Goal: Ask a question: Seek information or help from site administrators or community

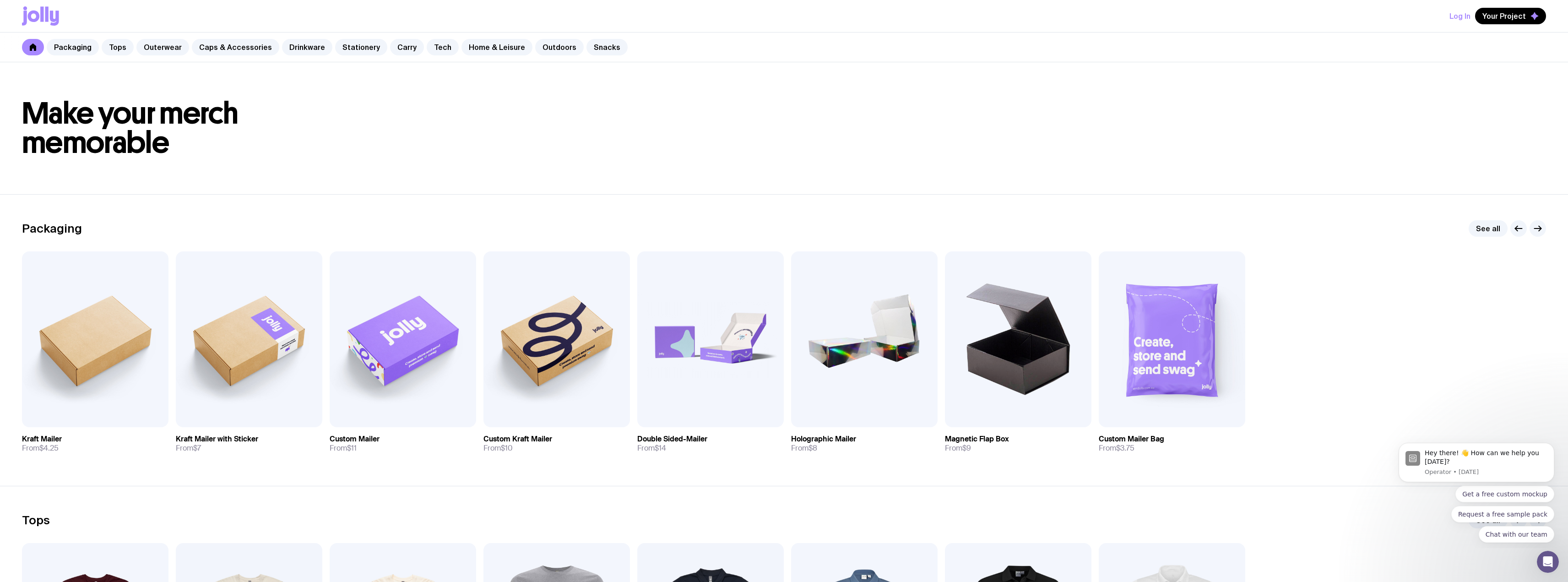
click at [1466, 16] on button "Log In" at bounding box center [1460, 16] width 21 height 16
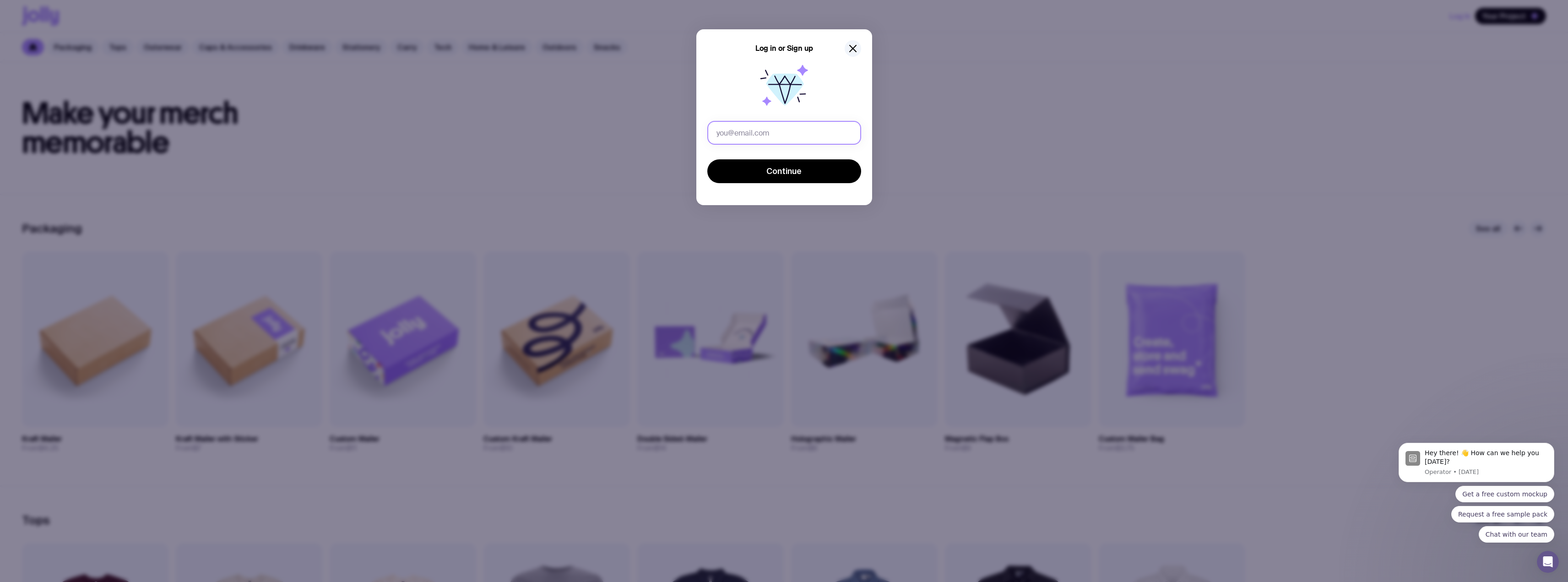
click at [749, 126] on input "text" at bounding box center [784, 133] width 154 height 24
type input "[PERSON_NAME][EMAIL_ADDRESS][DOMAIN_NAME]"
click at [771, 168] on span "Continue" at bounding box center [784, 171] width 35 height 11
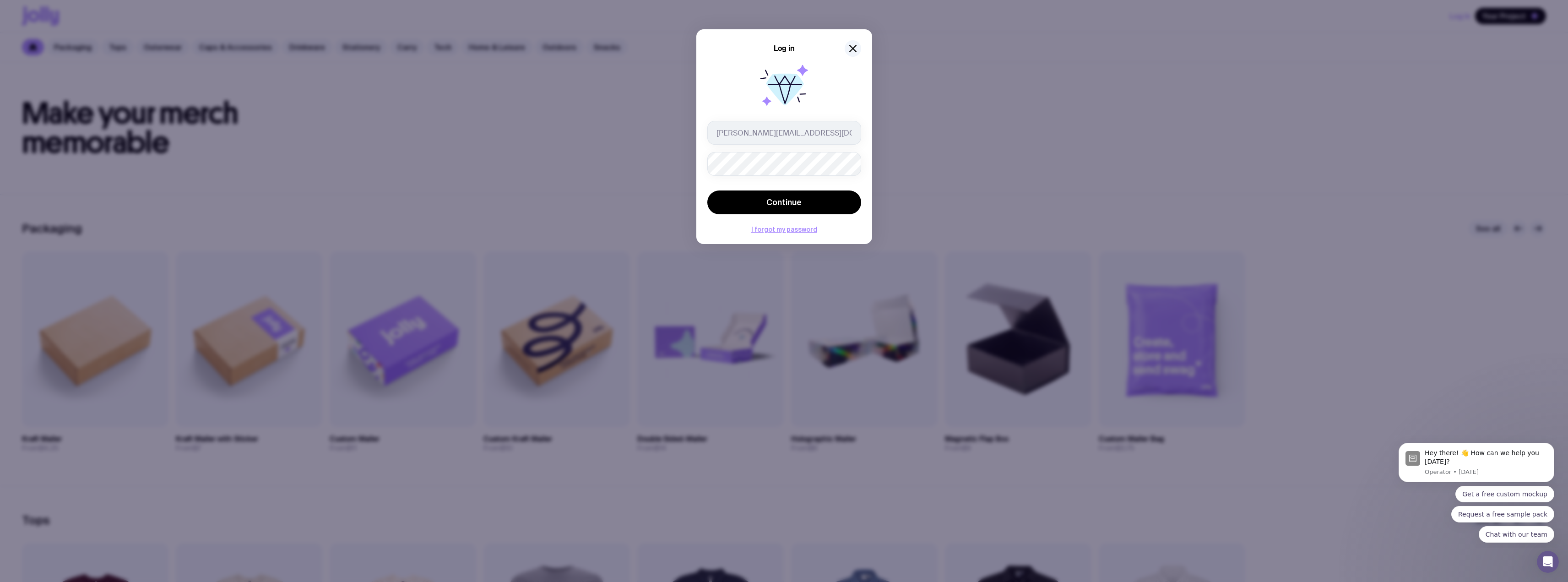
click at [707, 190] on button "Continue" at bounding box center [784, 202] width 154 height 24
click at [676, 164] on div "Log in andrew@beyondpayments.com.au Continue The email or password provided is …" at bounding box center [784, 291] width 1568 height 582
click at [707, 190] on button "Continue" at bounding box center [784, 202] width 154 height 24
click at [771, 237] on button "I forgot my password" at bounding box center [784, 238] width 66 height 8
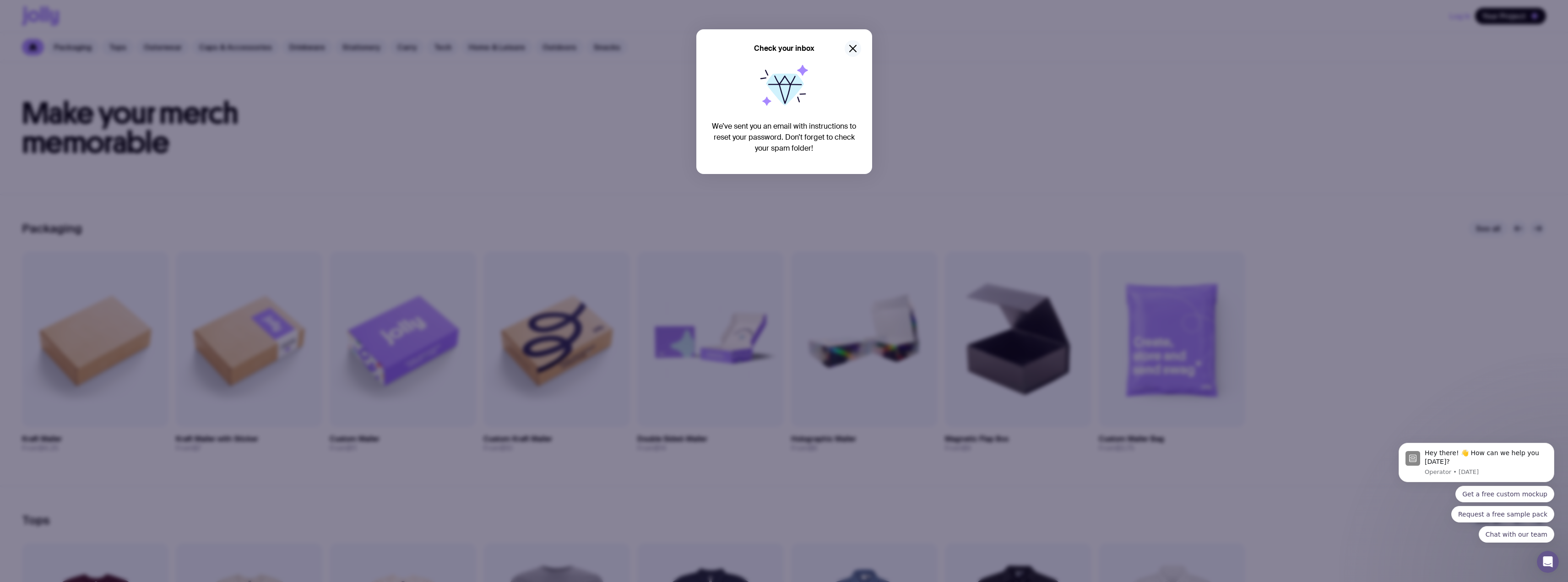
click at [847, 44] on icon "button" at bounding box center [852, 48] width 11 height 11
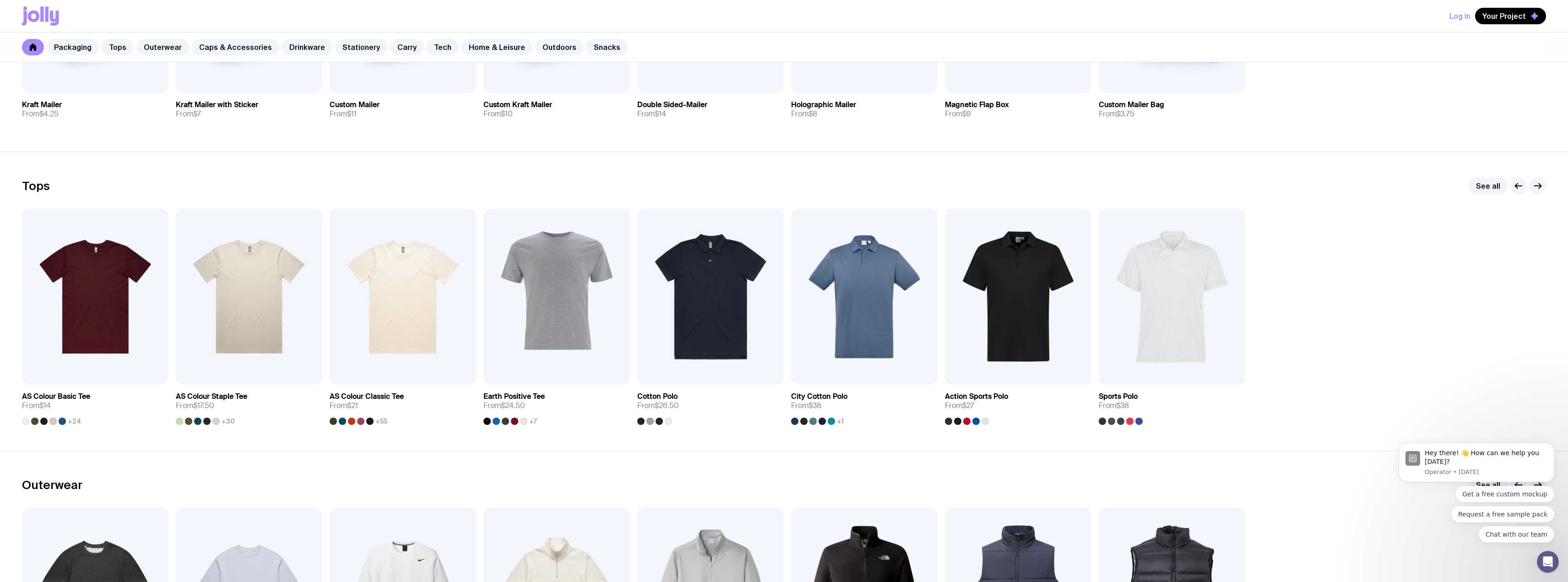
scroll to position [366, 0]
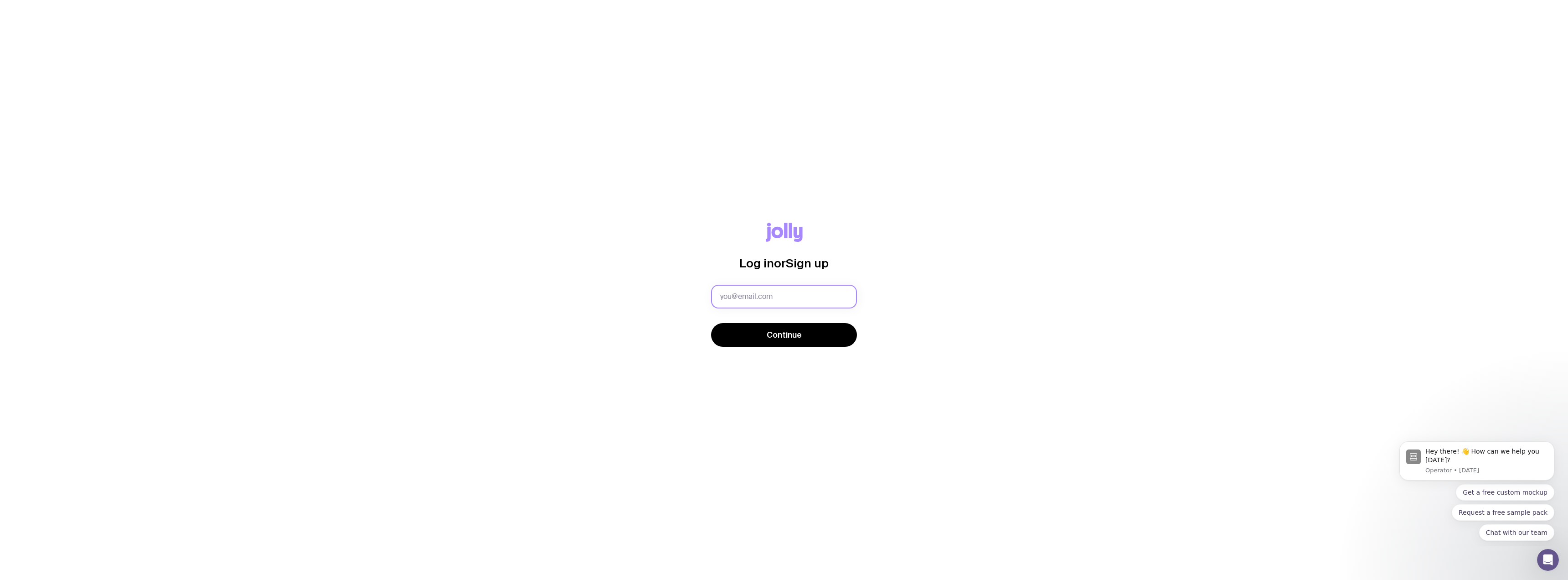
click at [764, 292] on input "text" at bounding box center [784, 296] width 146 height 24
type input "andrew@beyondpayments.com.au"
click at [769, 337] on span "Continue" at bounding box center [784, 334] width 35 height 11
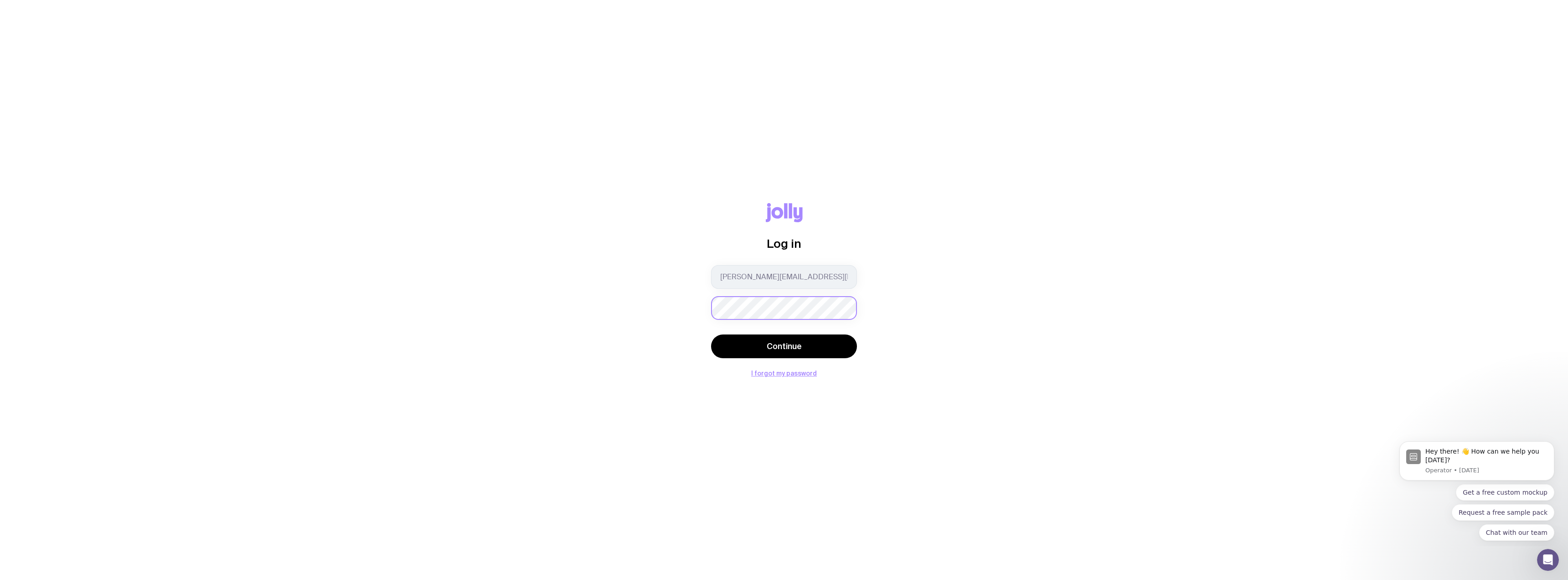
click at [711, 334] on button "Continue" at bounding box center [784, 346] width 146 height 24
click at [680, 310] on div "Log in andrew@beyondpayments.com.au Continue The email or password provided is …" at bounding box center [784, 290] width 1524 height 183
drag, startPoint x: 743, startPoint y: 463, endPoint x: 738, endPoint y: 456, distance: 8.6
click at [743, 463] on div "Log in andrew@beyondpayments.com.au Continue The email or password provided is …" at bounding box center [784, 290] width 1568 height 580
click at [680, 306] on div "Log in andrew@beyondpayments.com.au Continue The email or password provided is …" at bounding box center [784, 290] width 1524 height 183
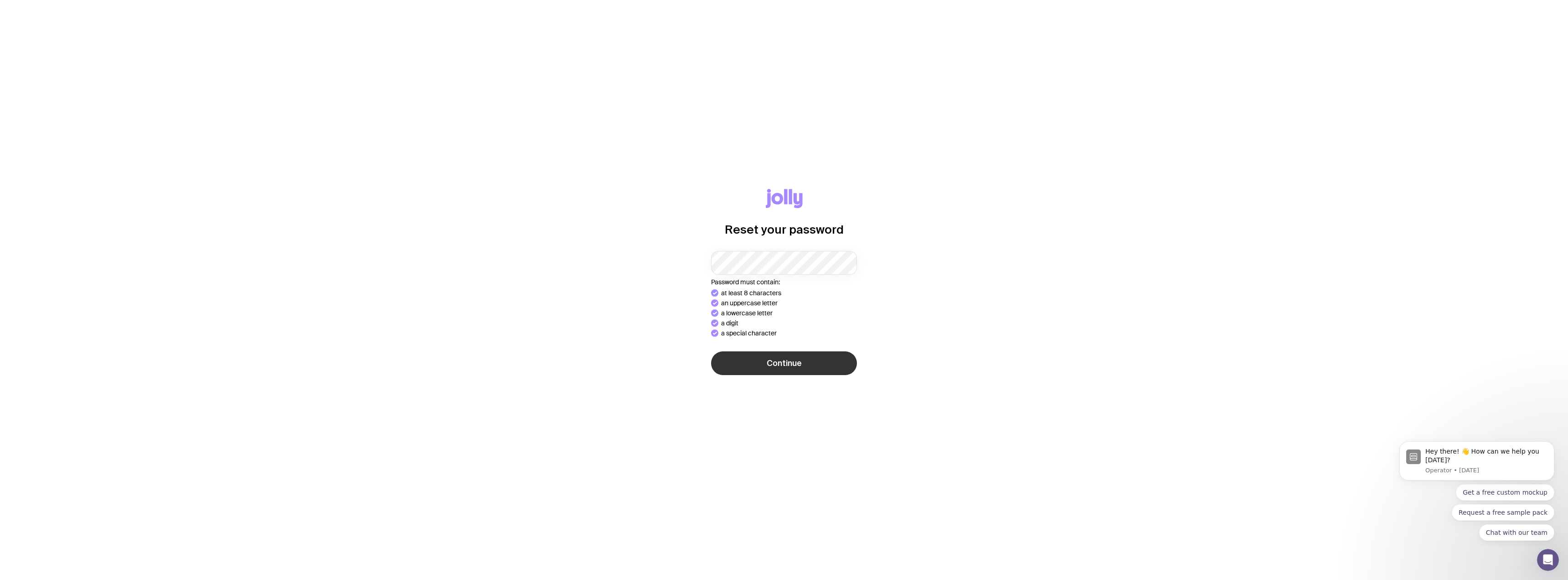
click at [781, 366] on div "Reset your password Password must contain: at least 8 characters an uppercase l…" at bounding box center [784, 290] width 1524 height 202
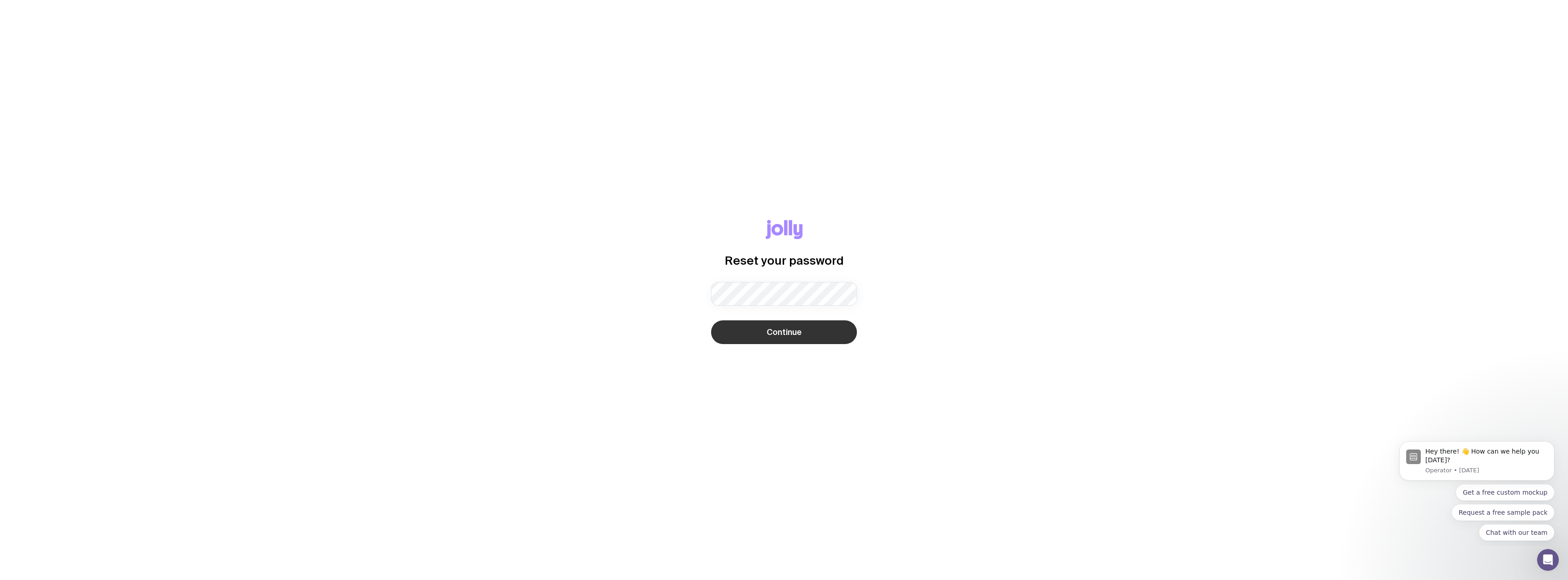
click at [782, 334] on span "Continue" at bounding box center [784, 332] width 35 height 11
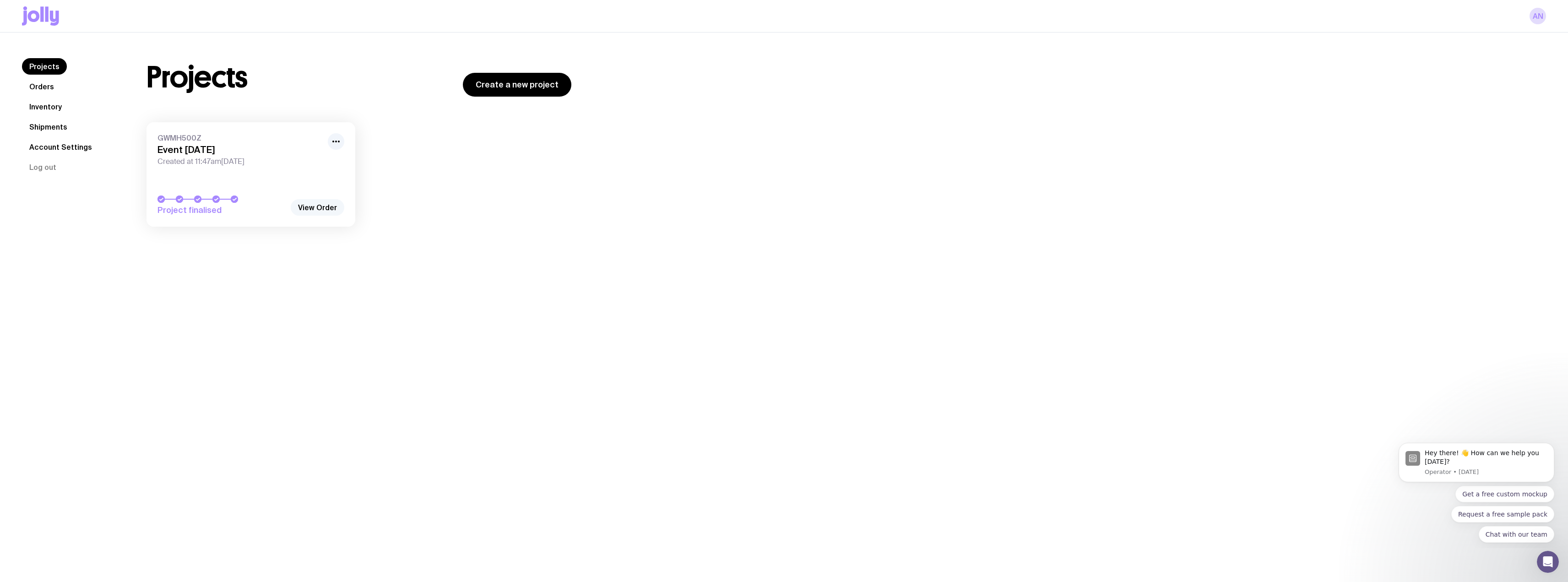
click at [311, 206] on link "View Order" at bounding box center [317, 207] width 54 height 16
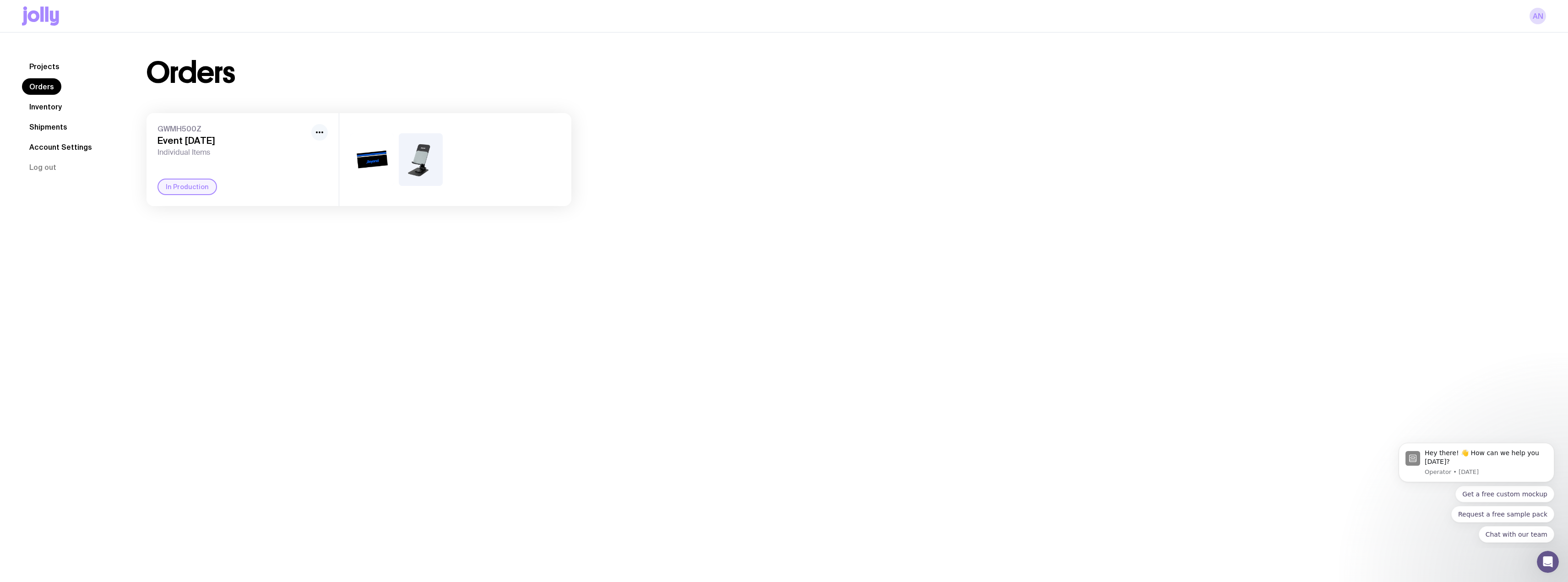
click at [320, 130] on icon "button" at bounding box center [319, 132] width 11 height 11
click at [280, 203] on div "GWMH500Z Event 12th Oct Individual Items Rename In Production" at bounding box center [243, 159] width 192 height 93
click at [42, 70] on link "Projects" at bounding box center [44, 66] width 45 height 16
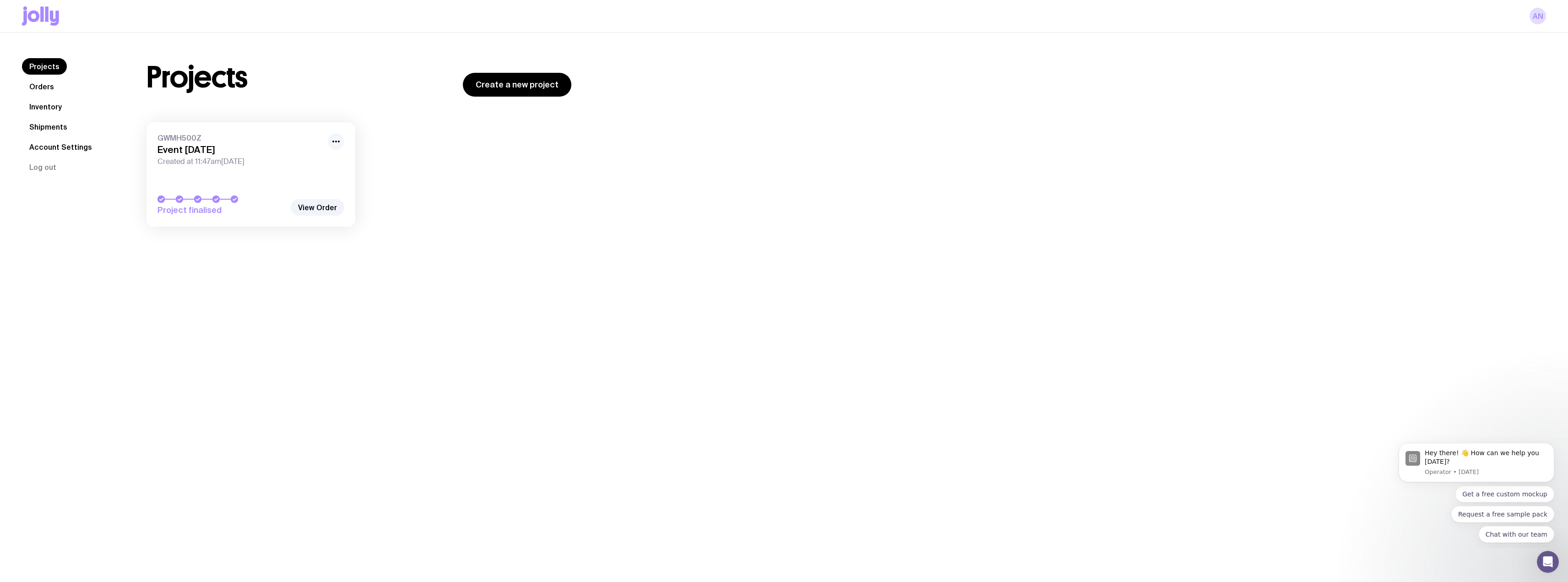
click at [335, 140] on icon "button" at bounding box center [335, 141] width 11 height 11
click at [246, 218] on link "GWMH500Z Event 12th Oct Created at 11:47am, Thu 7th Aug 2025 Project finalised" at bounding box center [251, 174] width 209 height 104
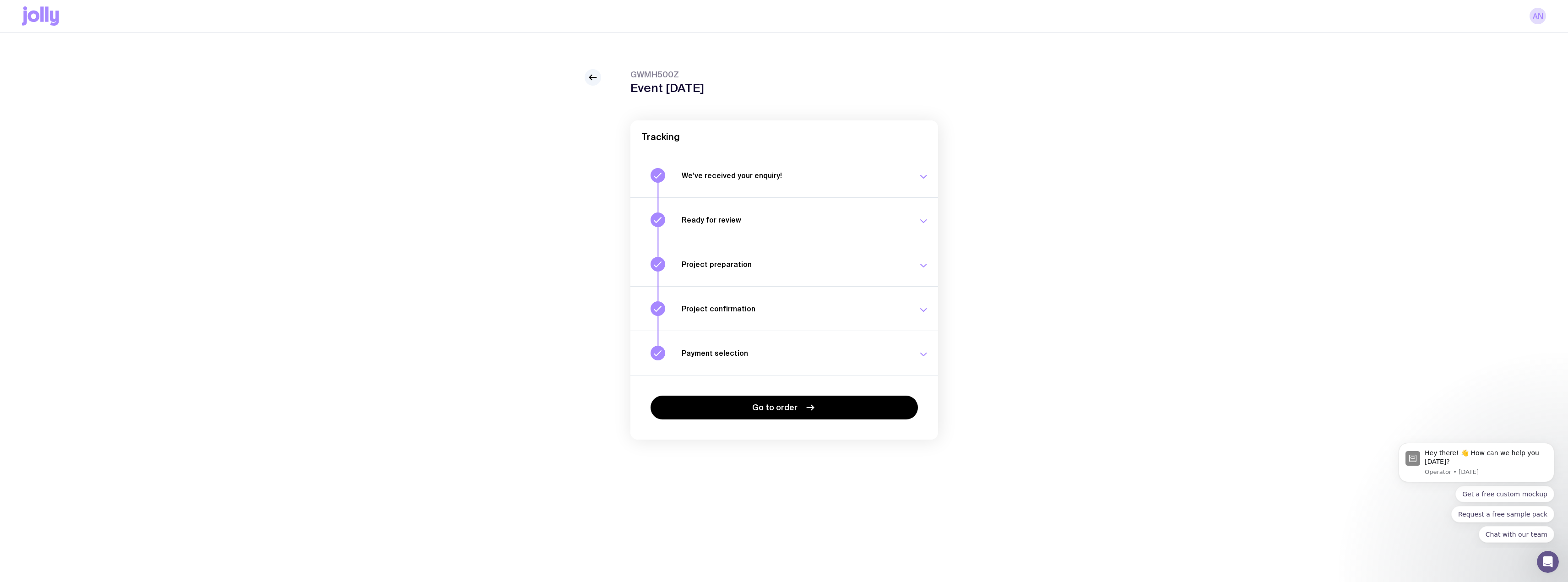
click at [921, 355] on icon "button" at bounding box center [923, 354] width 11 height 11
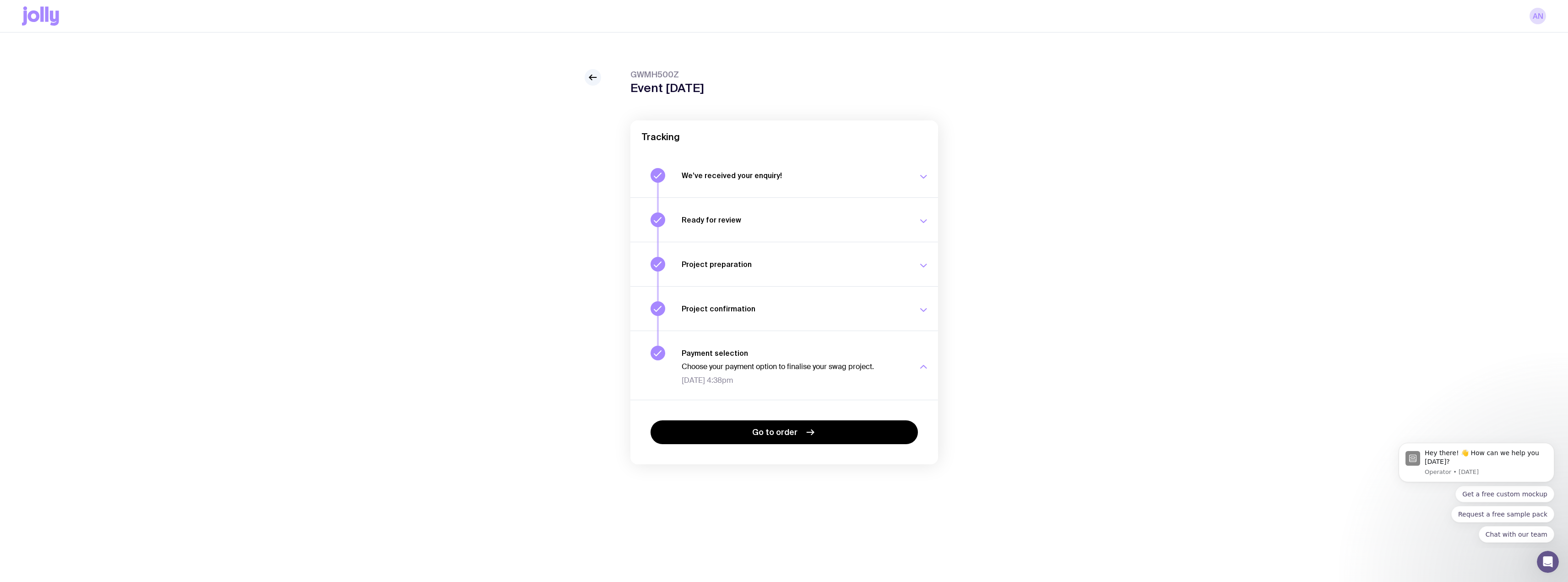
scroll to position [32, 0]
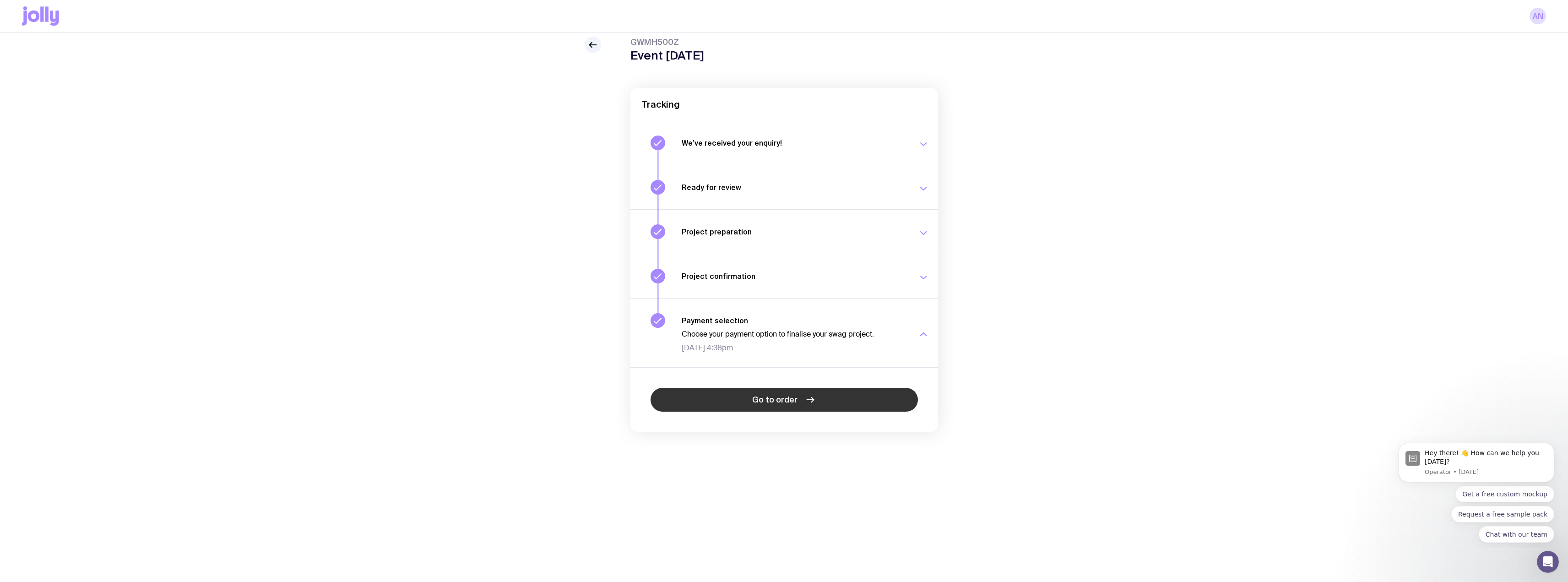
click at [789, 401] on span "Go to order" at bounding box center [775, 399] width 46 height 11
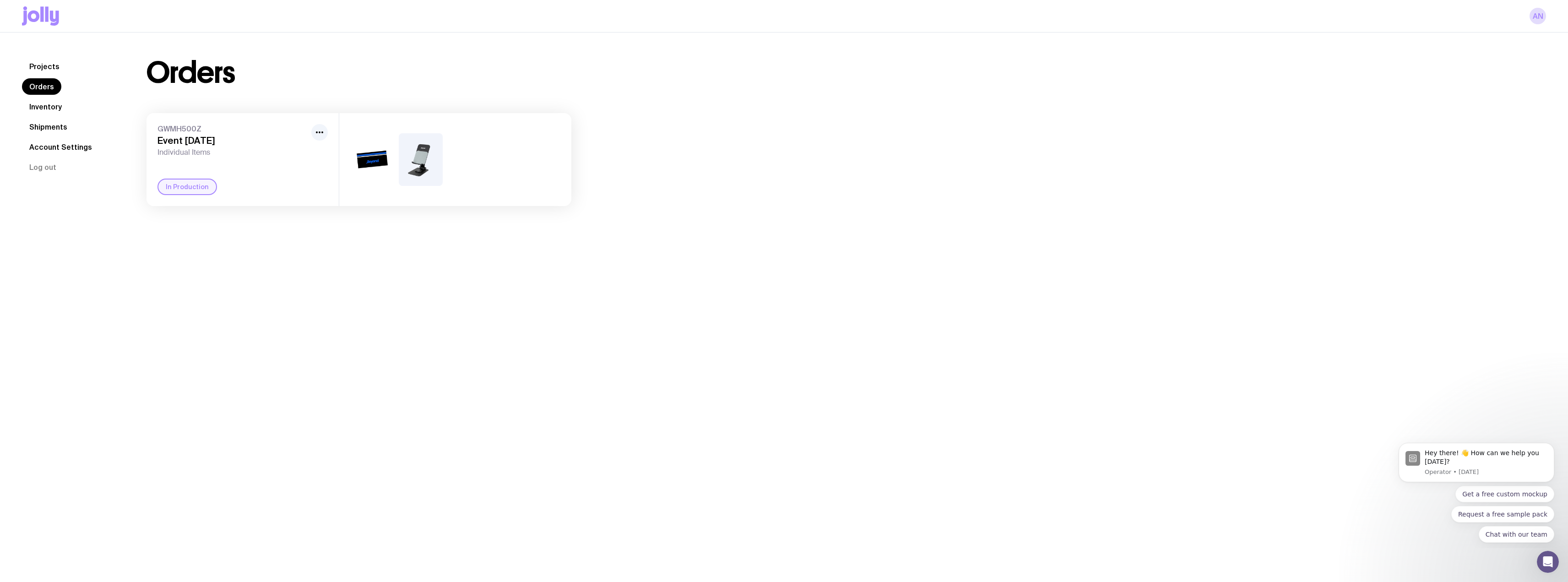
click at [49, 121] on link "Shipments" at bounding box center [48, 127] width 53 height 16
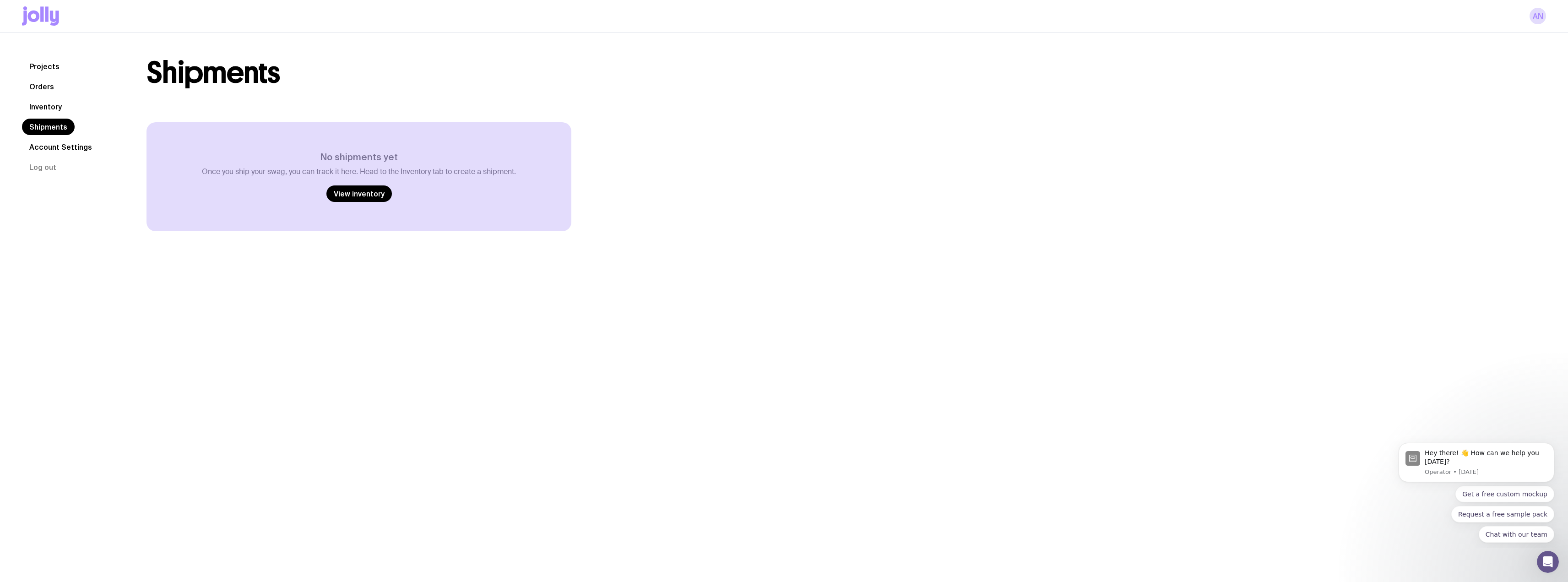
click at [47, 100] on link "Inventory" at bounding box center [46, 107] width 47 height 16
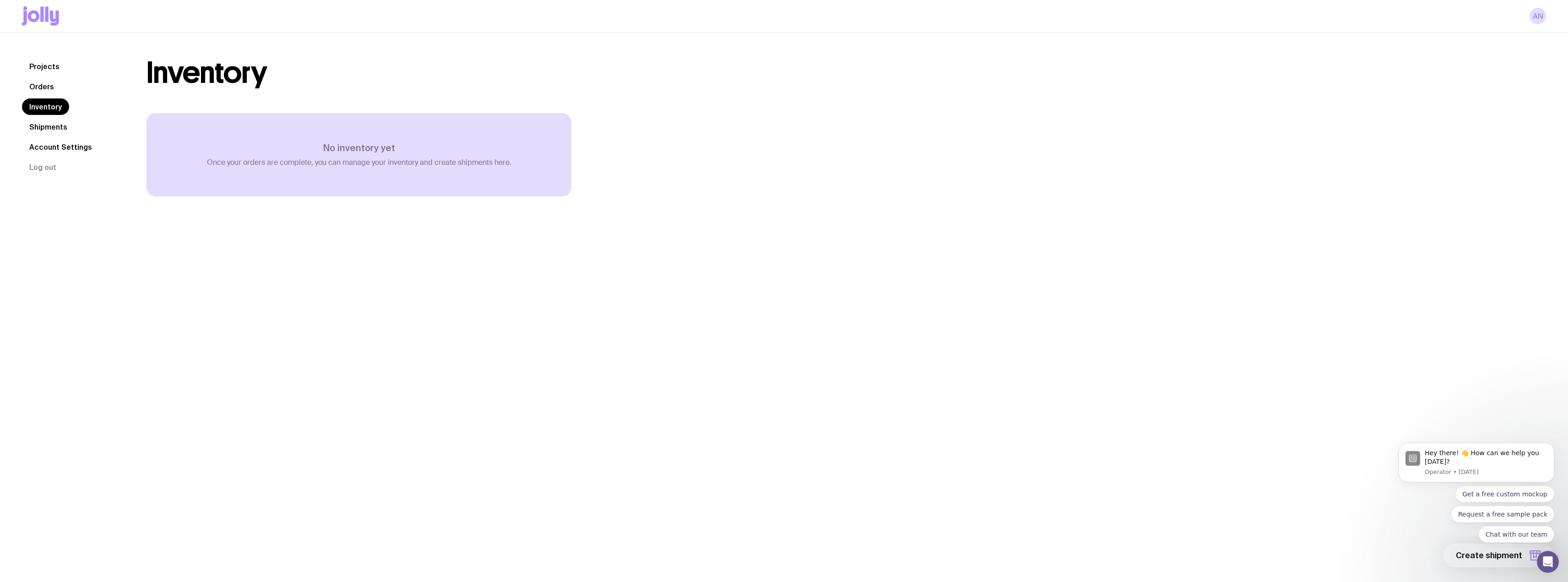
click at [51, 142] on link "Account Settings" at bounding box center [61, 147] width 77 height 16
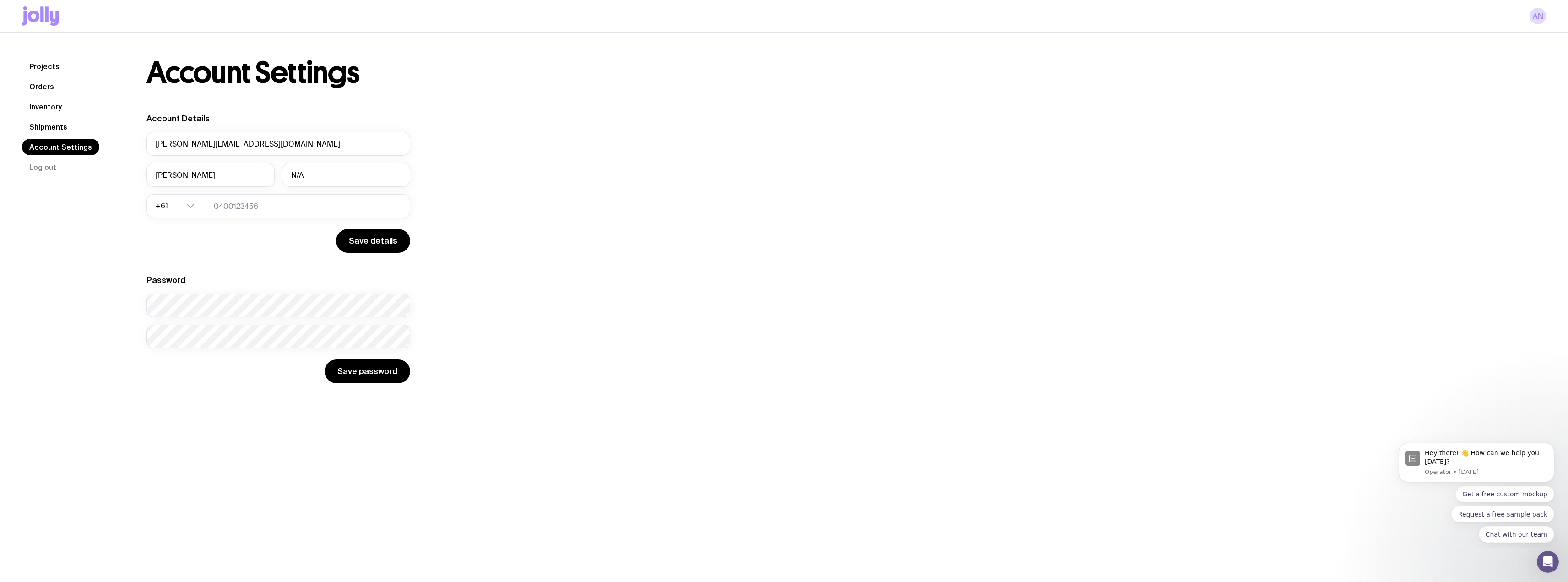
click at [41, 62] on link "Projects" at bounding box center [44, 66] width 45 height 16
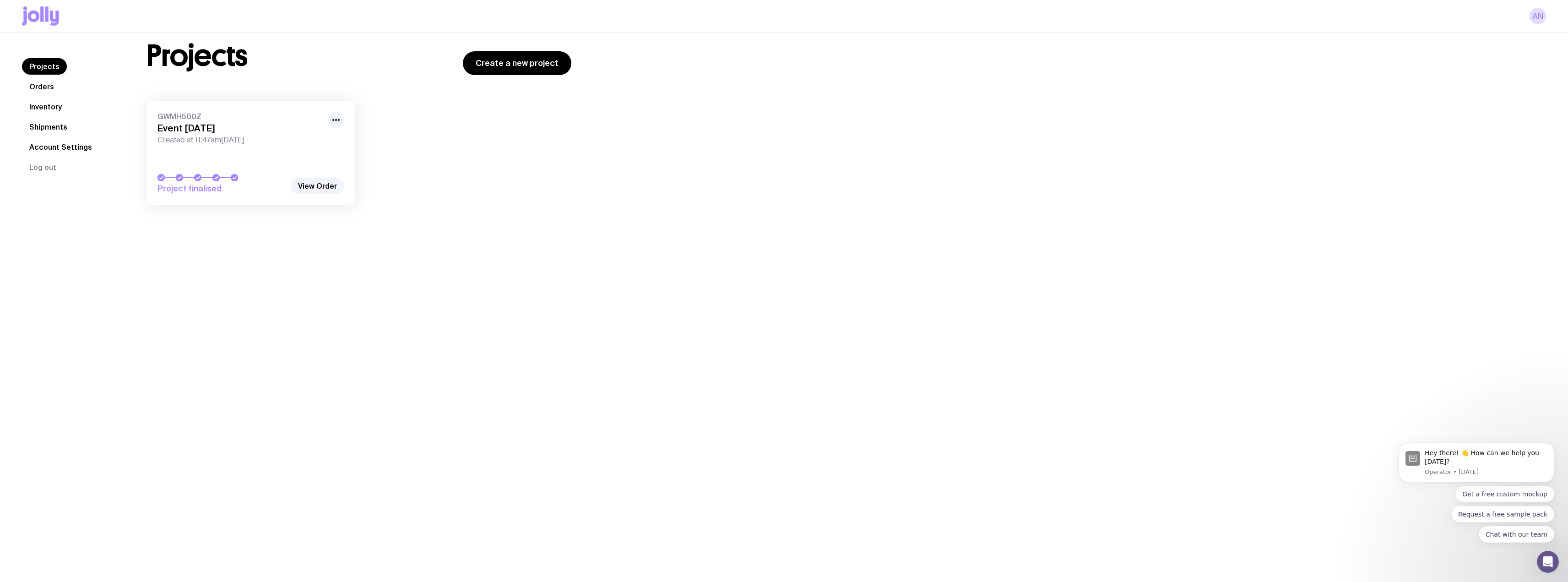
scroll to position [32, 0]
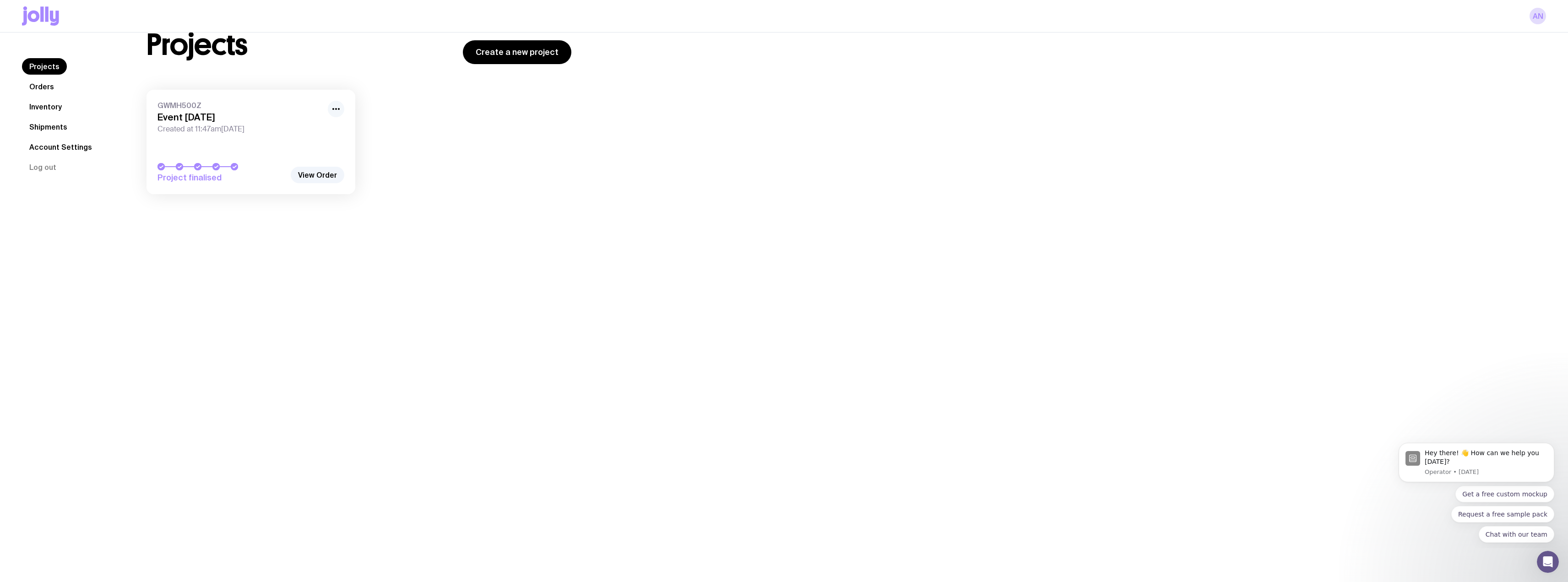
click at [333, 106] on icon "button" at bounding box center [335, 109] width 11 height 11
click at [321, 178] on link "View Order" at bounding box center [317, 175] width 54 height 16
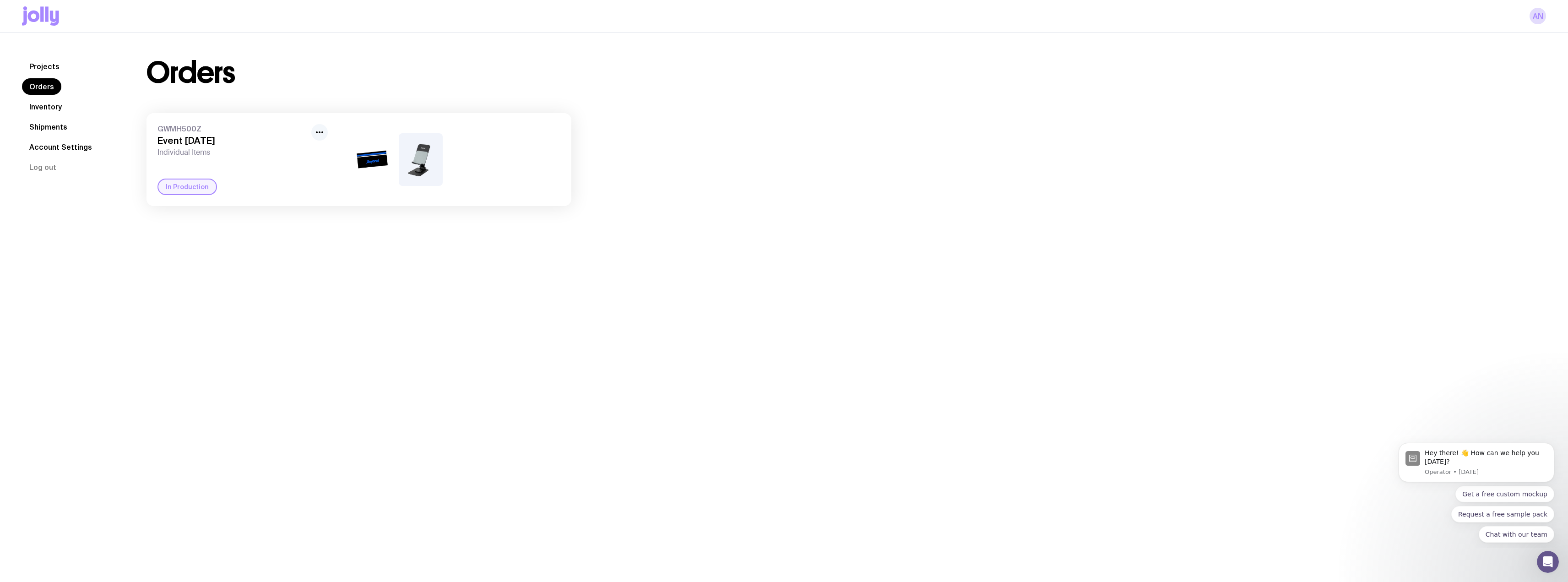
click at [321, 132] on icon "button" at bounding box center [319, 132] width 11 height 11
click at [260, 247] on div "Projects Orders Inventory Shipments Account Settings Log out Projects Orders In…" at bounding box center [784, 323] width 1568 height 582
click at [44, 110] on link "Inventory" at bounding box center [46, 107] width 47 height 16
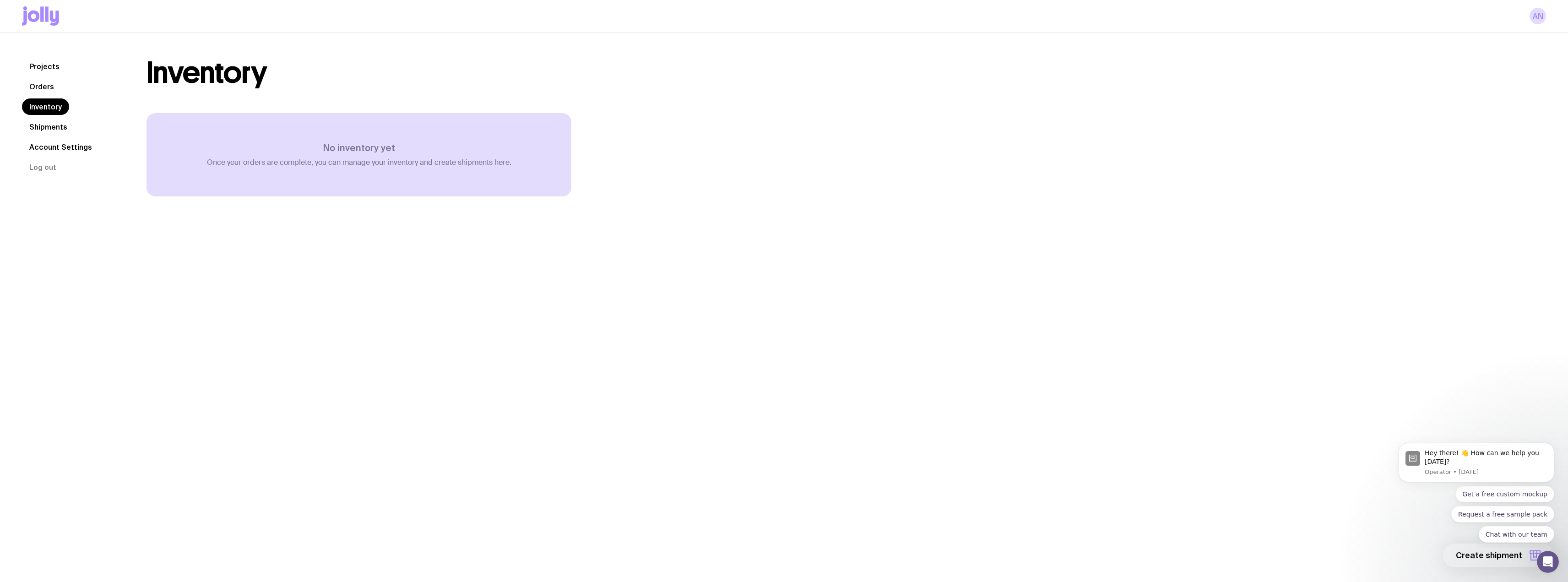
click at [35, 122] on link "Shipments" at bounding box center [48, 127] width 53 height 16
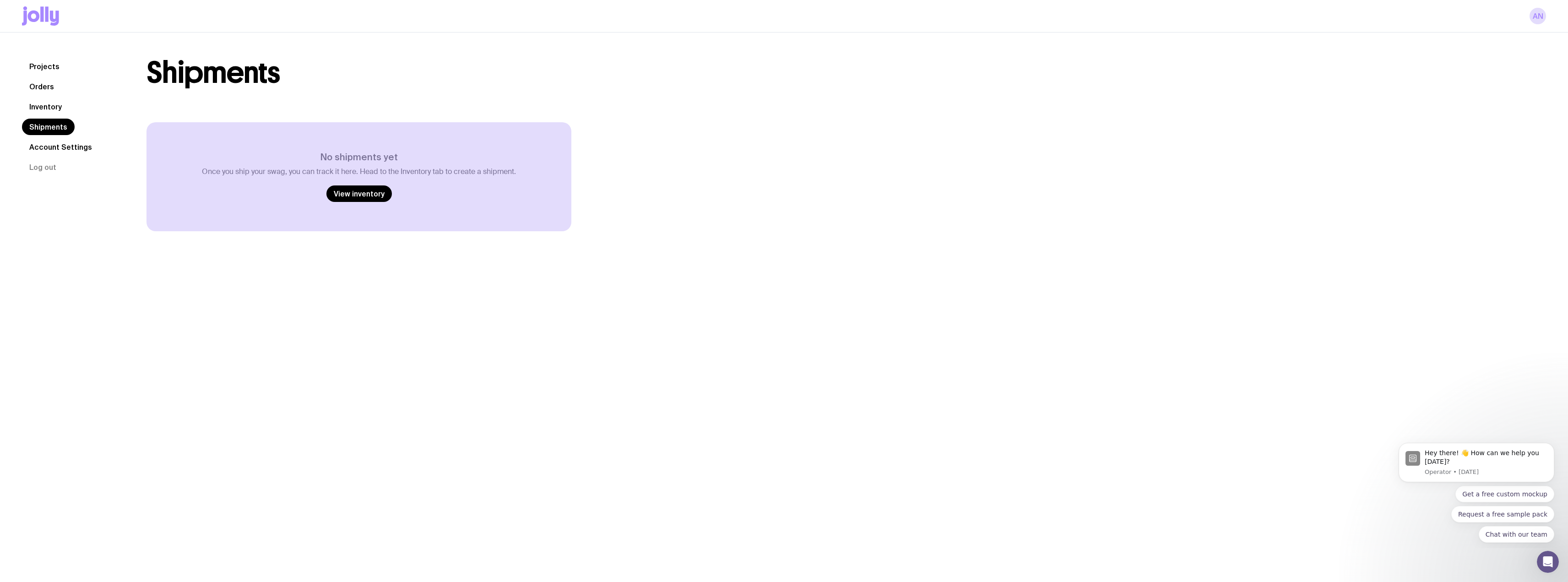
click at [44, 151] on link "Account Settings" at bounding box center [61, 147] width 77 height 16
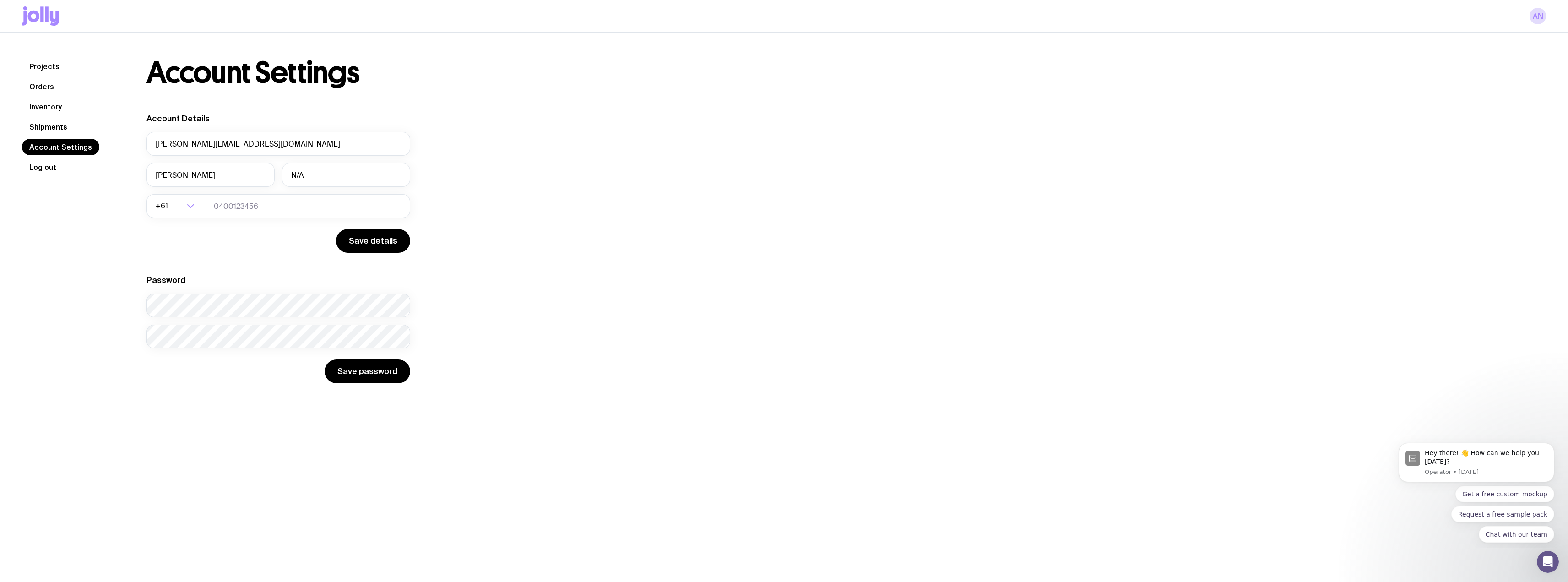
click at [47, 166] on button "Log out" at bounding box center [43, 167] width 42 height 16
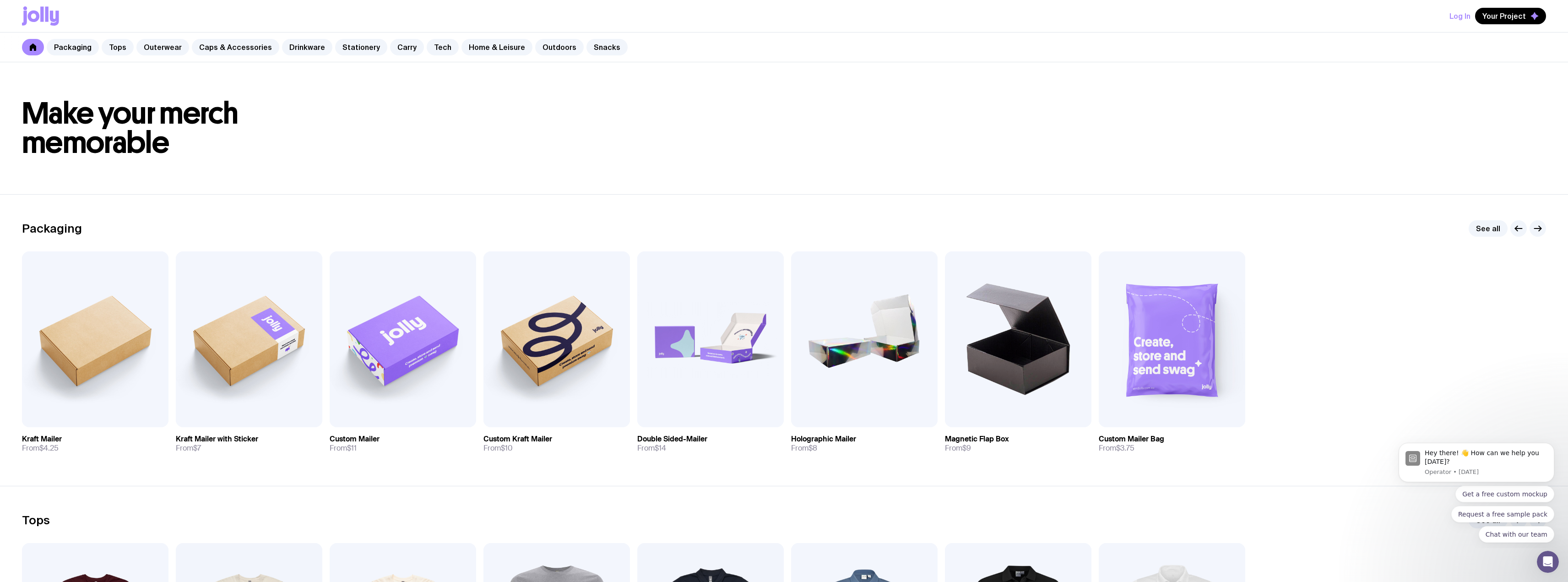
click at [1471, 14] on button "Log In" at bounding box center [1460, 16] width 21 height 16
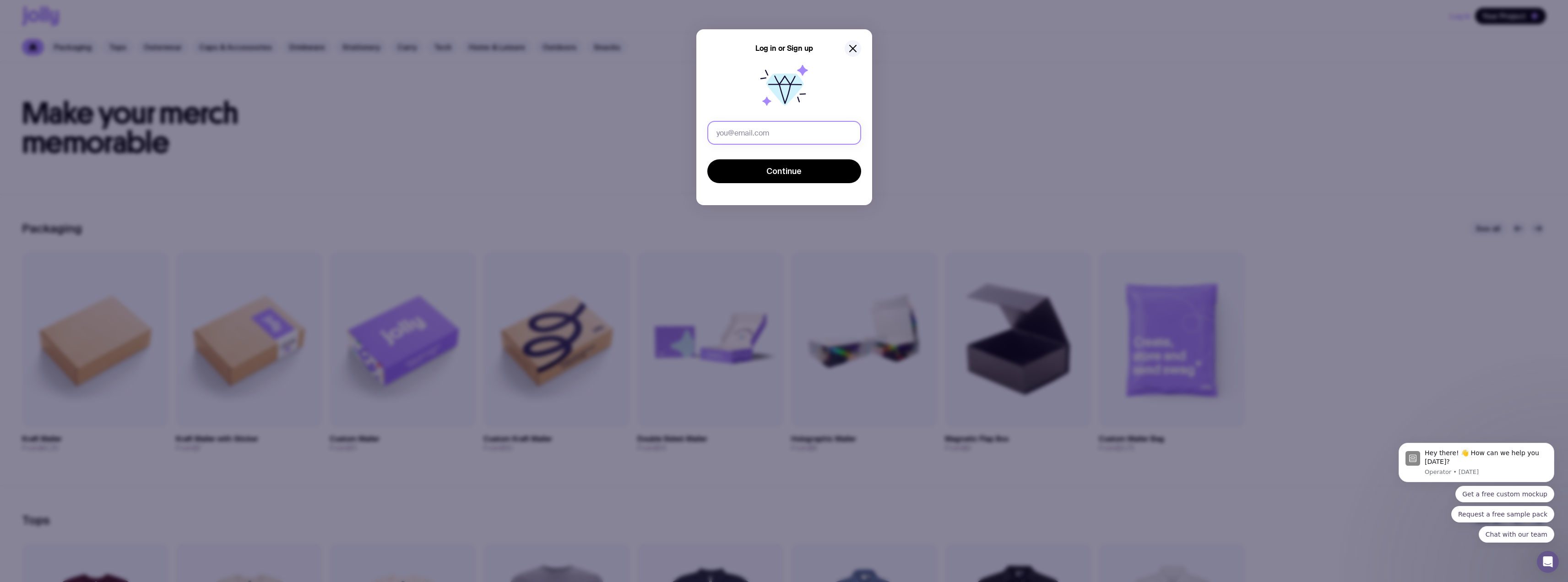
click at [795, 137] on input "text" at bounding box center [784, 133] width 154 height 24
drag, startPoint x: 787, startPoint y: 133, endPoint x: 678, endPoint y: 137, distance: 109.1
click at [678, 137] on div "Log in or Sign up halesy_@hotmail.com Continue" at bounding box center [784, 291] width 1568 height 582
type input "andrew@beyondpayments.com.au"
click at [797, 166] on span "Continue" at bounding box center [784, 171] width 35 height 11
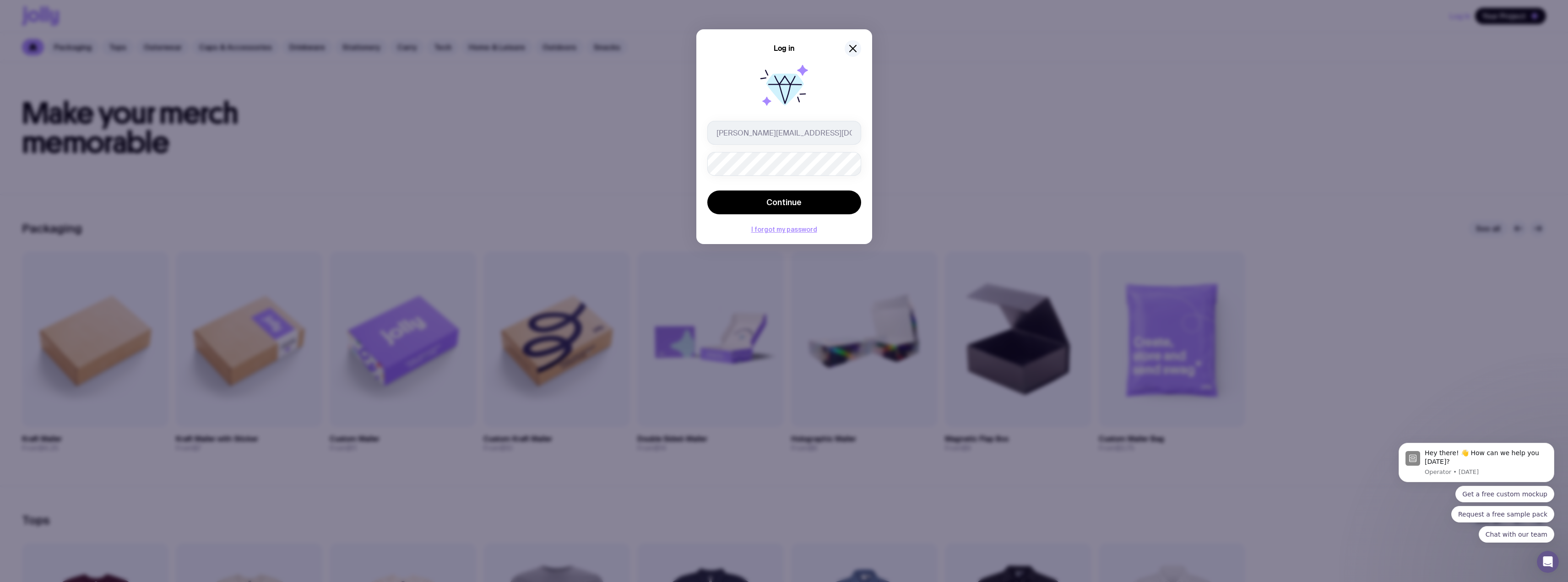
click at [707, 190] on button "Continue" at bounding box center [784, 202] width 154 height 24
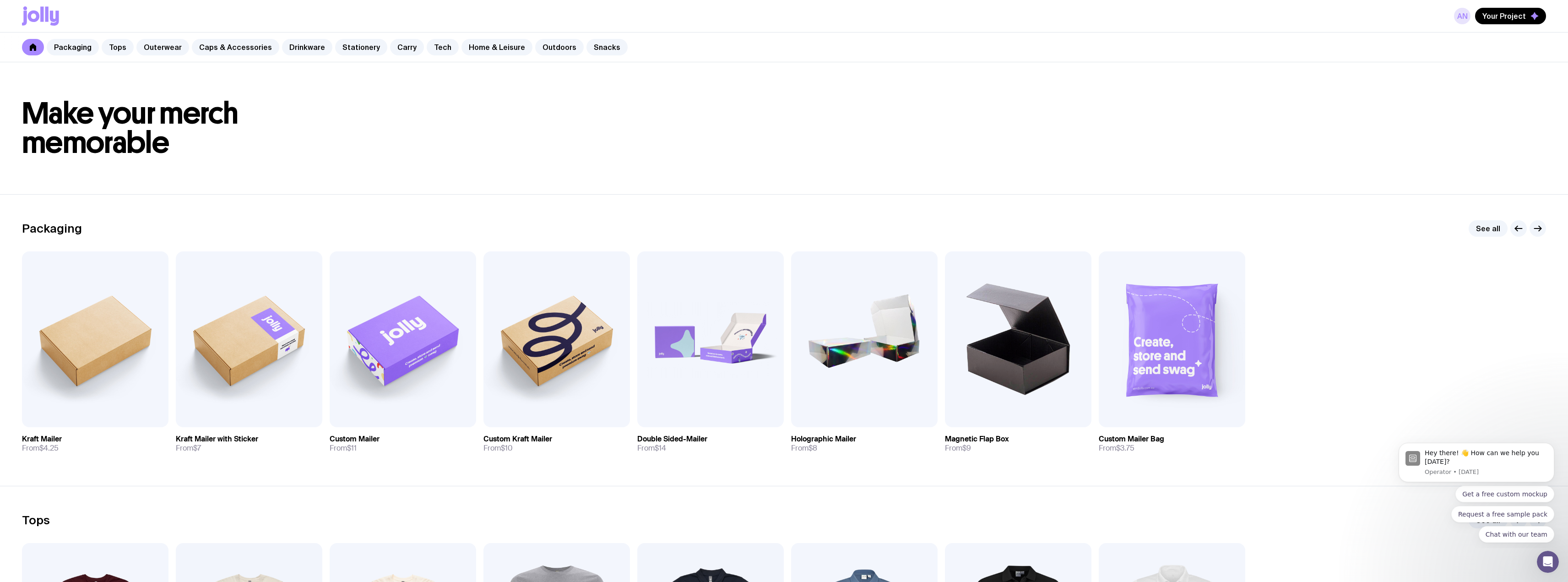
click at [1462, 18] on link "AN" at bounding box center [1462, 16] width 16 height 16
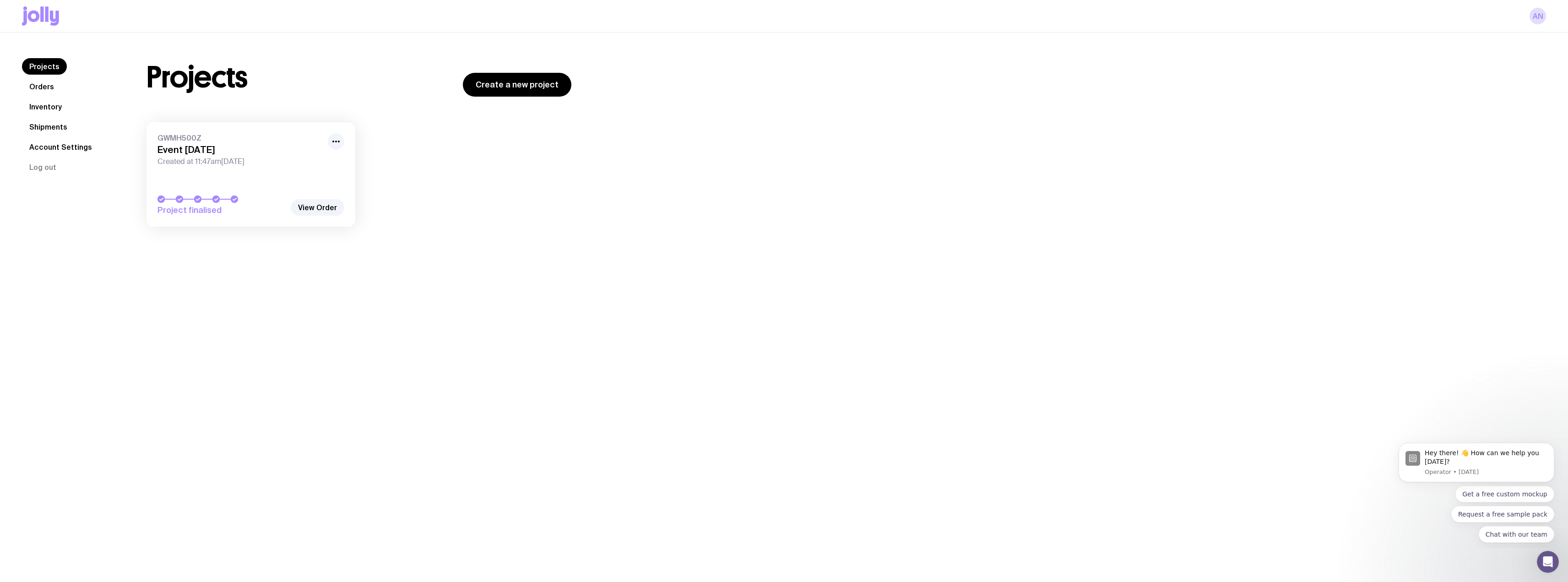
click at [217, 203] on div "Project finalised" at bounding box center [251, 206] width 187 height 20
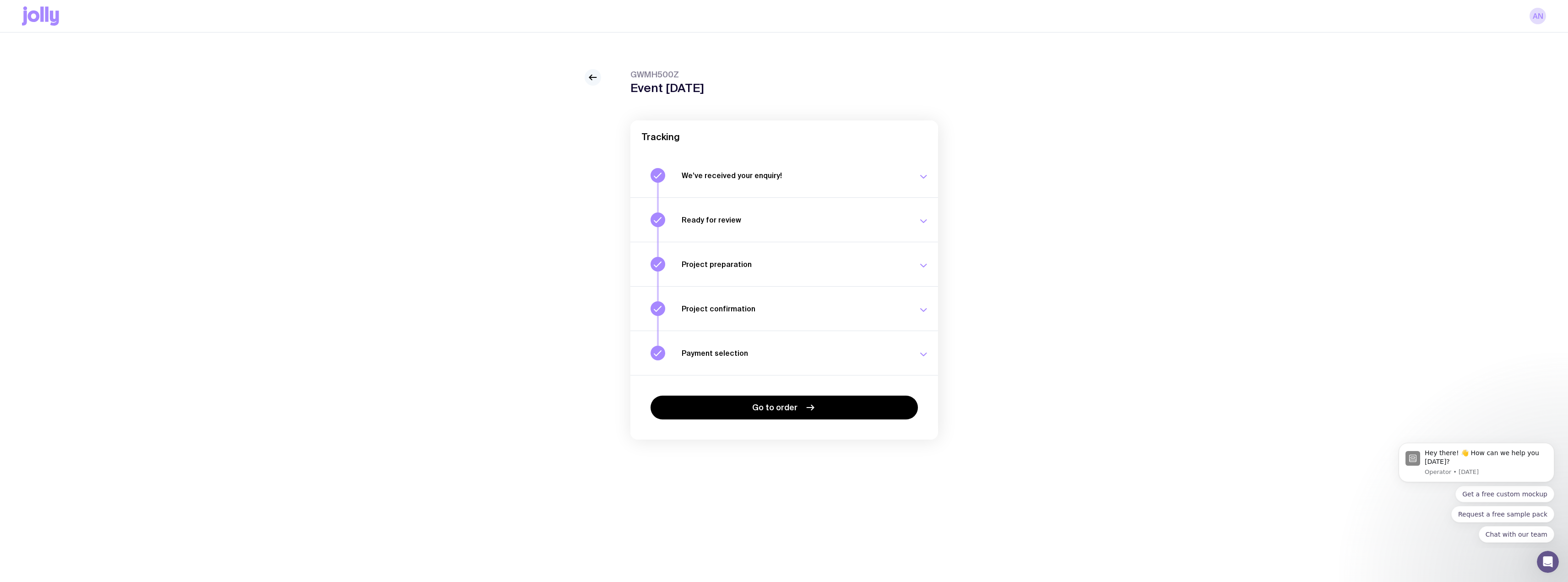
click at [592, 76] on icon at bounding box center [592, 77] width 11 height 11
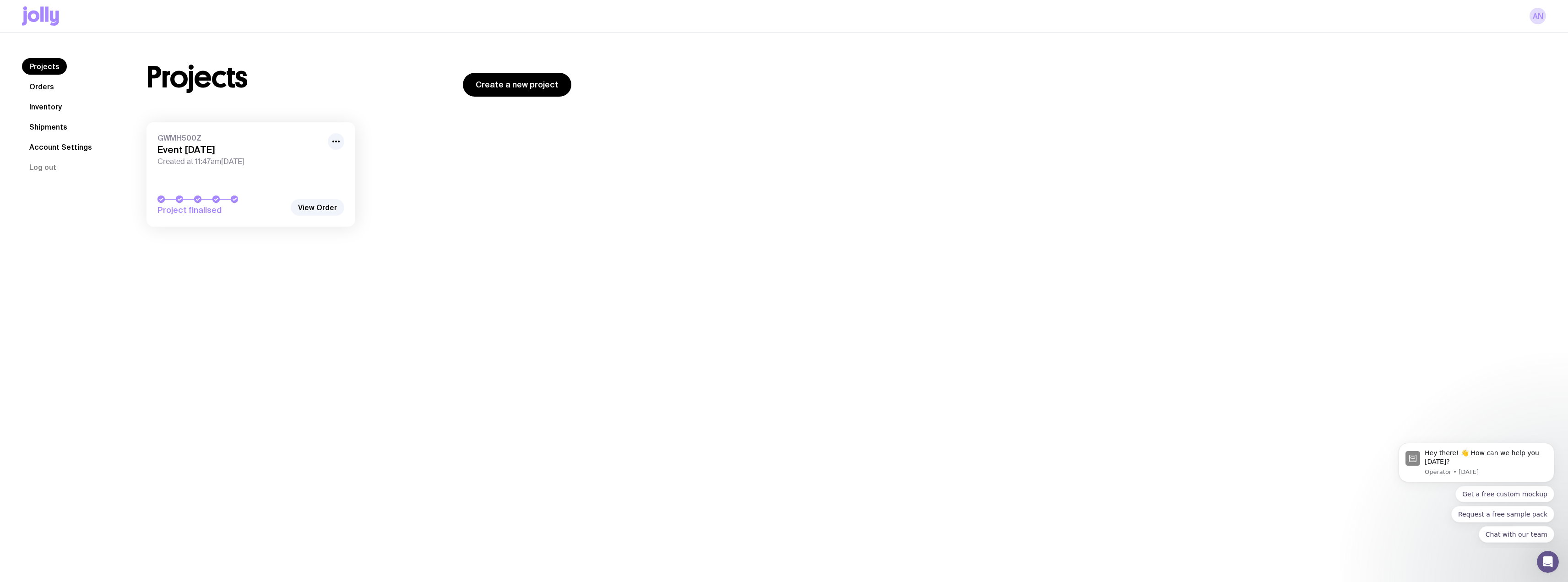
click at [208, 194] on link "GWMH500Z Event 12th Oct Created at 11:47am, Thu 7th Aug 2025 Project finalised" at bounding box center [251, 174] width 209 height 104
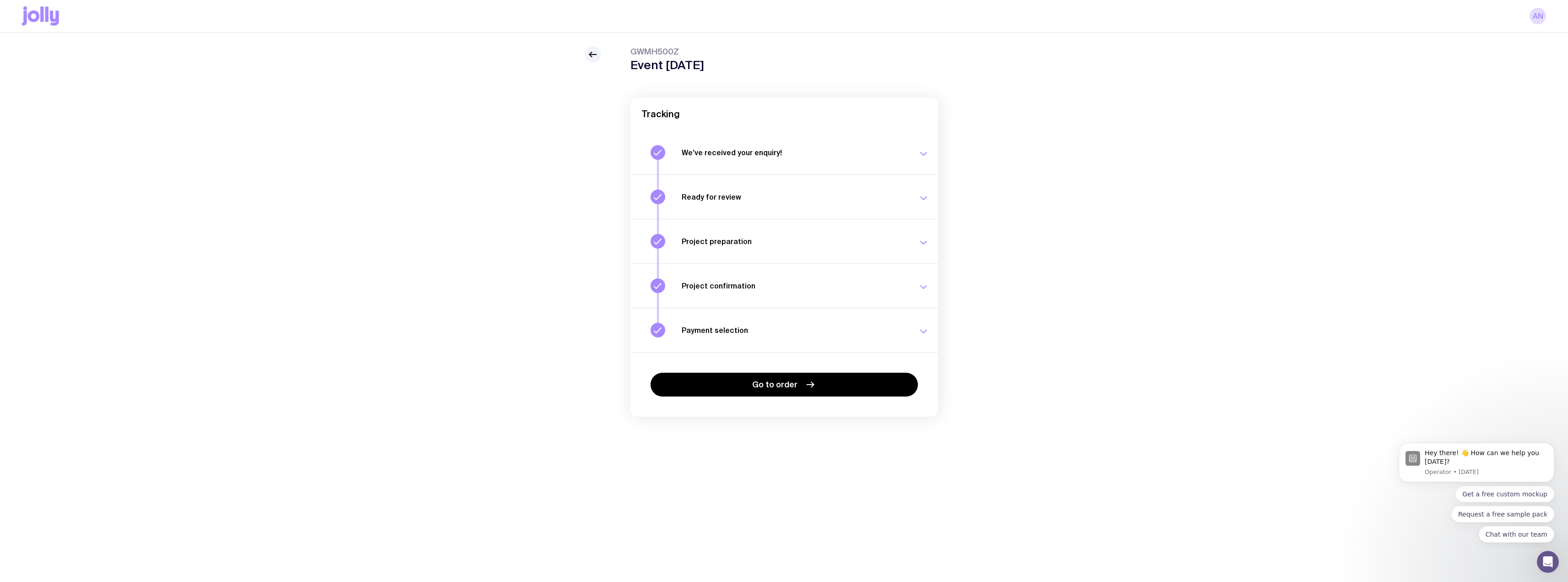
scroll to position [32, 0]
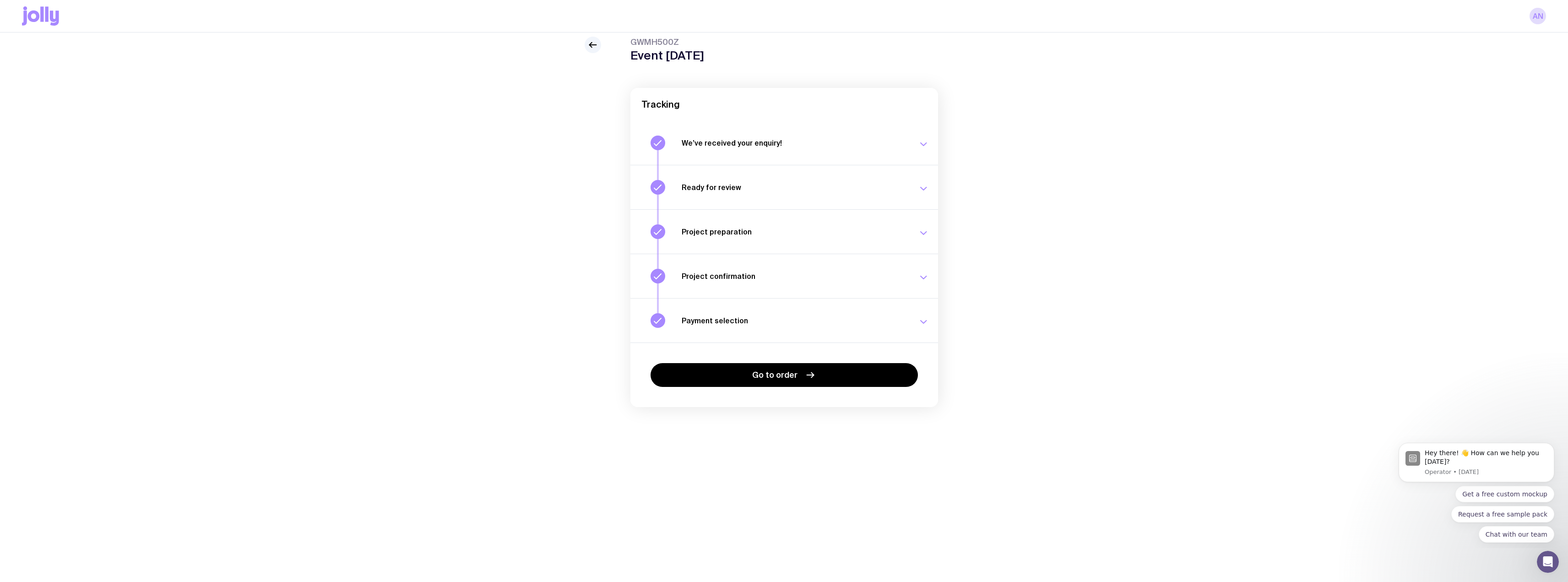
click at [716, 311] on button "Payment selection Choose your payment option to finalise your swag project. Mon…" at bounding box center [784, 320] width 308 height 44
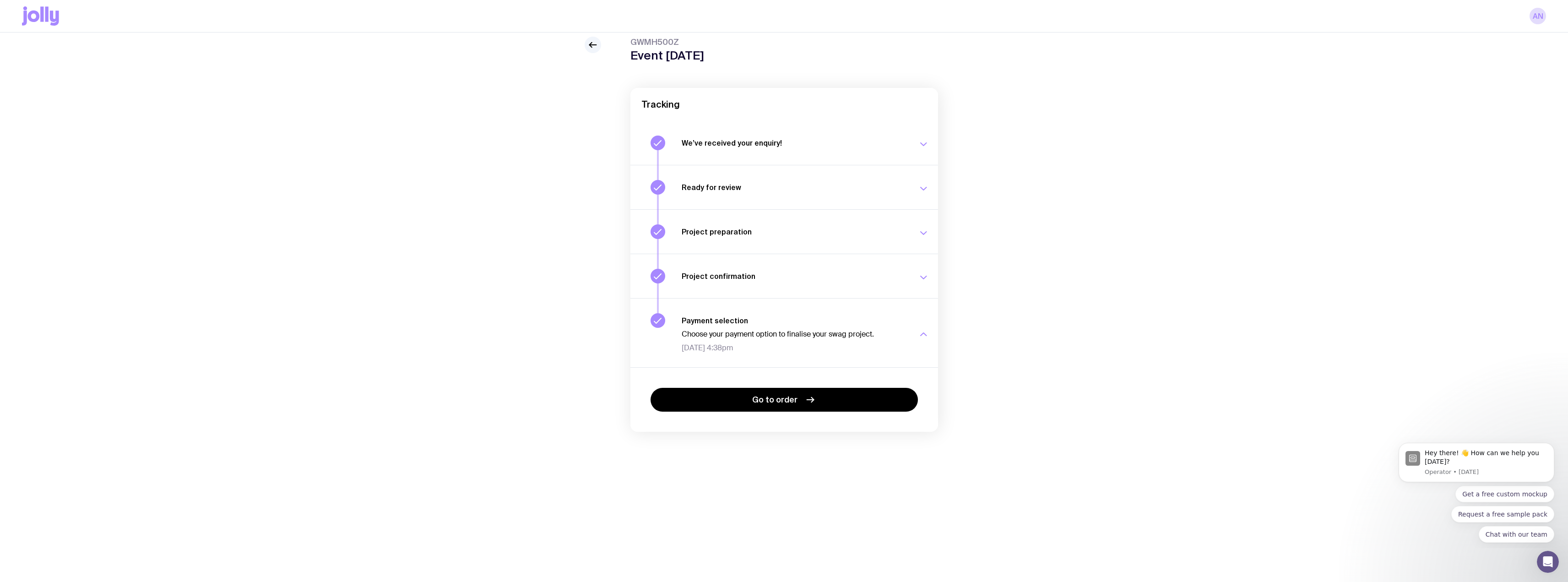
click at [724, 348] on span "[DATE] 4:38pm" at bounding box center [794, 348] width 225 height 9
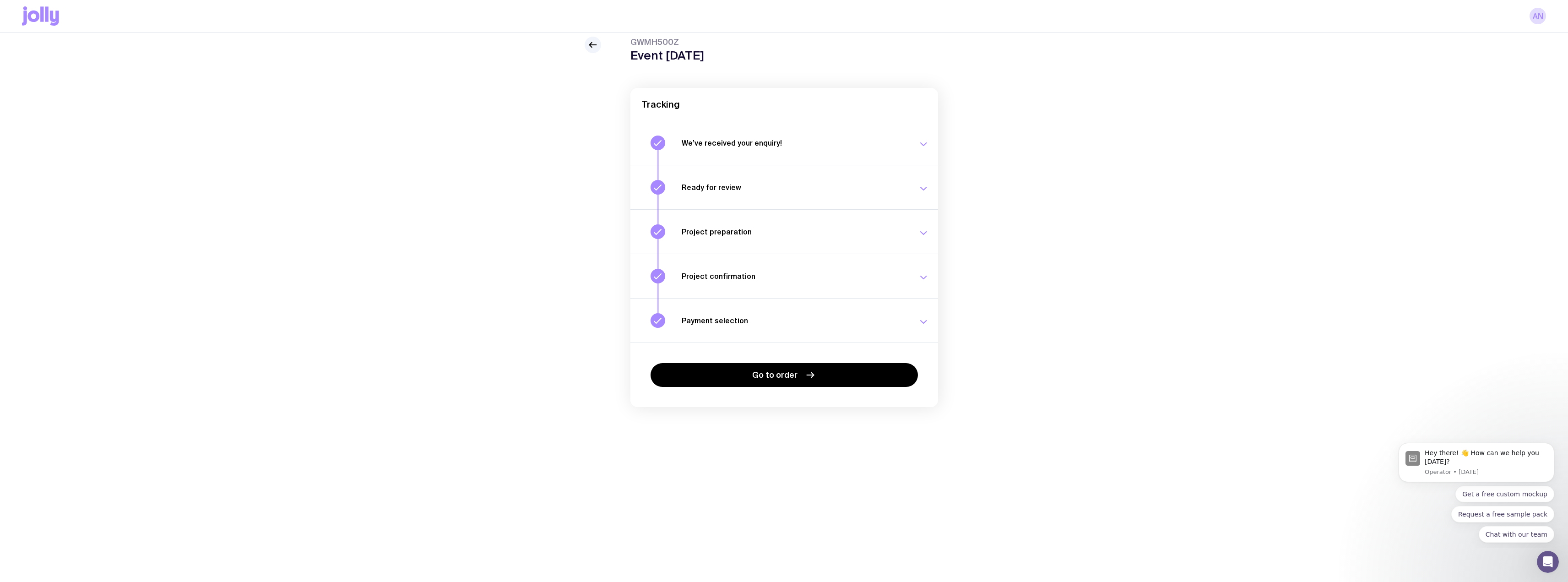
click at [716, 322] on h3 "Payment selection" at bounding box center [794, 320] width 225 height 9
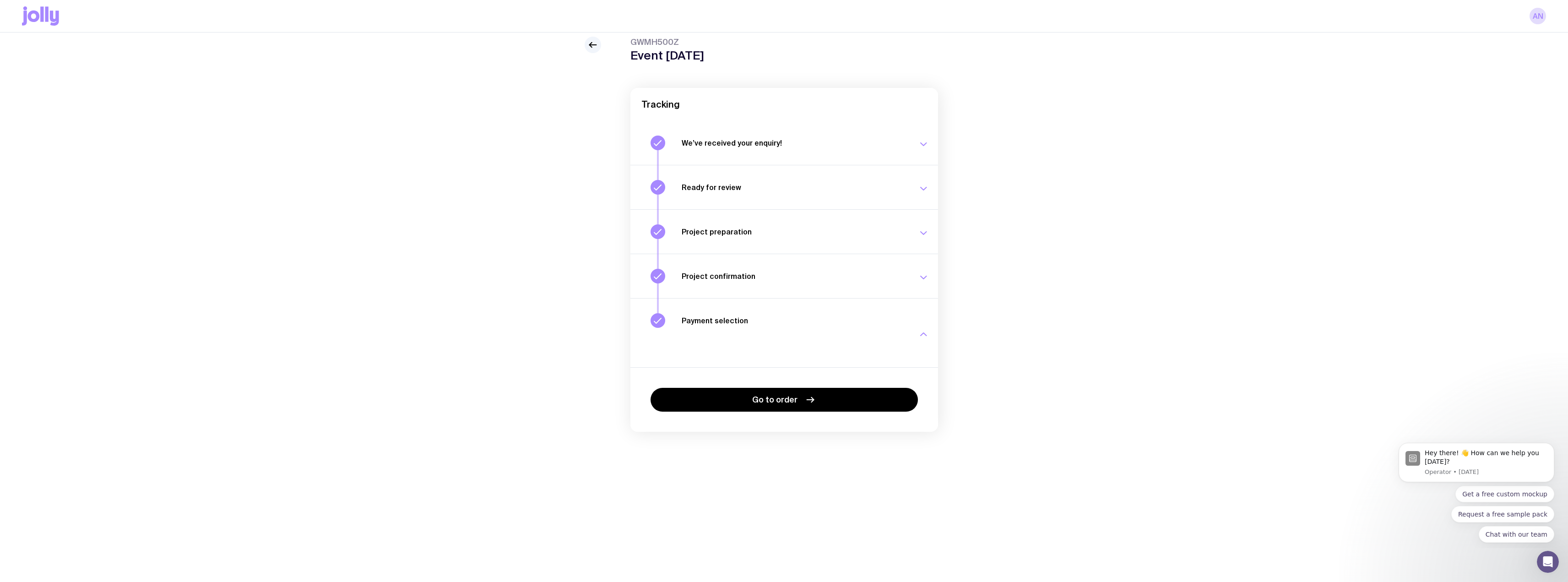
click at [716, 322] on h3 "Payment selection" at bounding box center [794, 320] width 225 height 9
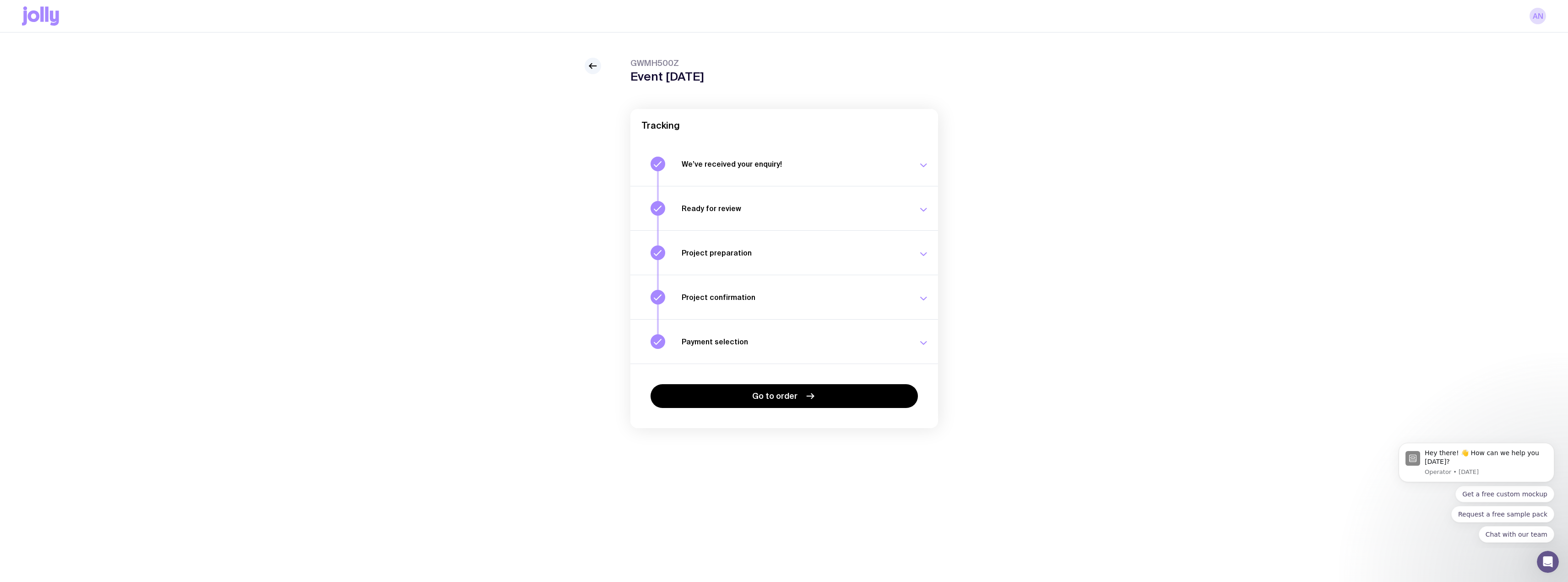
scroll to position [0, 0]
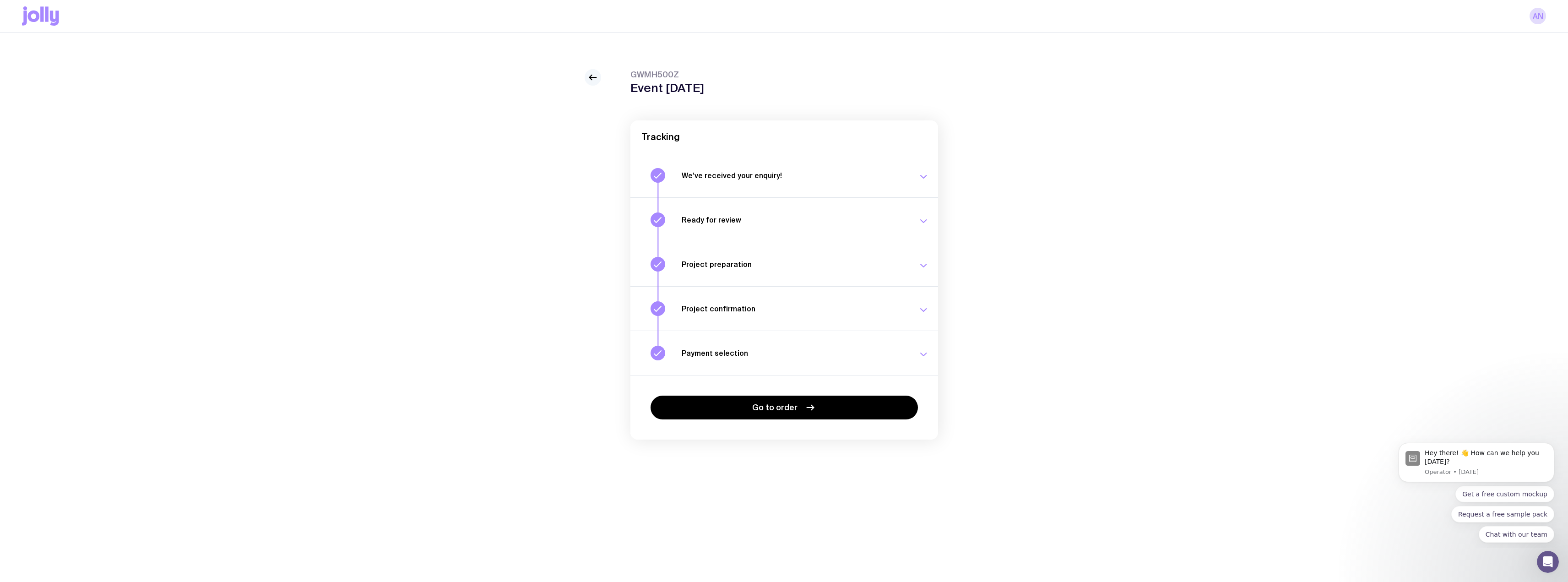
click at [594, 71] on link at bounding box center [593, 77] width 16 height 16
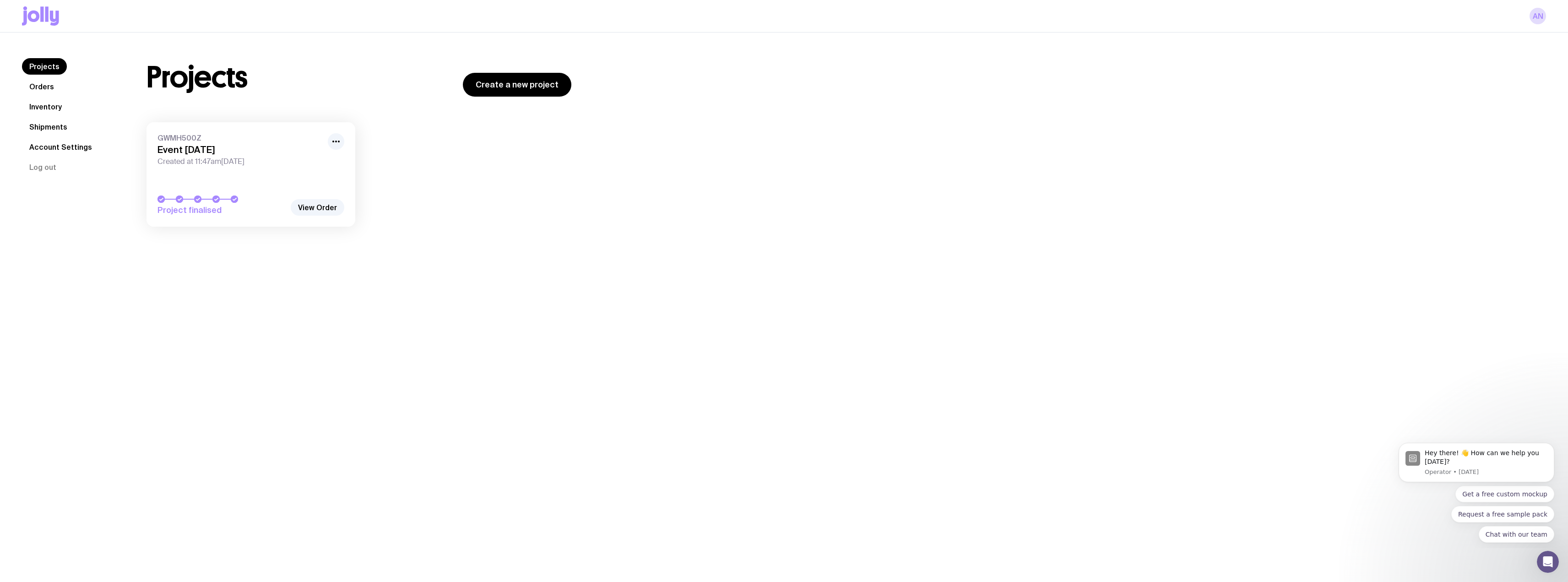
click at [59, 127] on link "Shipments" at bounding box center [48, 127] width 53 height 16
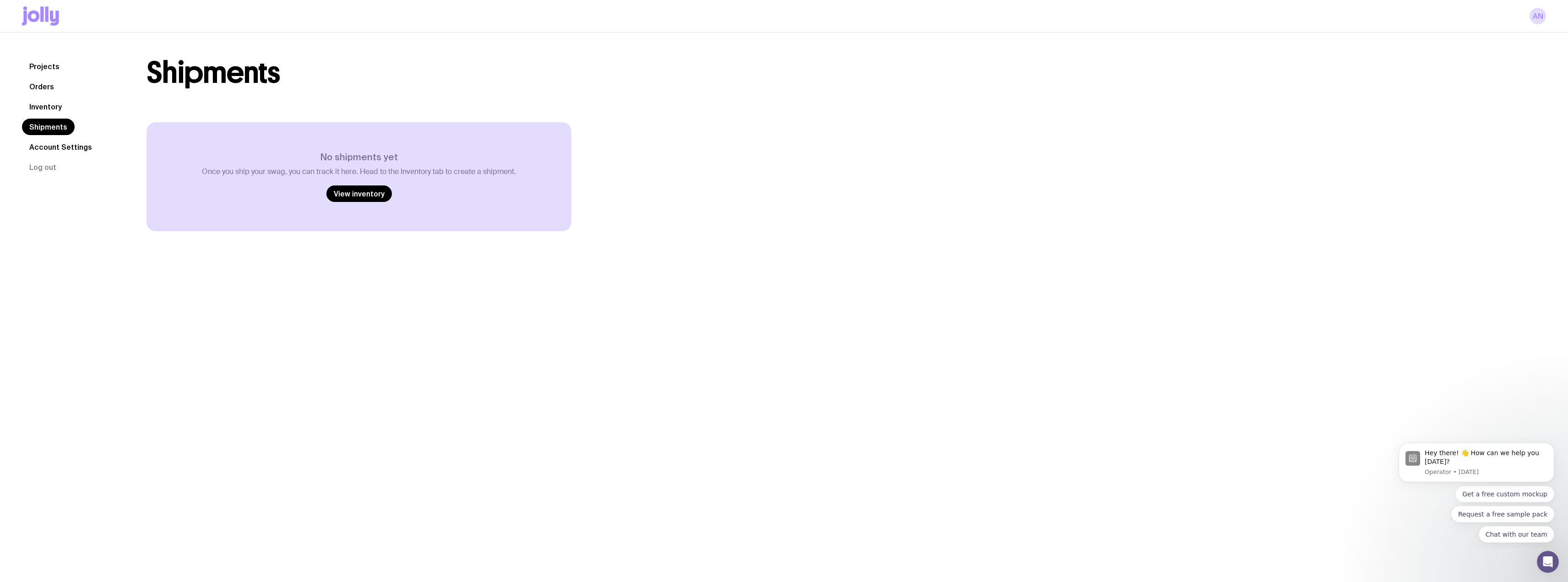
click at [47, 95] on nav "Projects Orders Inventory Shipments Account Settings Log out" at bounding box center [73, 116] width 103 height 117
click at [49, 105] on link "Inventory" at bounding box center [46, 107] width 47 height 16
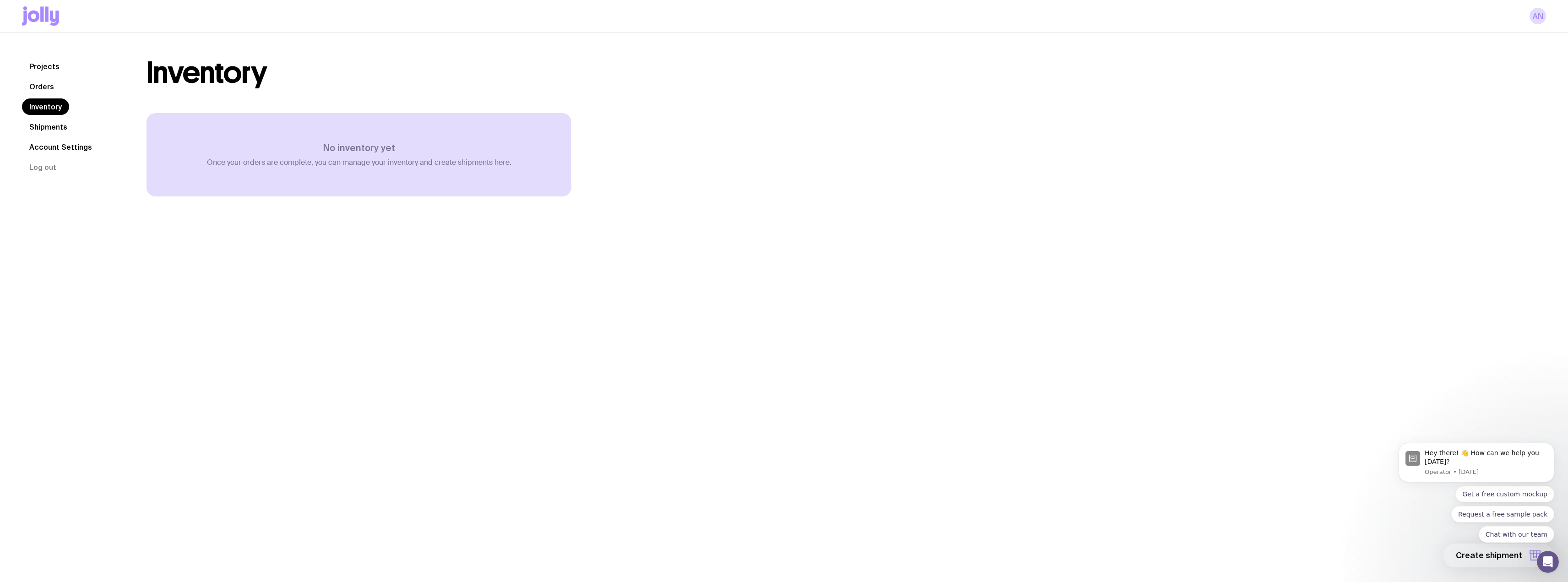
click at [36, 78] on link "Orders" at bounding box center [42, 87] width 39 height 16
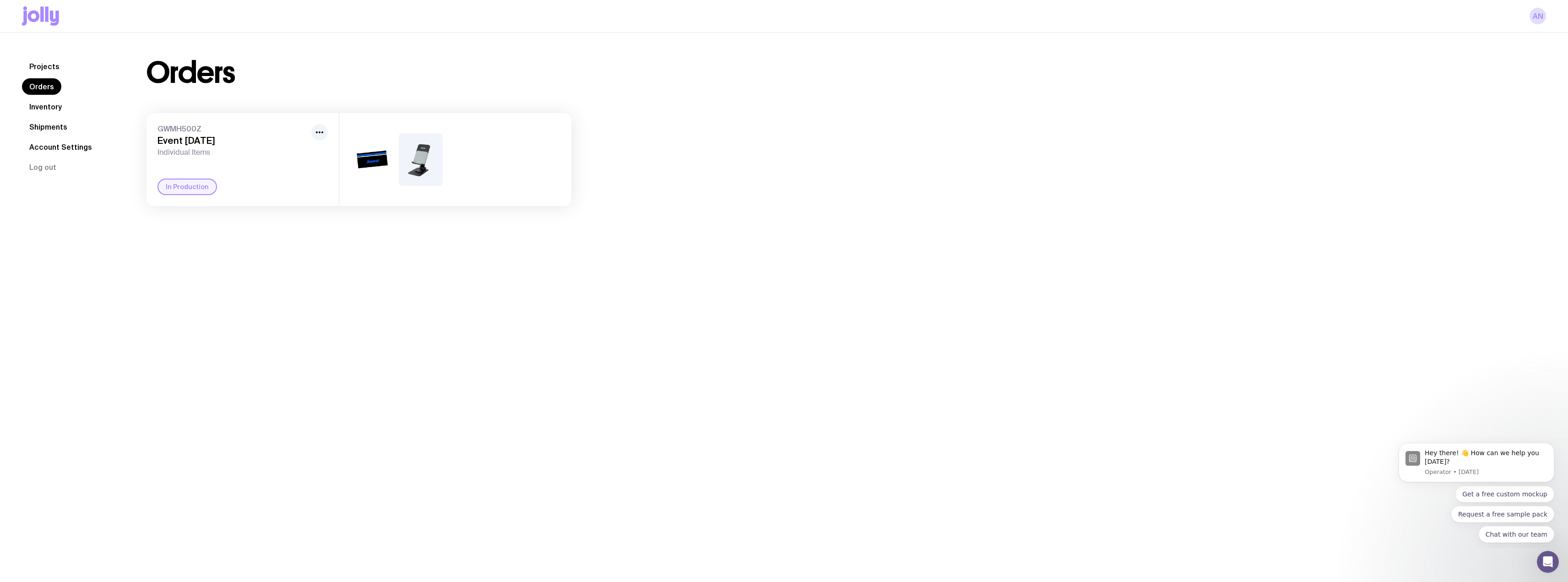
click at [435, 161] on img at bounding box center [420, 159] width 44 height 53
click at [378, 160] on img at bounding box center [371, 159] width 44 height 53
click at [319, 130] on icon "button" at bounding box center [319, 132] width 11 height 11
click at [204, 147] on div "GWMH500Z Event 12th Oct Individual Items" at bounding box center [232, 140] width 150 height 33
click at [190, 187] on div "In Production" at bounding box center [187, 187] width 59 height 16
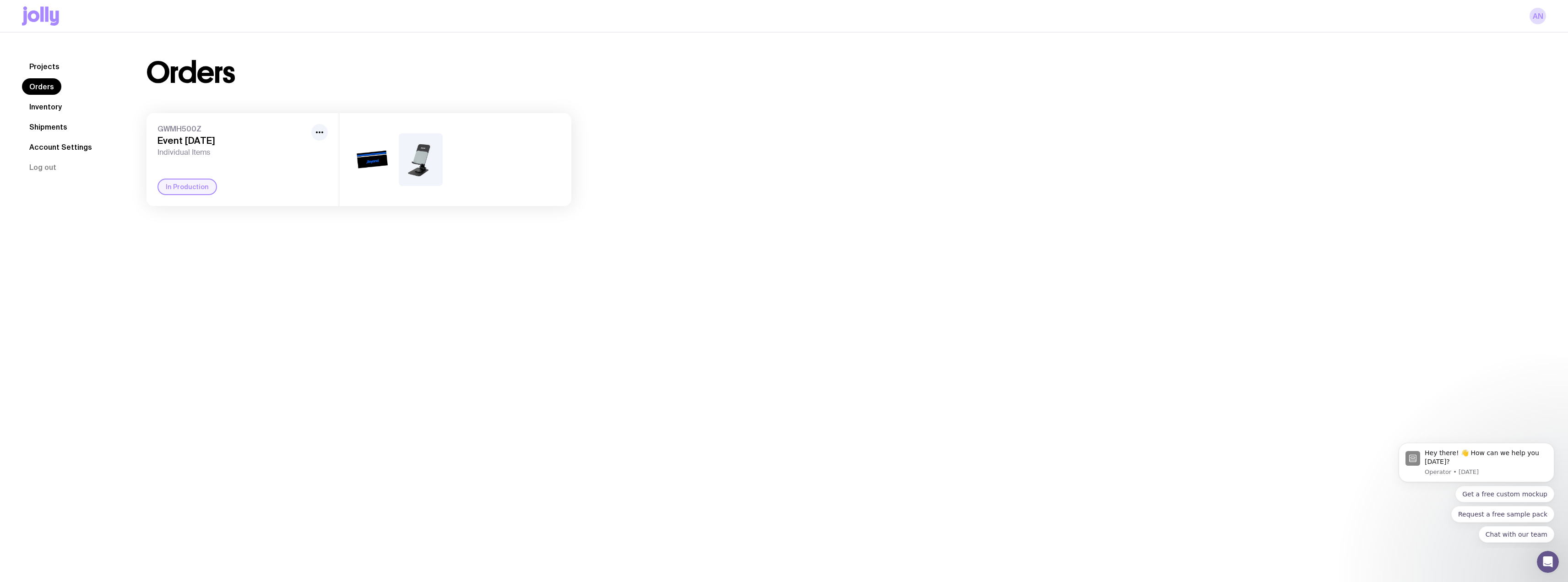
click at [44, 68] on link "Projects" at bounding box center [44, 66] width 45 height 16
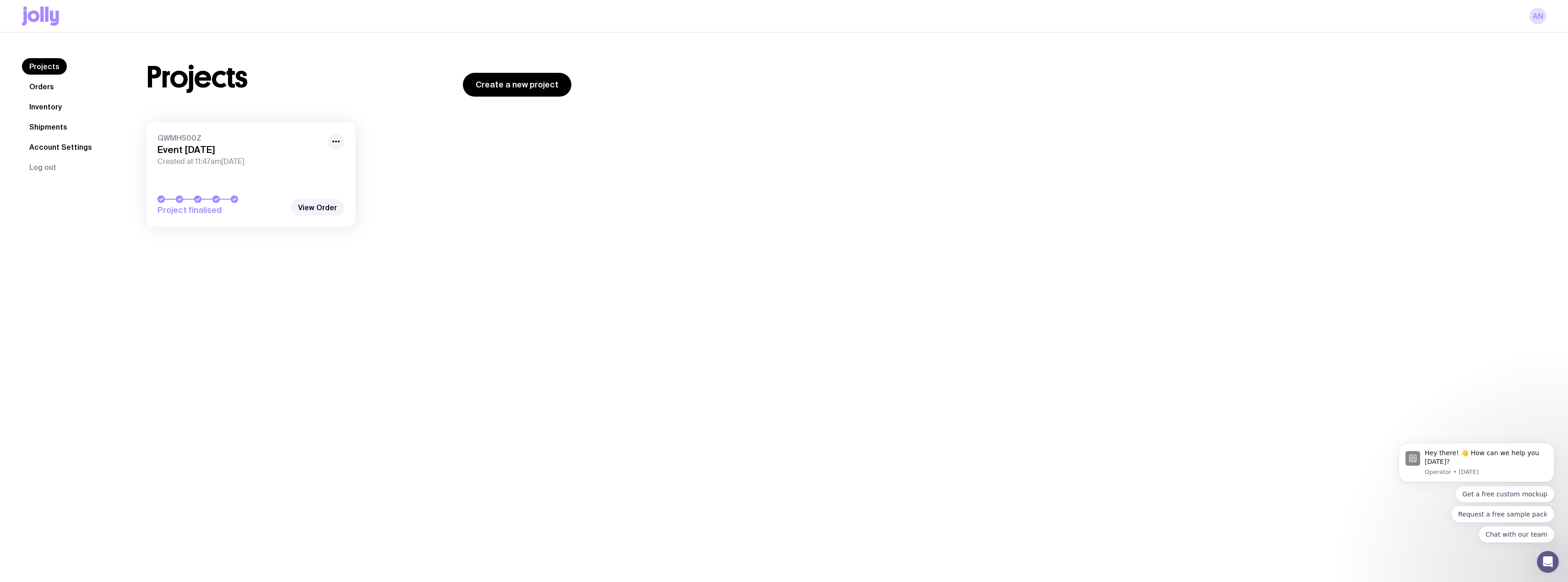
click at [244, 163] on span "Created at 11:47am[DATE]" at bounding box center [240, 161] width 165 height 9
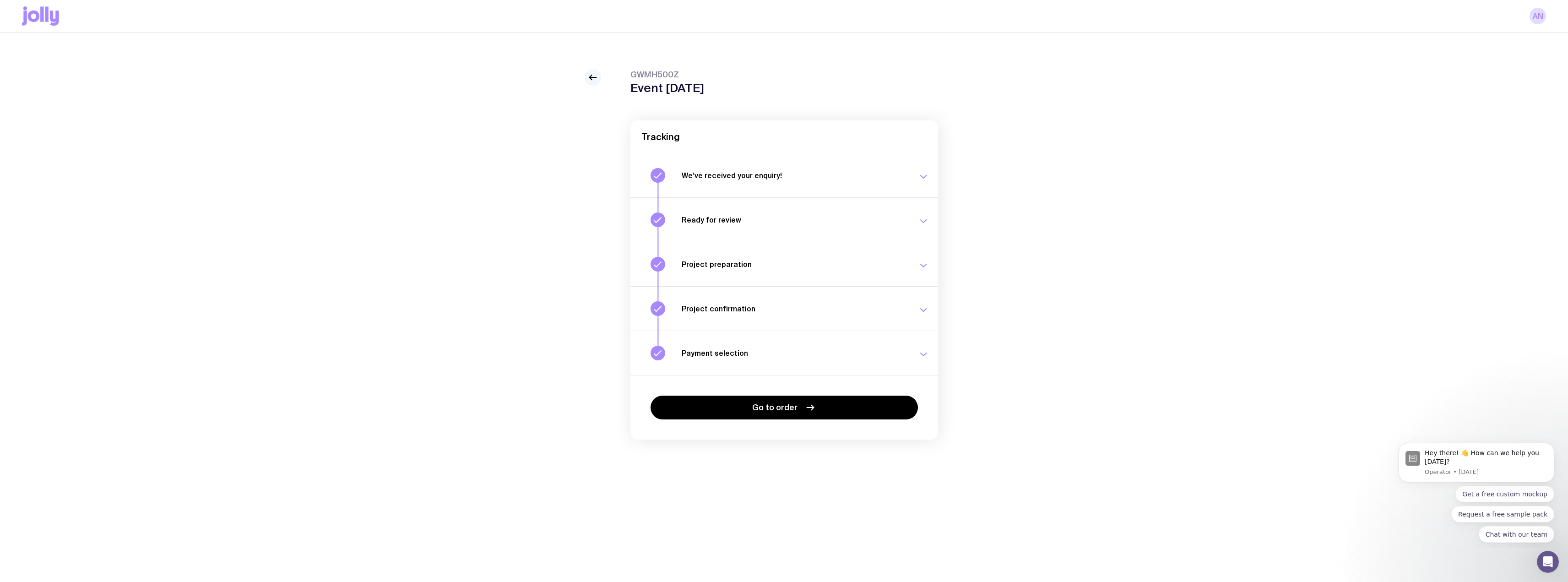
click at [594, 77] on icon at bounding box center [592, 77] width 11 height 11
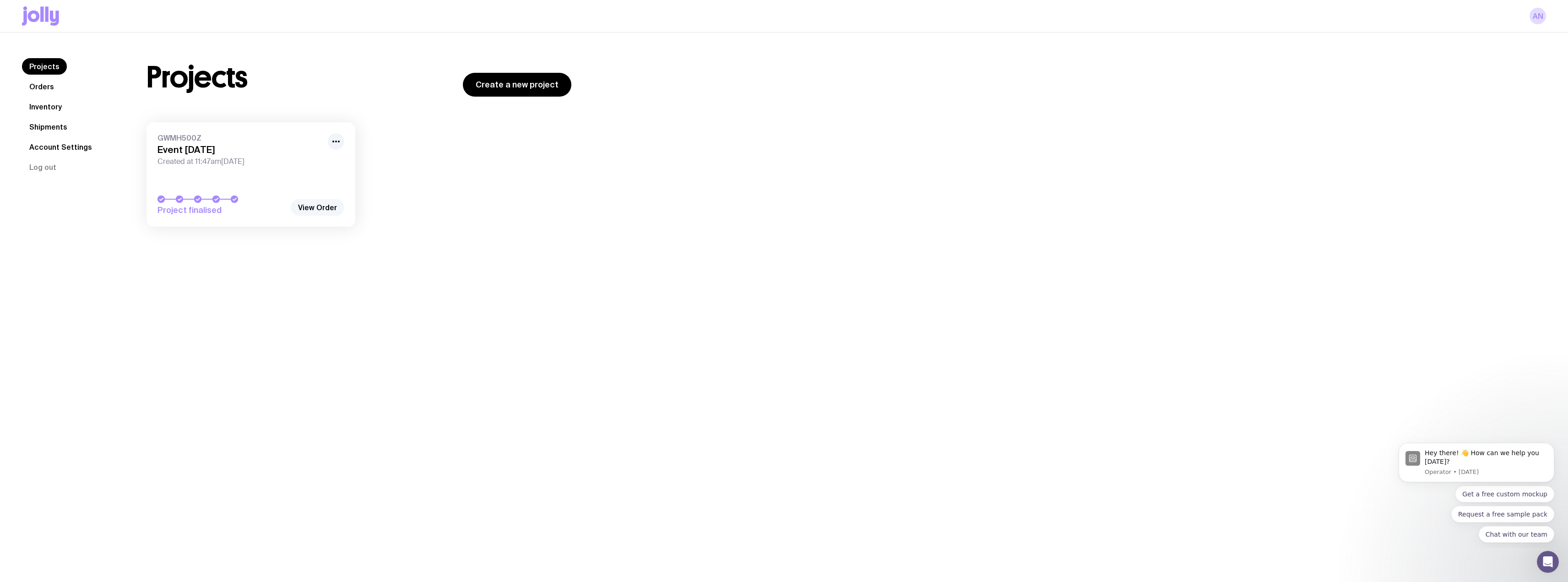
click at [321, 206] on link "View Order" at bounding box center [317, 207] width 54 height 16
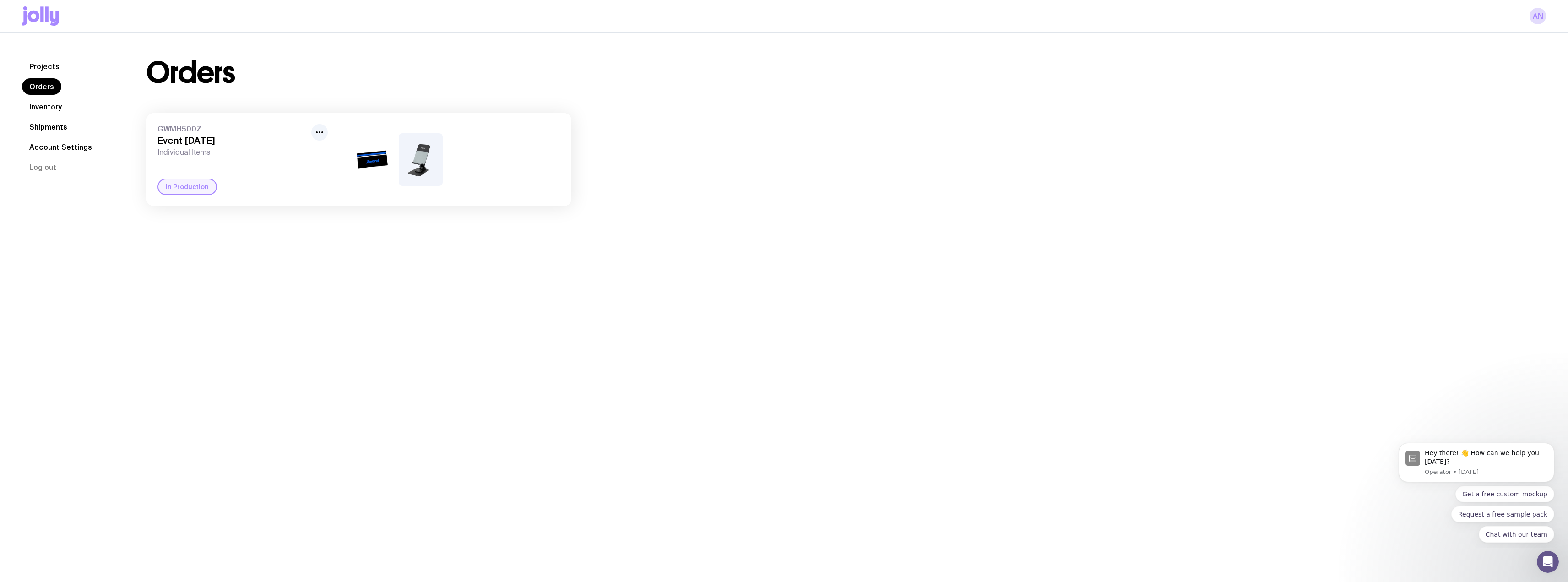
click at [399, 161] on img at bounding box center [420, 159] width 44 height 53
click at [416, 163] on img at bounding box center [420, 159] width 44 height 53
click at [380, 159] on img at bounding box center [371, 159] width 44 height 53
click at [51, 144] on link "Account Settings" at bounding box center [61, 147] width 77 height 16
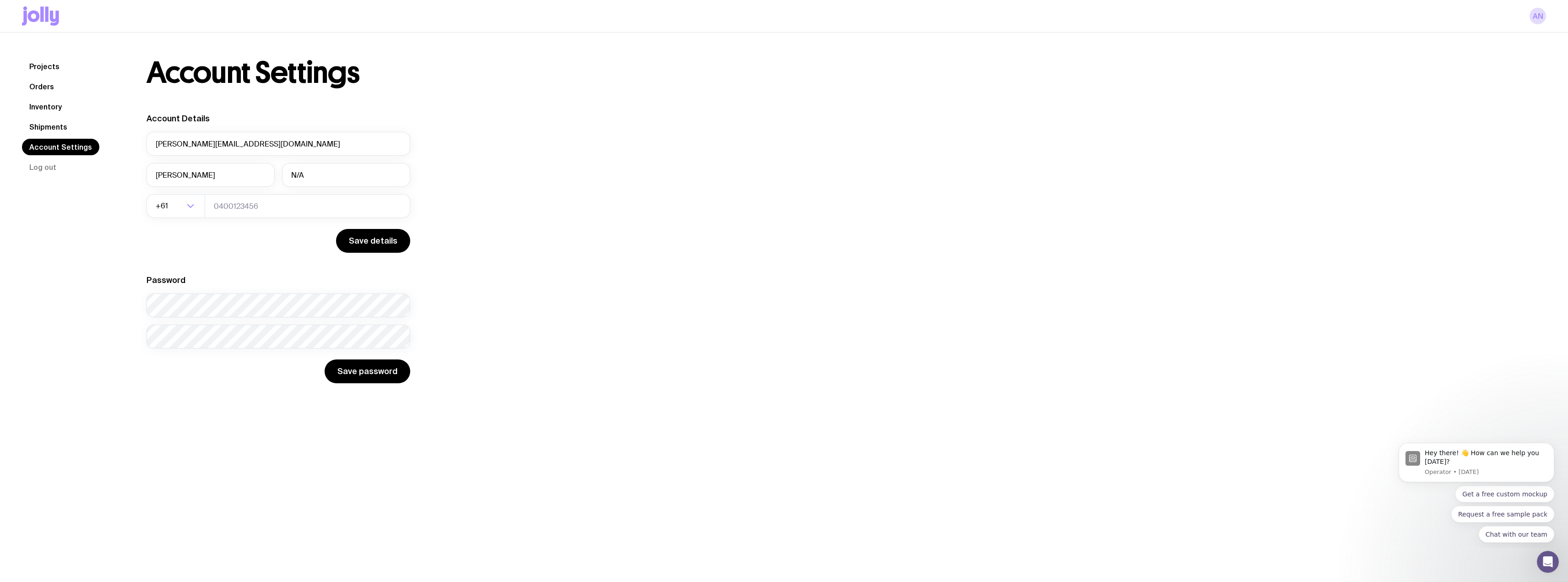
click at [42, 107] on link "Inventory" at bounding box center [46, 107] width 47 height 16
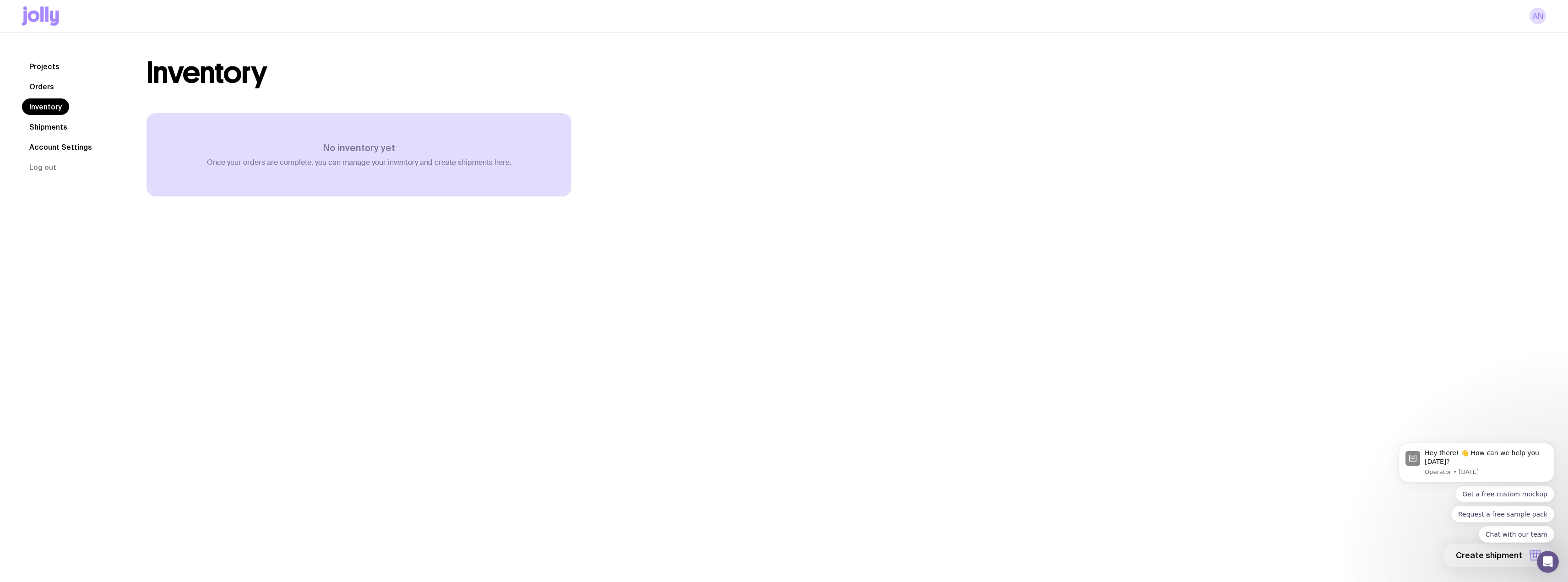
click at [44, 19] on icon at bounding box center [40, 16] width 37 height 19
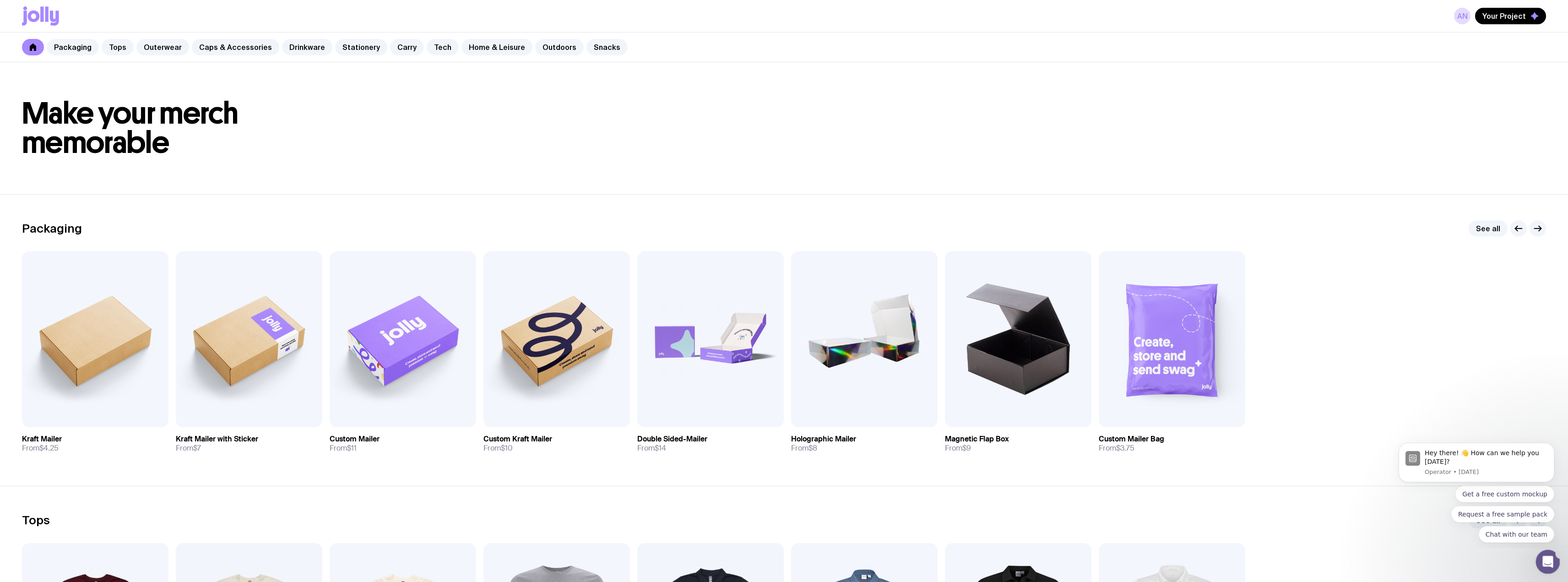
click at [1543, 562] on icon "Open Intercom Messenger" at bounding box center [1546, 560] width 15 height 15
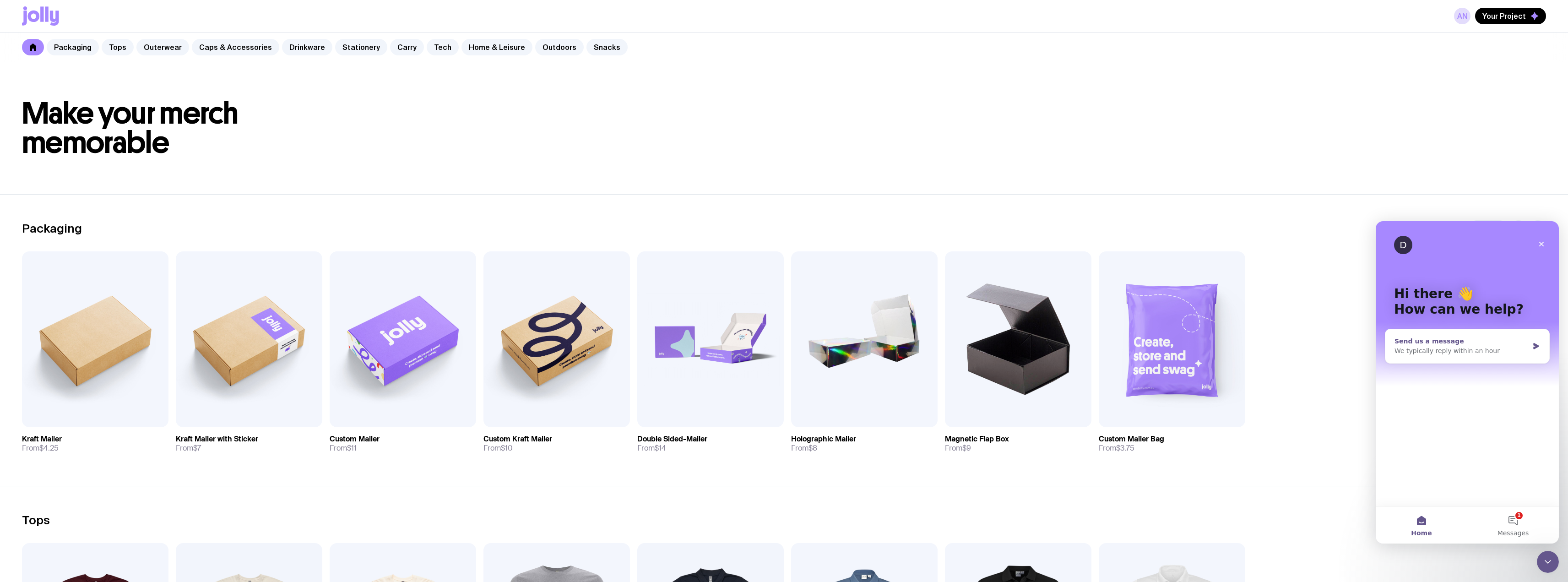
click at [1476, 357] on div "Send us a message We typically reply within an hour" at bounding box center [1467, 346] width 164 height 34
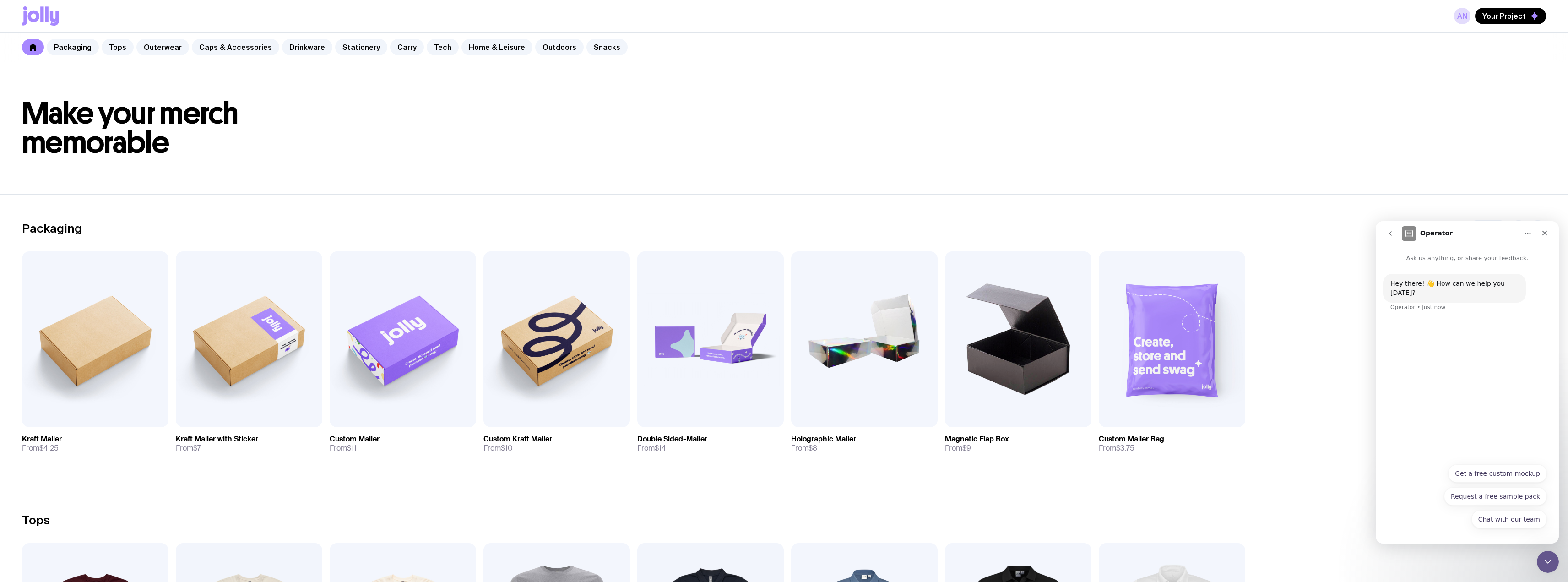
click at [1450, 302] on div "Hey there! 👋 How can we help you today? Operator • Just now" at bounding box center [1467, 298] width 168 height 49
click at [1459, 260] on p "Ask us anything, or share your feedback." at bounding box center [1467, 254] width 183 height 17
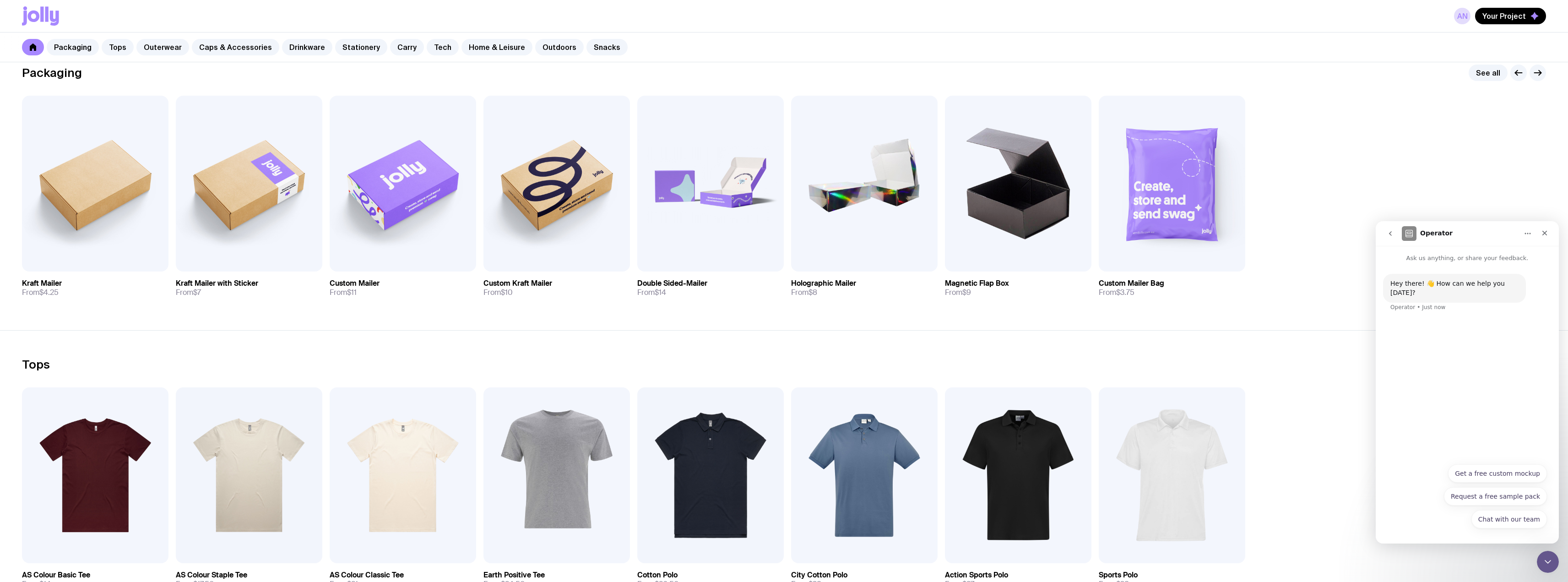
scroll to position [183, 0]
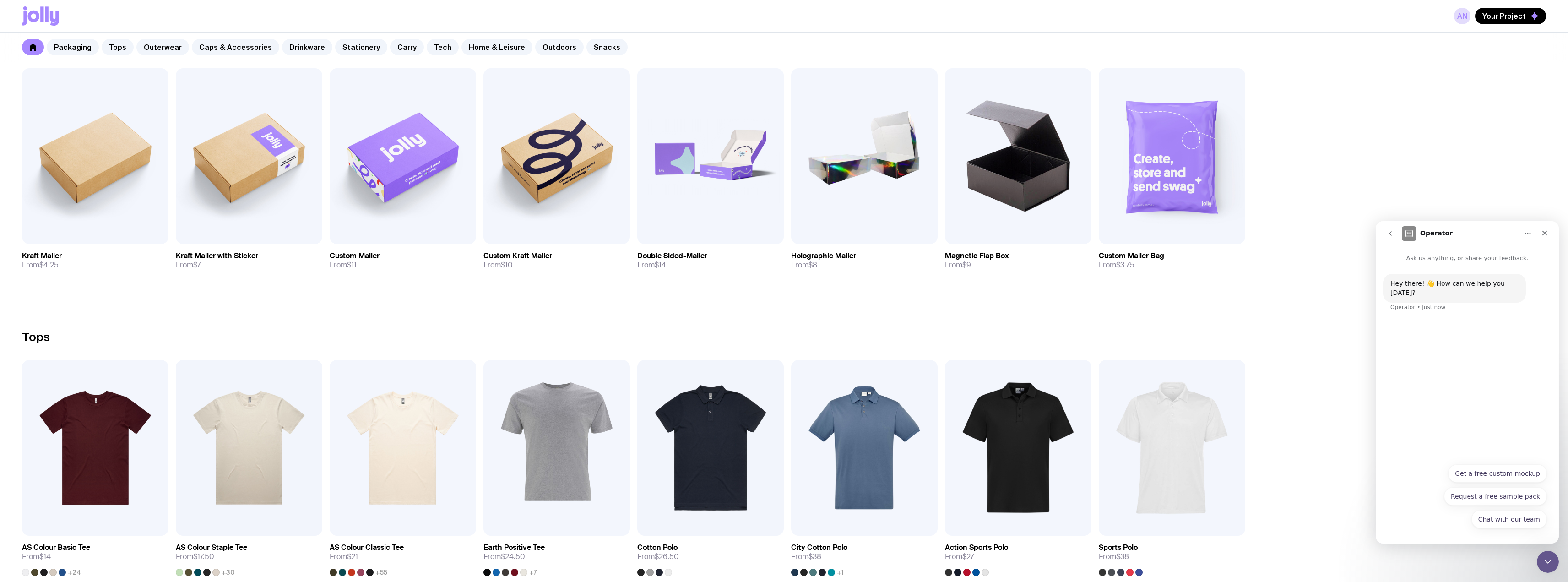
click at [1438, 287] on div "Hey there! 👋 How can we help you [DATE]?" at bounding box center [1454, 288] width 128 height 18
click at [1453, 303] on div "Hey there! 👋 How can we help you today? Operator • Just now" at bounding box center [1467, 298] width 168 height 49
click at [1392, 237] on icon "go back" at bounding box center [1391, 233] width 8 height 8
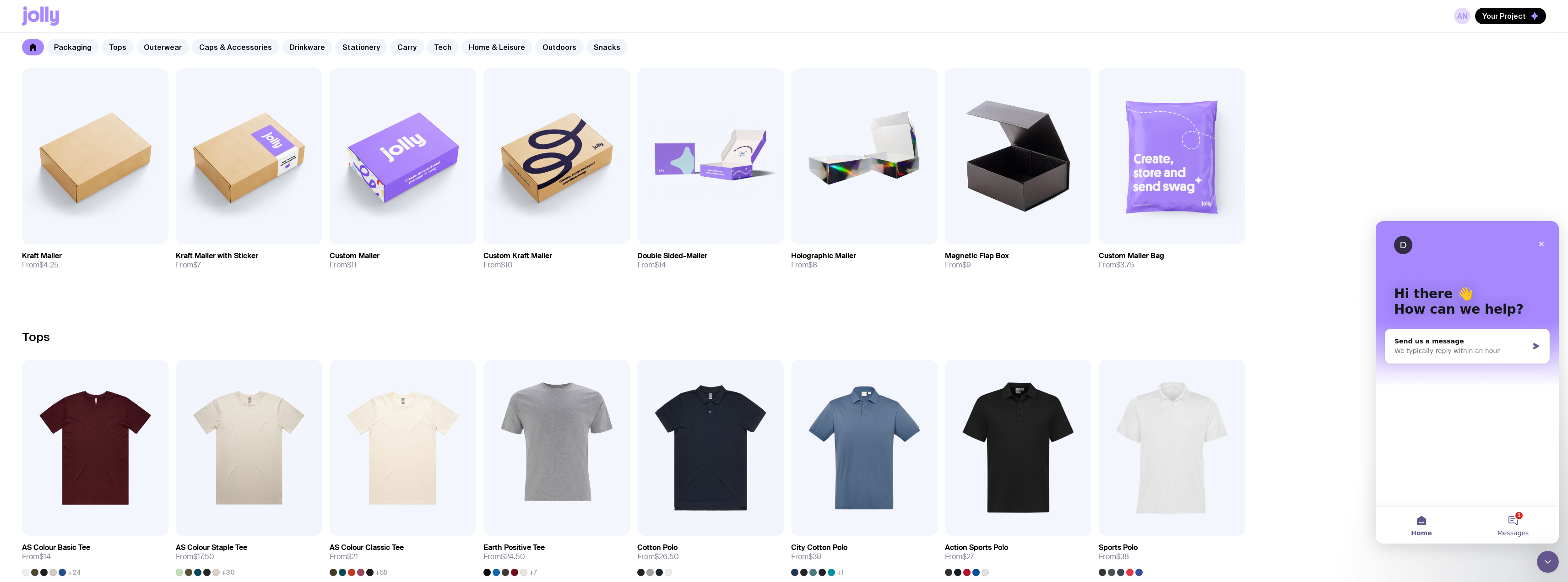
click at [1516, 525] on button "1 Messages" at bounding box center [1513, 525] width 92 height 37
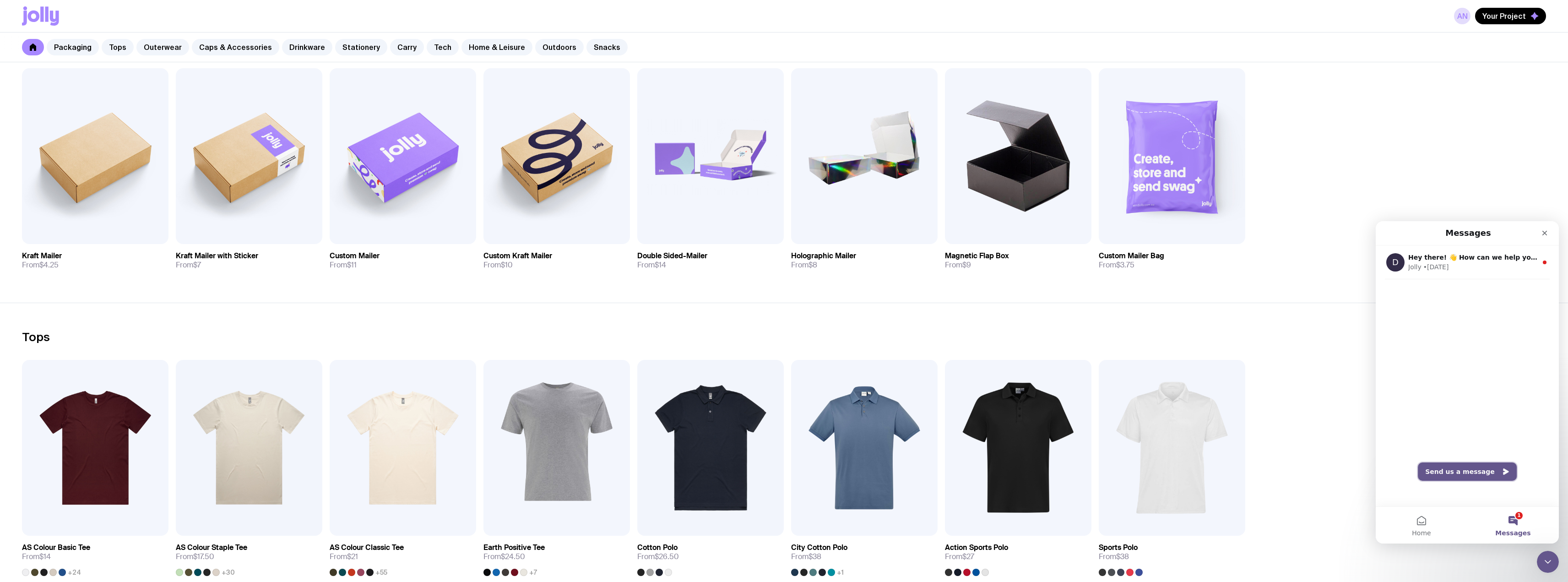
click at [1465, 473] on button "Send us a message" at bounding box center [1467, 471] width 99 height 18
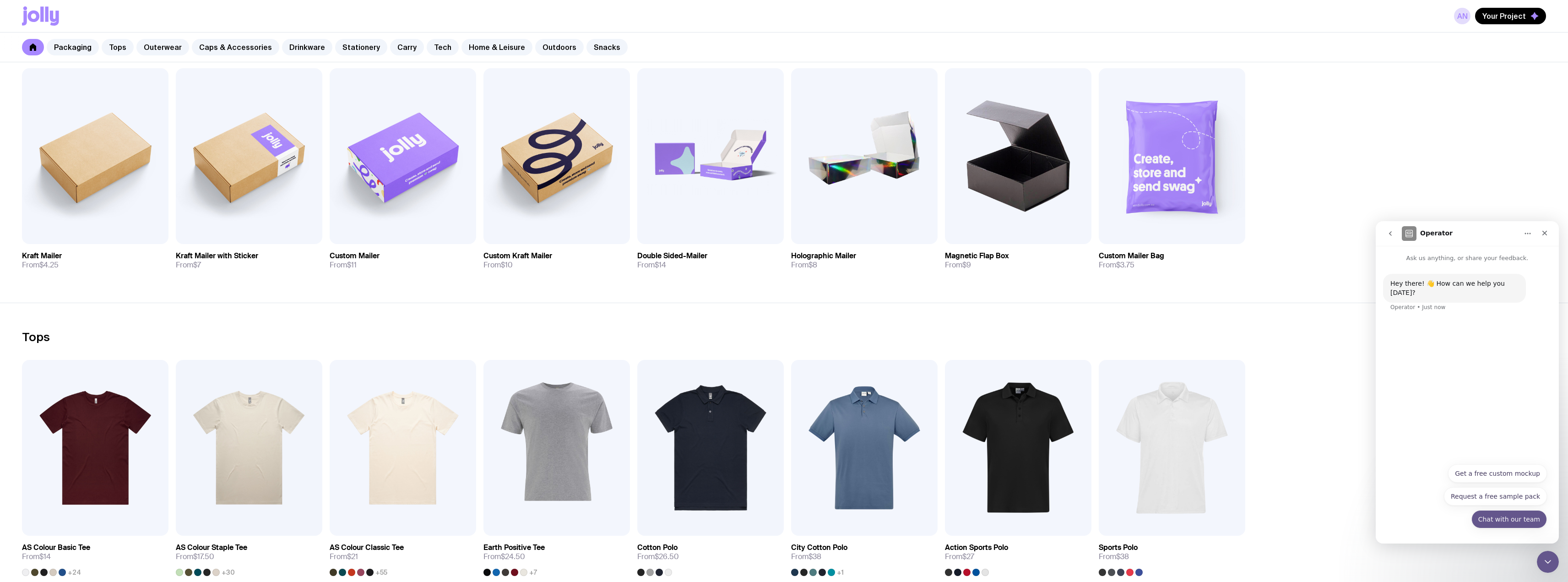
click at [1509, 519] on button "Chat with our team" at bounding box center [1509, 519] width 75 height 18
click at [1448, 519] on div "Hey there! 👋 How can we help you today? Operator • Just now Chat with our team …" at bounding box center [1467, 399] width 183 height 273
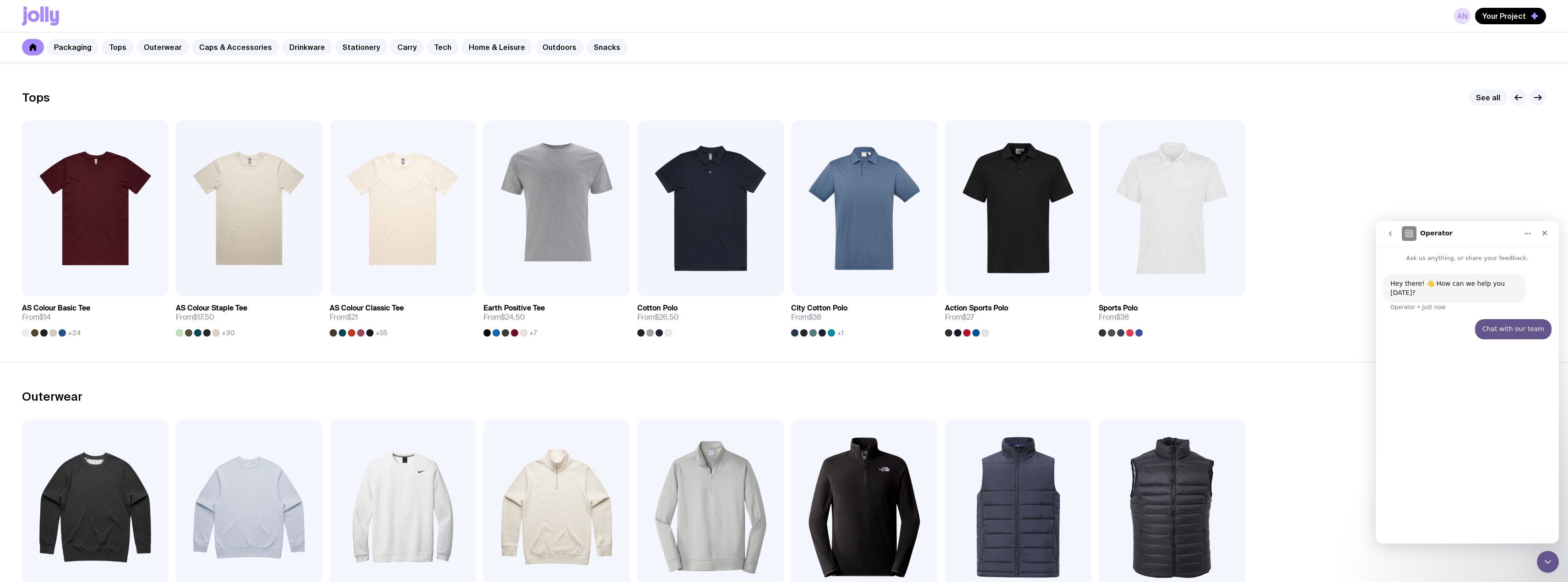
scroll to position [458, 0]
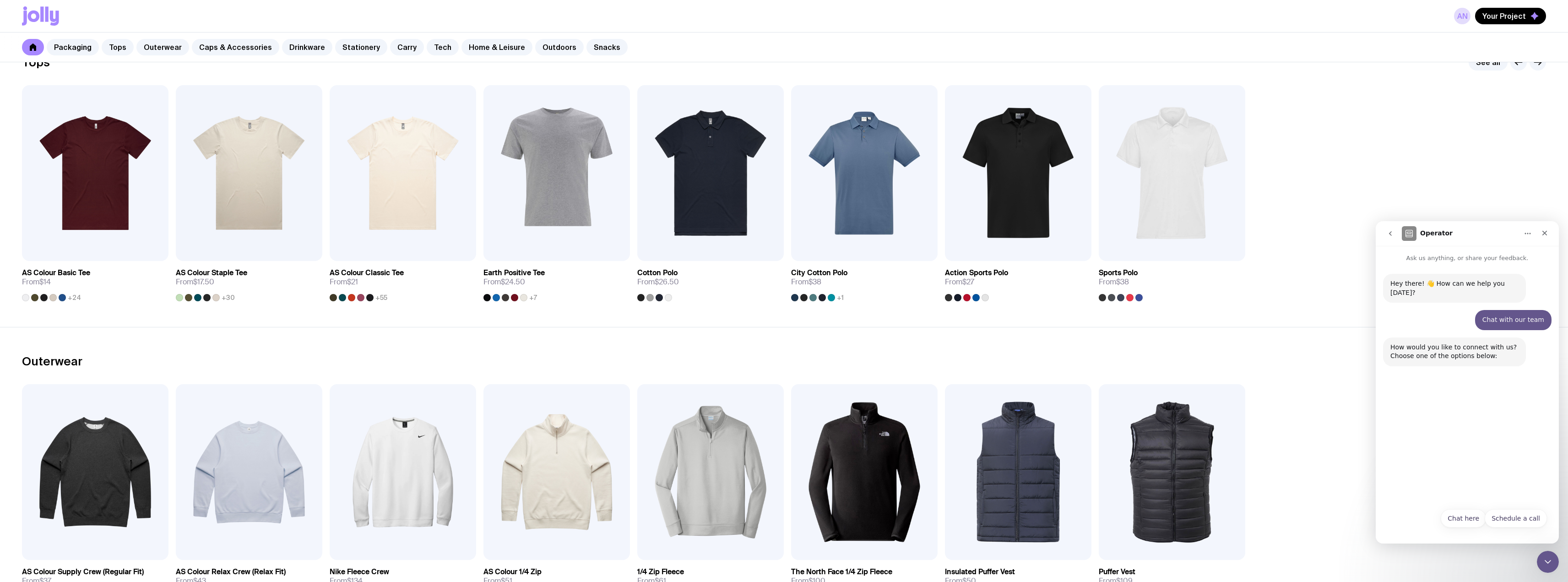
click at [1524, 232] on icon "Home" at bounding box center [1528, 233] width 8 height 8
click at [1526, 234] on icon "Home" at bounding box center [1528, 233] width 6 height 1
click at [1461, 517] on button "Chat here" at bounding box center [1464, 518] width 46 height 18
click at [1416, 502] on textarea "Message…" at bounding box center [1467, 502] width 168 height 16
click at [1436, 504] on textarea "Looking for" at bounding box center [1467, 502] width 168 height 16
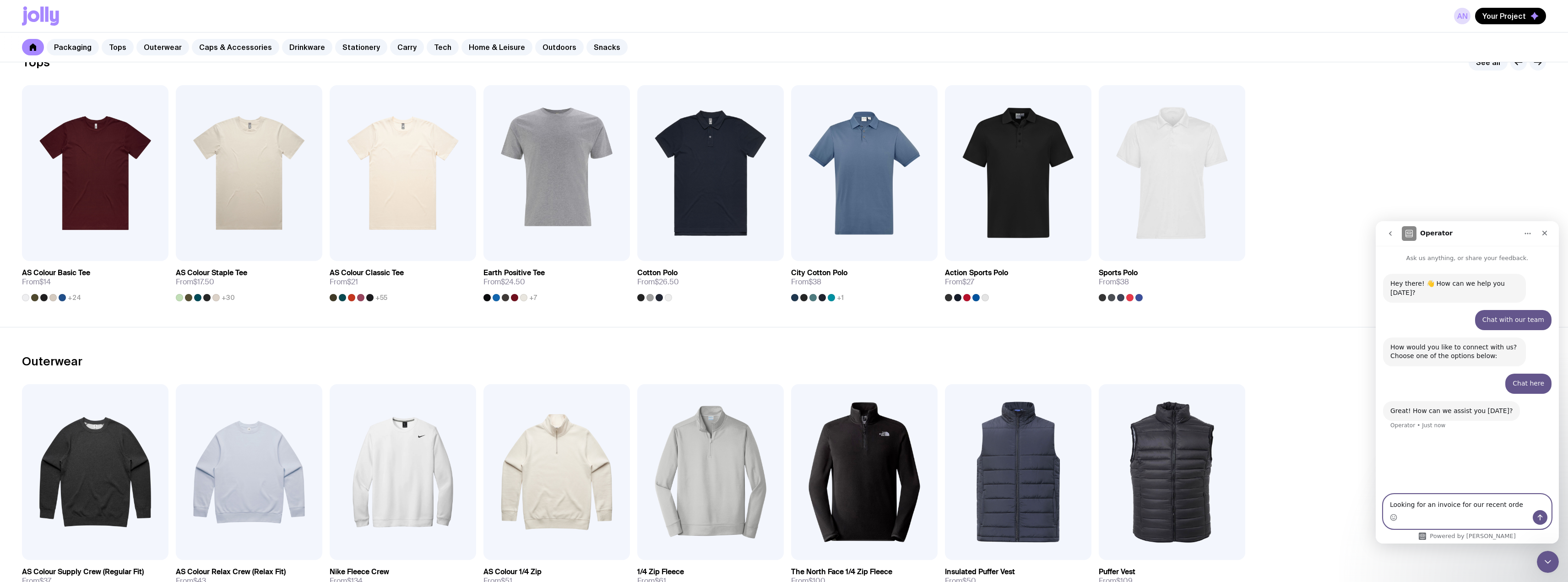
type textarea "Looking for an invoice for our recent order"
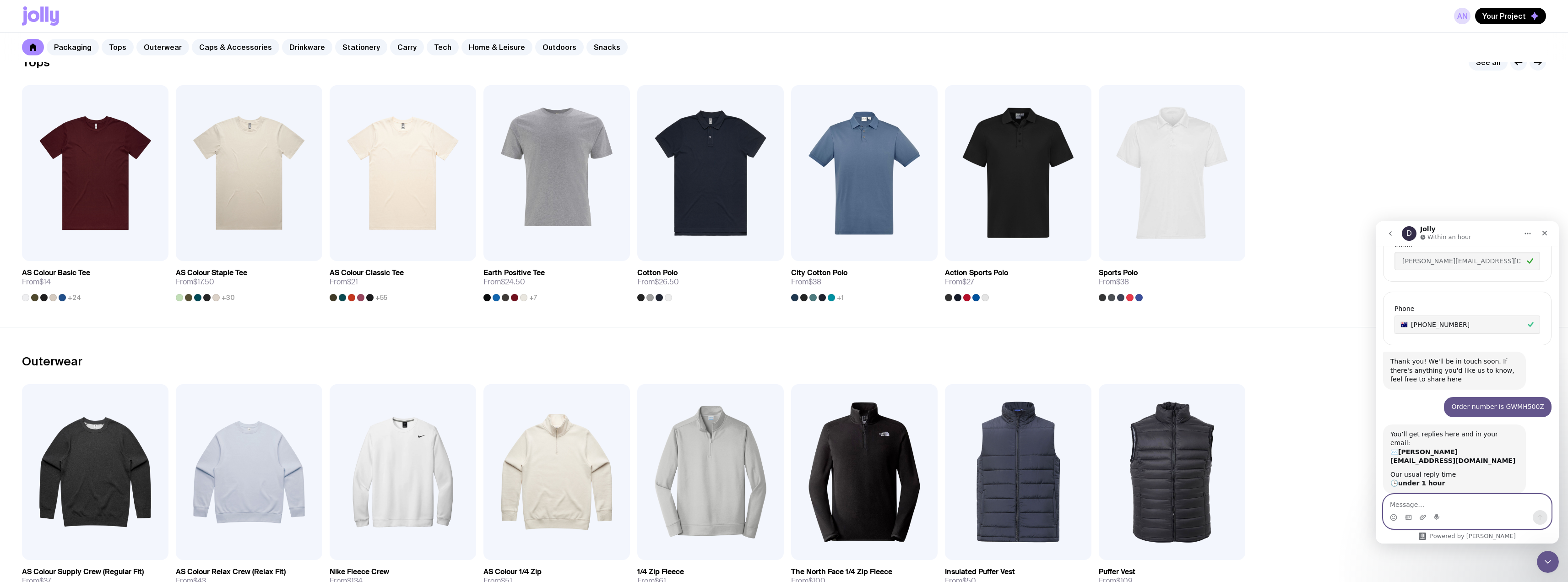
scroll to position [278, 0]
click at [1405, 502] on textarea "Message…" at bounding box center [1467, 502] width 168 height 16
type textarea "thank you"
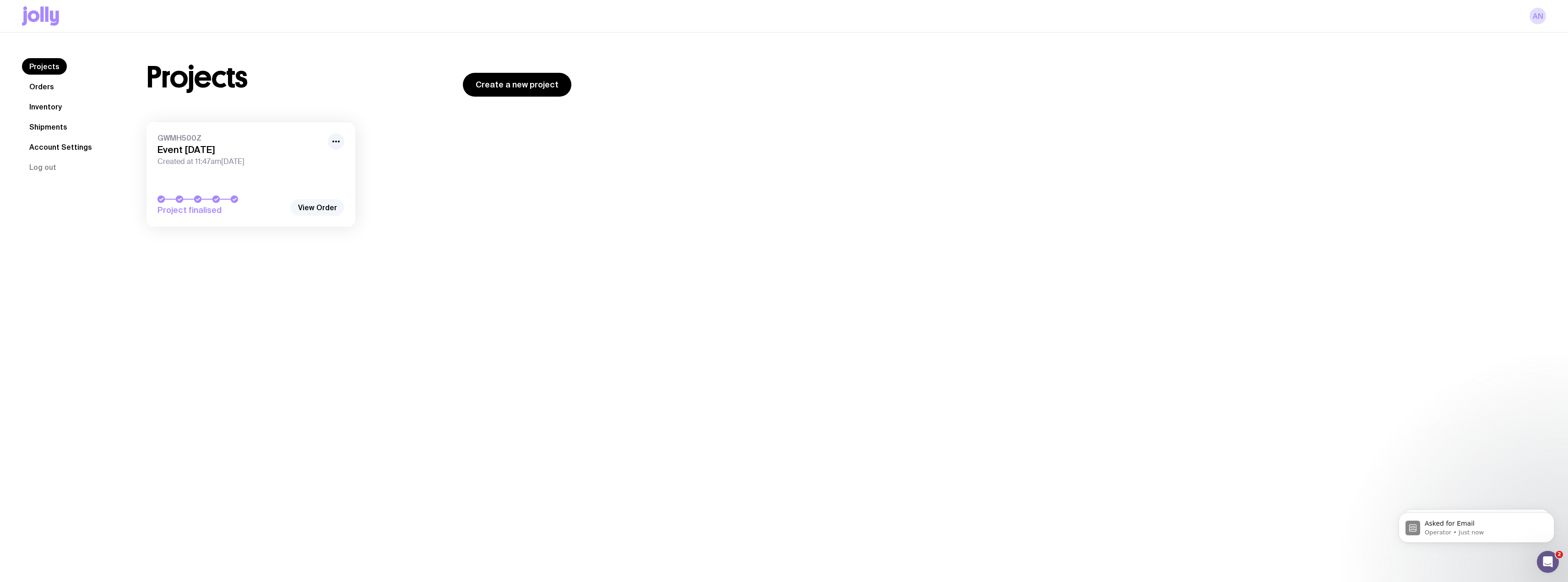
click at [323, 211] on link "View Order" at bounding box center [317, 207] width 54 height 16
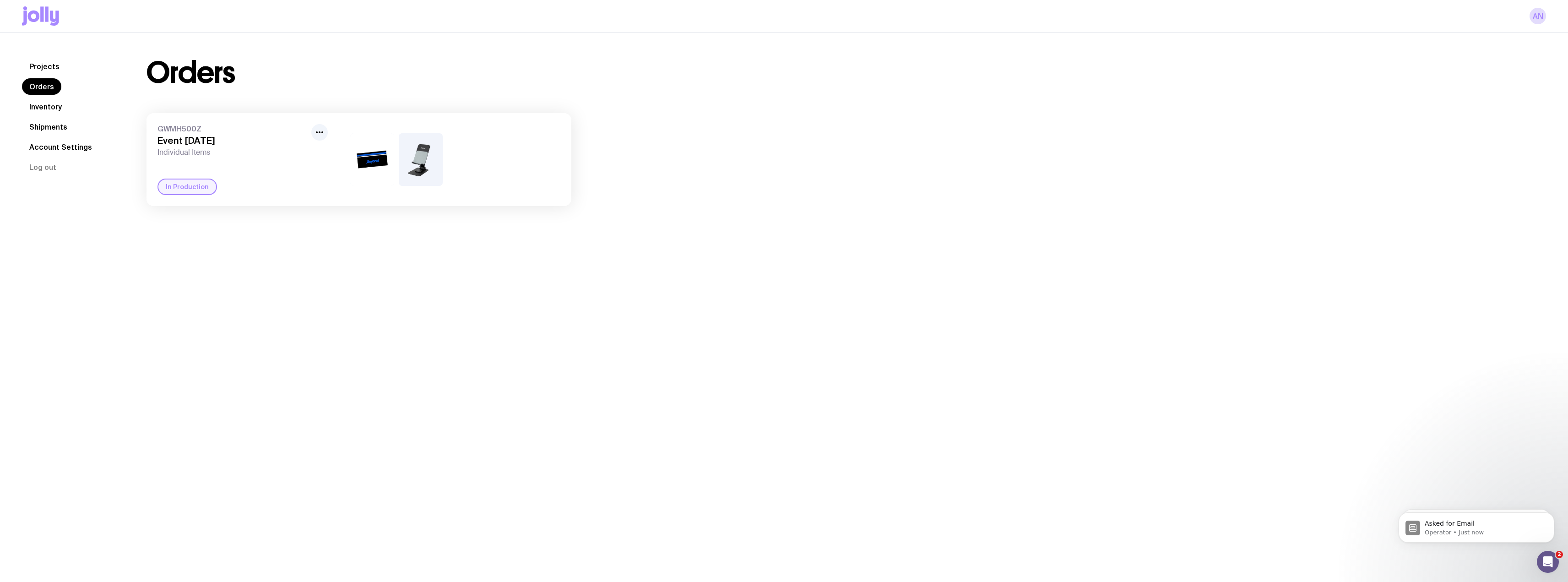
drag, startPoint x: 199, startPoint y: 127, endPoint x: 142, endPoint y: 120, distance: 57.4
click at [142, 120] on div "Orders GWMH500Z Event 12th Oct Individual Items In Production" at bounding box center [359, 132] width 469 height 148
copy span "GWMH500Z"
click at [1478, 519] on p "Asked for Email" at bounding box center [1484, 523] width 118 height 9
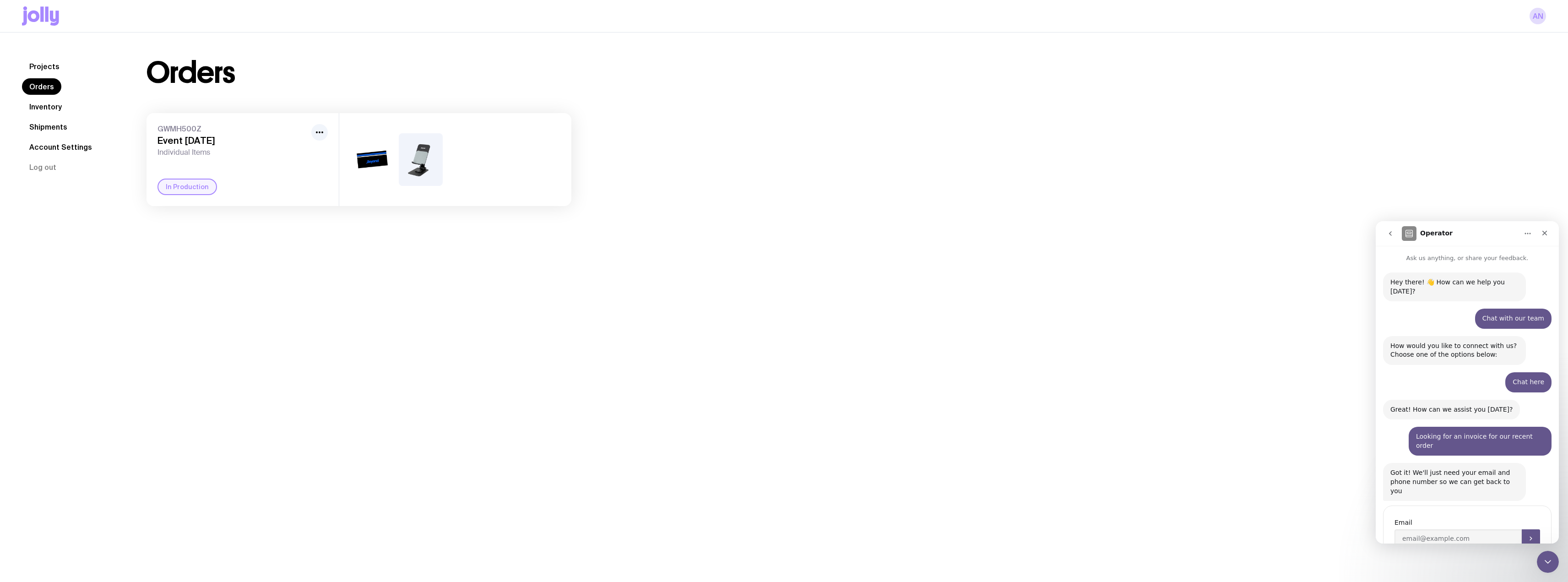
scroll to position [14, 0]
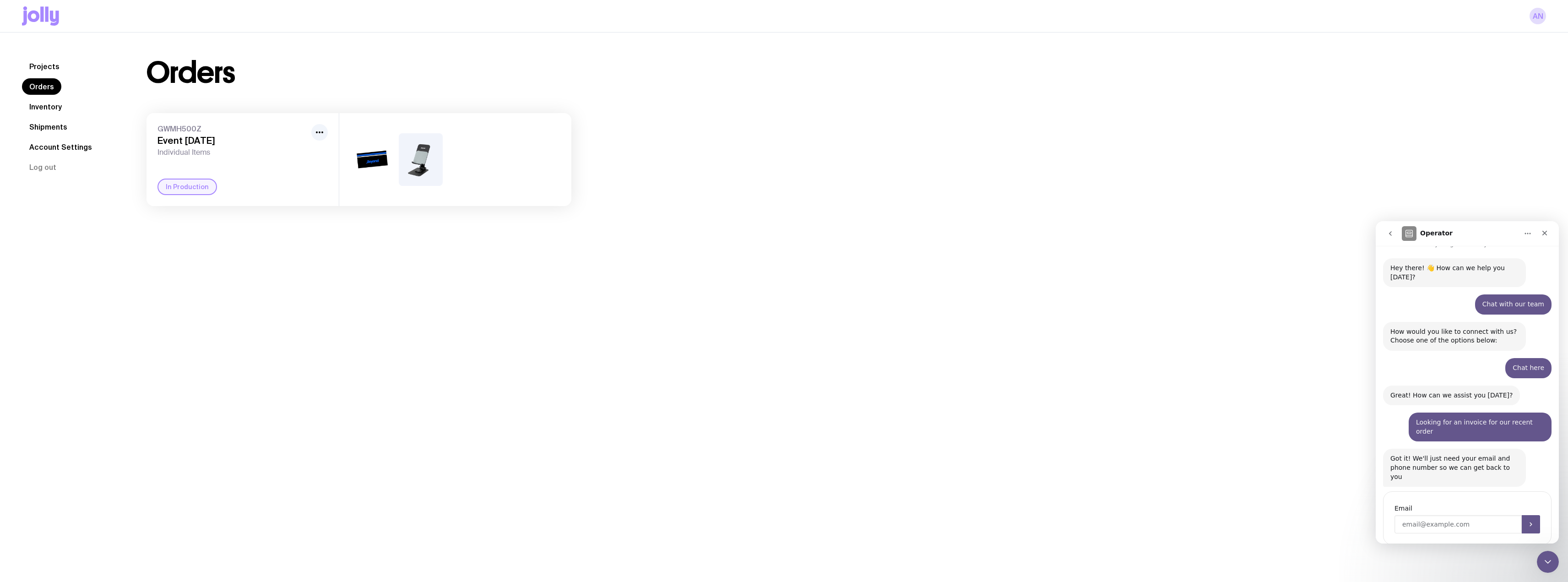
click at [1418, 515] on input "Enter your email" at bounding box center [1458, 524] width 127 height 18
type input "andrew@beyondpayments.com.au"
click at [1529, 521] on icon "Submit" at bounding box center [1531, 524] width 8 height 8
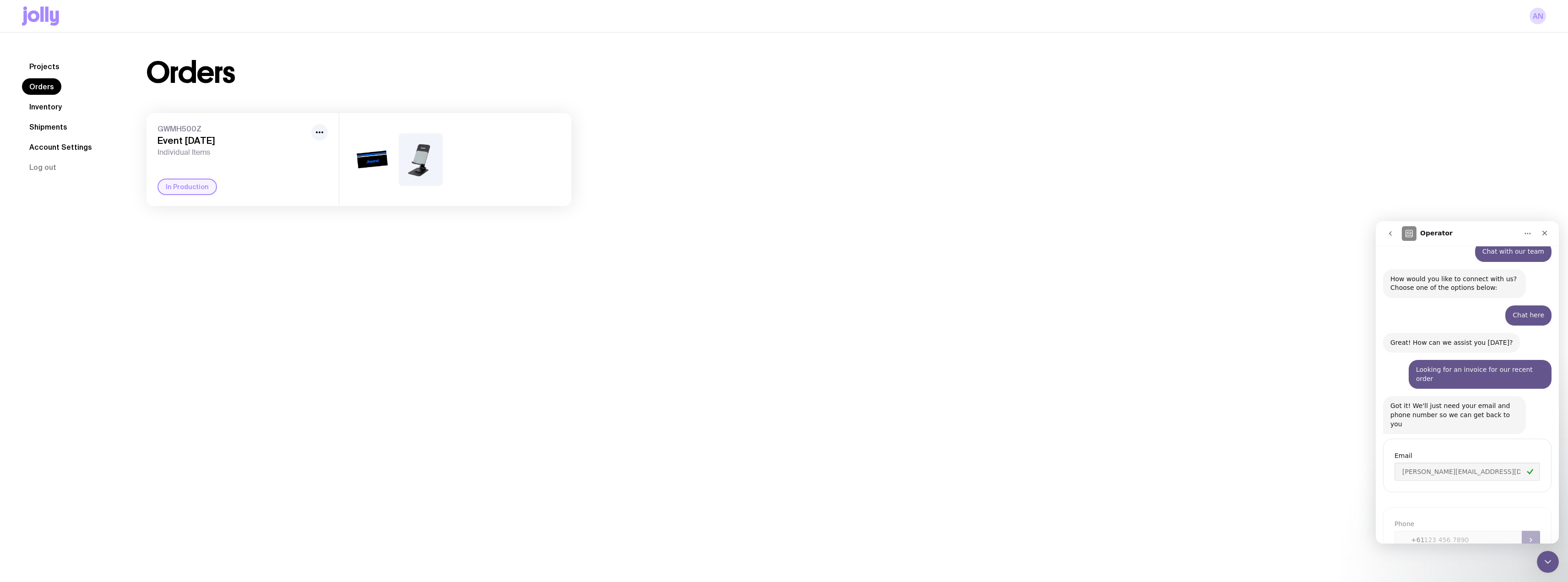
scroll to position [78, 0]
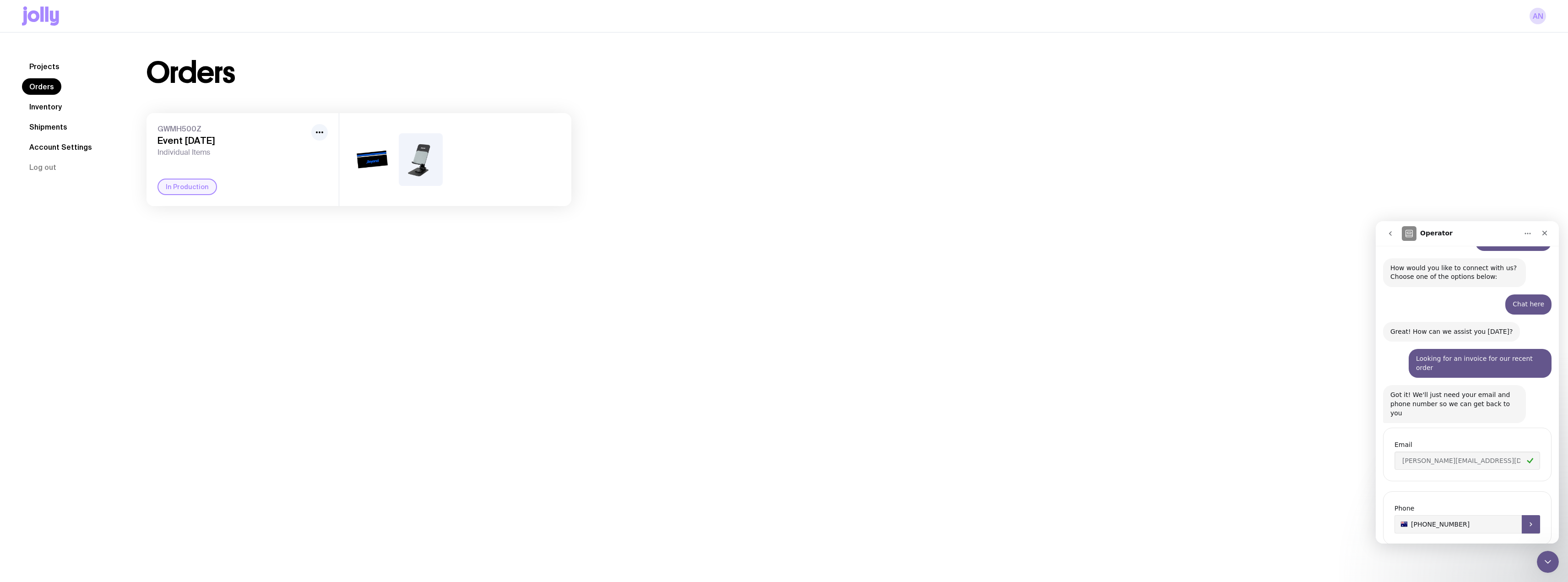
click at [1423, 515] on input "+61 432076854" at bounding box center [1467, 524] width 146 height 18
type input "+61 0432076854"
click at [1450, 522] on div "Phone +61 0432076854" at bounding box center [1467, 524] width 168 height 73
click at [1528, 521] on icon "Submit" at bounding box center [1531, 524] width 8 height 8
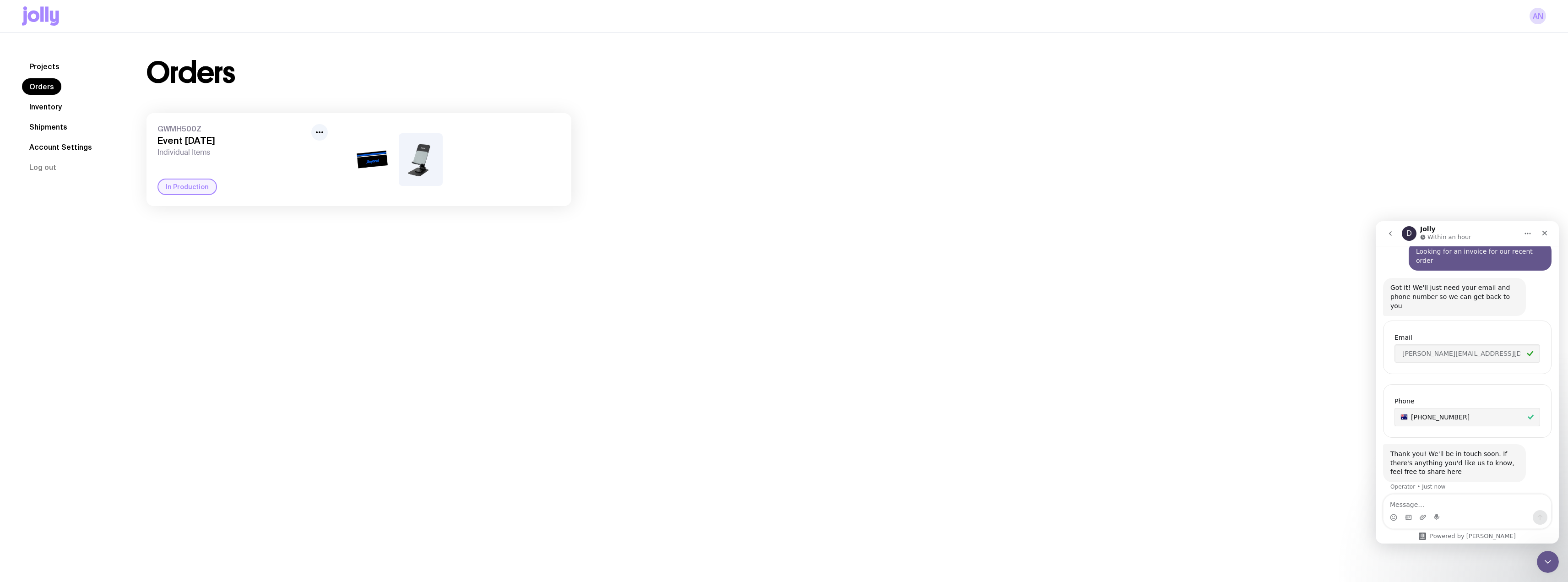
scroll to position [192, 0]
click at [1456, 444] on div "Thank you! We'll be in touch soon. If there's anything you'd like us to know, f…" at bounding box center [1454, 457] width 128 height 27
click at [1426, 504] on textarea "Message…" at bounding box center [1467, 502] width 168 height 16
paste textarea "GWMH500Z"
type textarea "Order number is GWMH500Z"
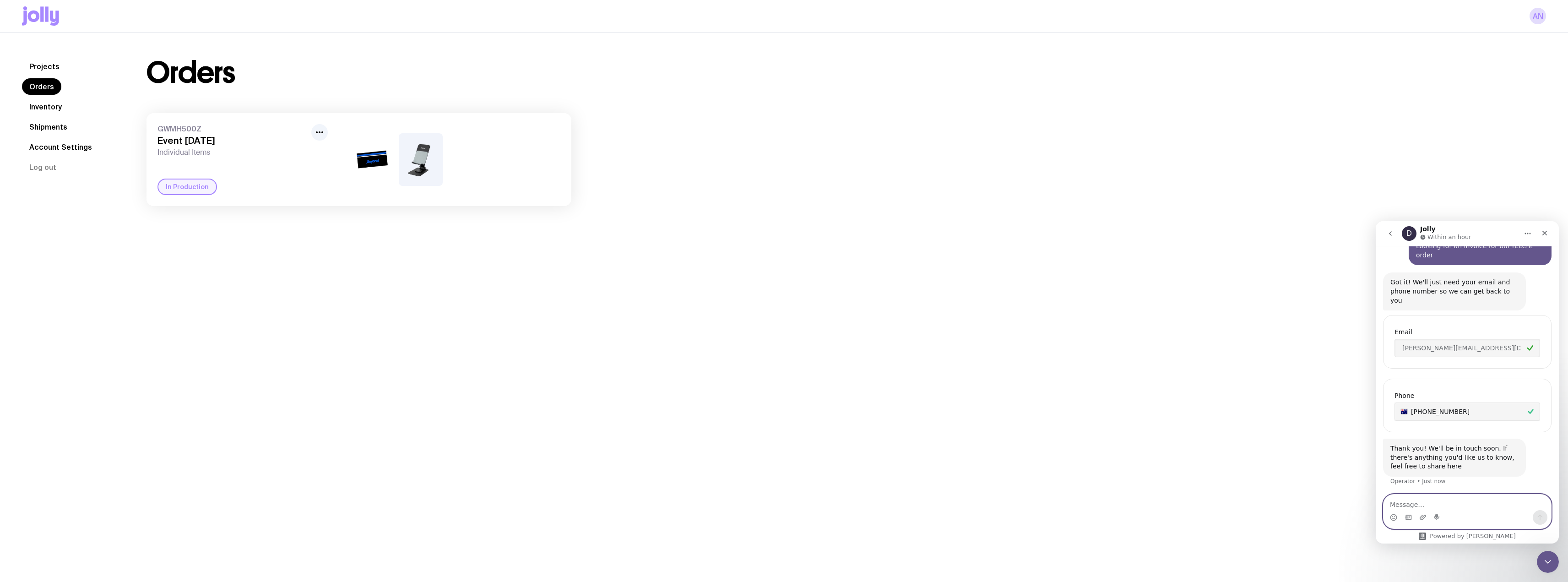
scroll to position [220, 0]
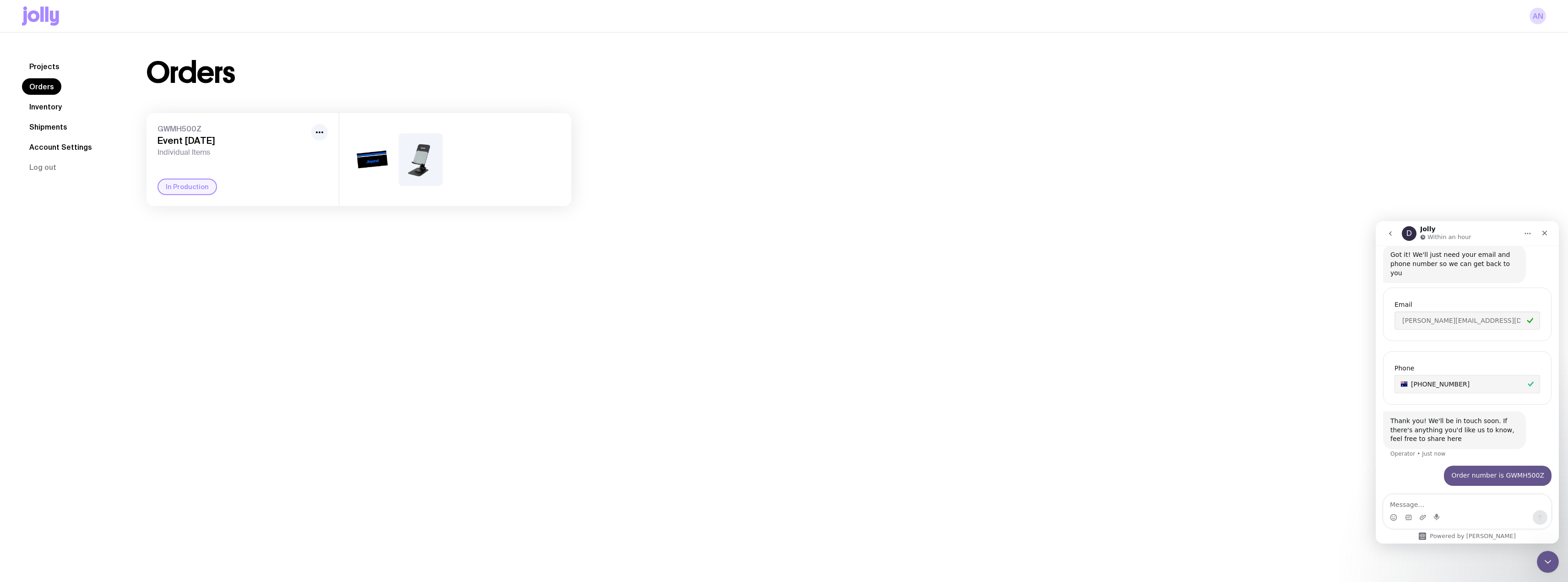
click at [293, 147] on div "GWMH500Z Event 12th Oct Individual Items" at bounding box center [232, 140] width 150 height 33
click at [323, 128] on icon "button" at bounding box center [319, 132] width 11 height 11
click at [230, 166] on div "GWMH500Z Event 12th Oct Individual Items Rename In Production" at bounding box center [243, 159] width 192 height 93
click at [197, 182] on div "In Production" at bounding box center [187, 187] width 59 height 16
click at [192, 189] on div "In Production" at bounding box center [187, 187] width 59 height 16
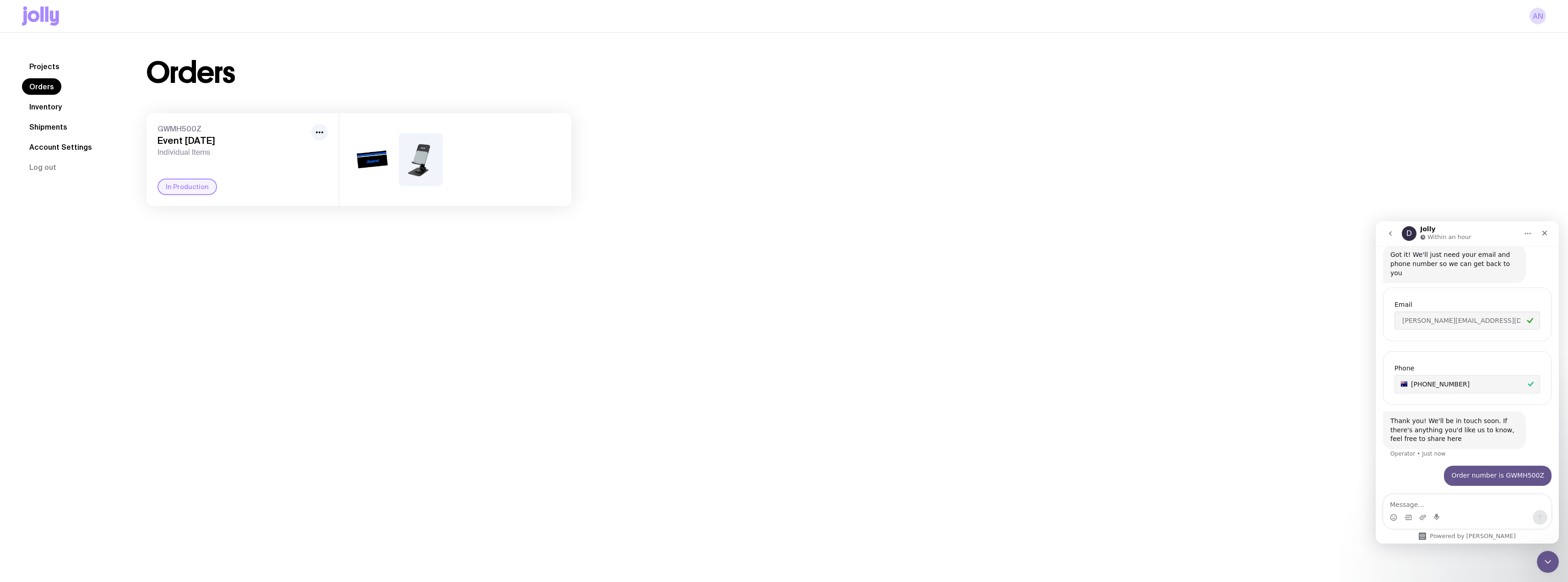
scroll to position [287, 0]
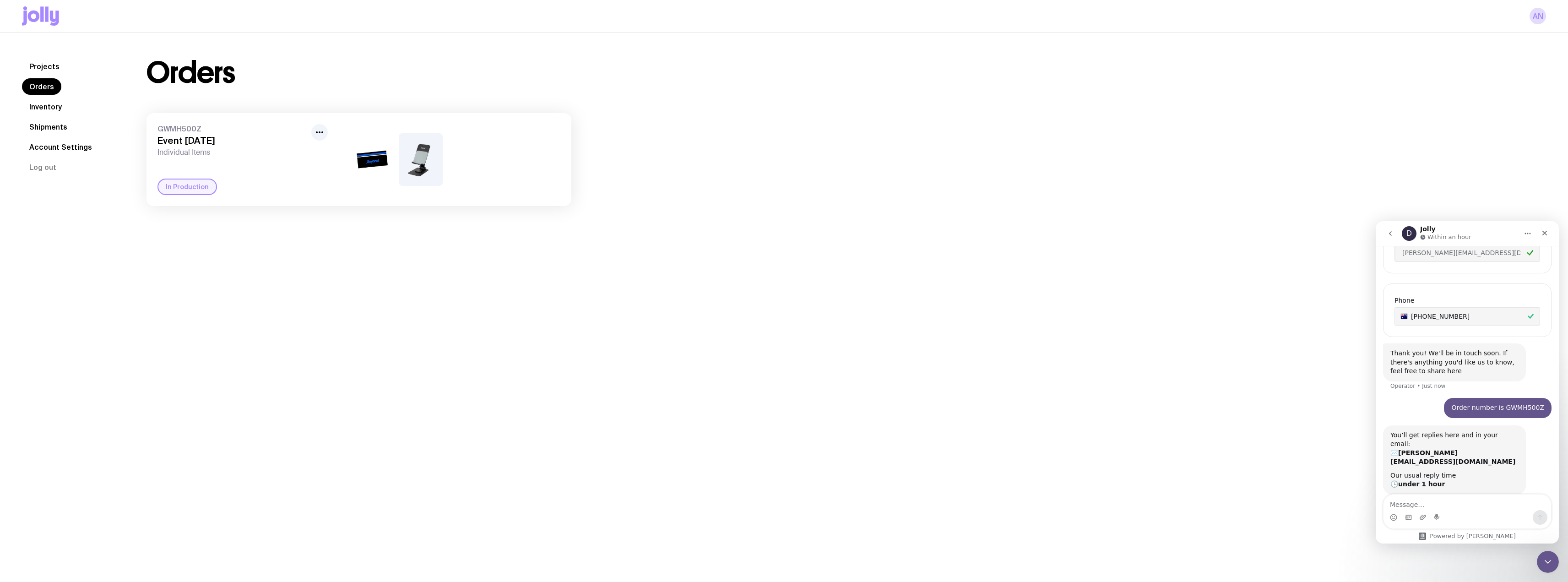
click at [561, 152] on div at bounding box center [455, 159] width 232 height 93
click at [56, 64] on link "Projects" at bounding box center [44, 66] width 45 height 16
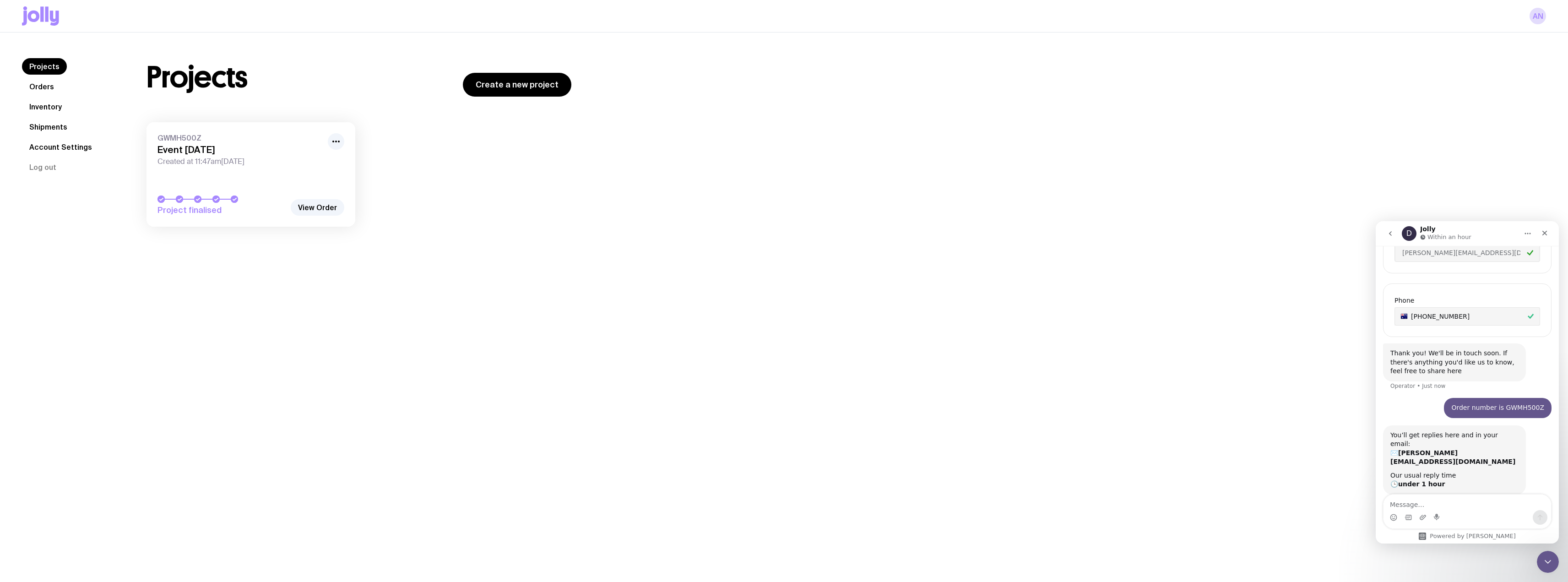
click at [276, 170] on link "GWMH500Z Event 12th Oct Created at 11:47am, Thu 7th Aug 2025 Project finalised" at bounding box center [251, 174] width 209 height 104
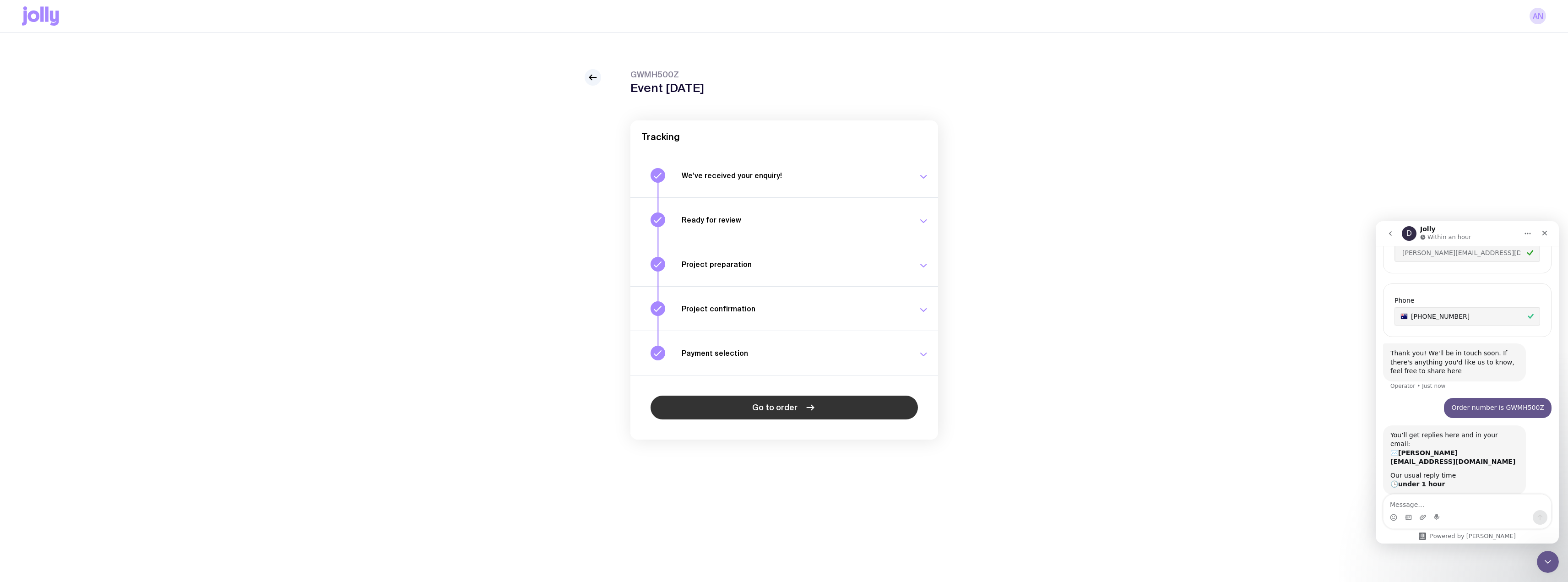
scroll to position [32, 0]
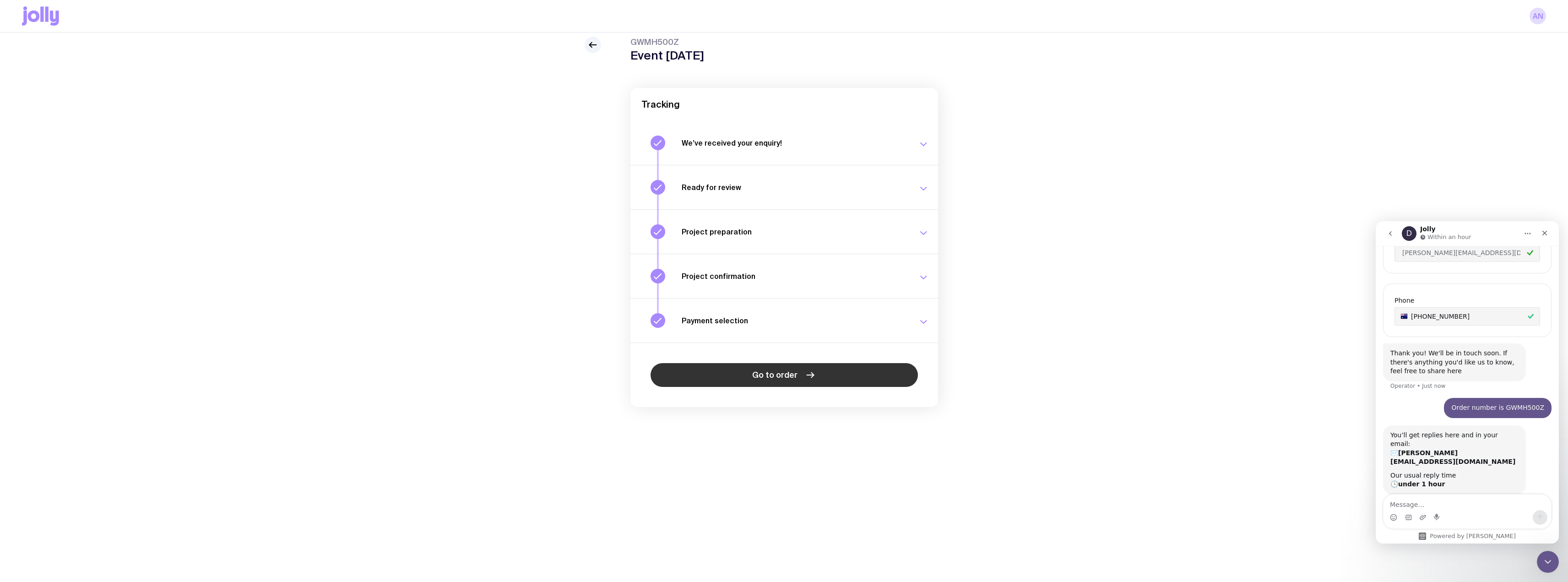
click at [793, 371] on span "Go to order" at bounding box center [775, 375] width 46 height 11
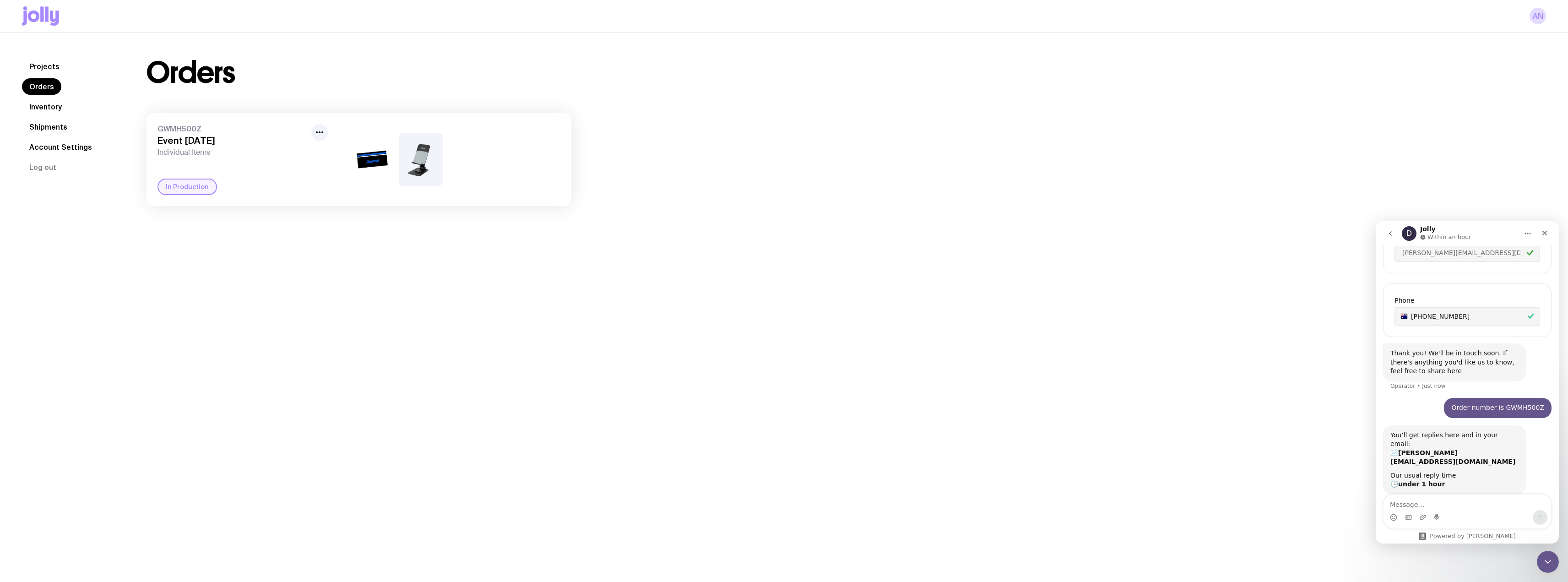
click at [52, 147] on link "Account Settings" at bounding box center [61, 147] width 77 height 16
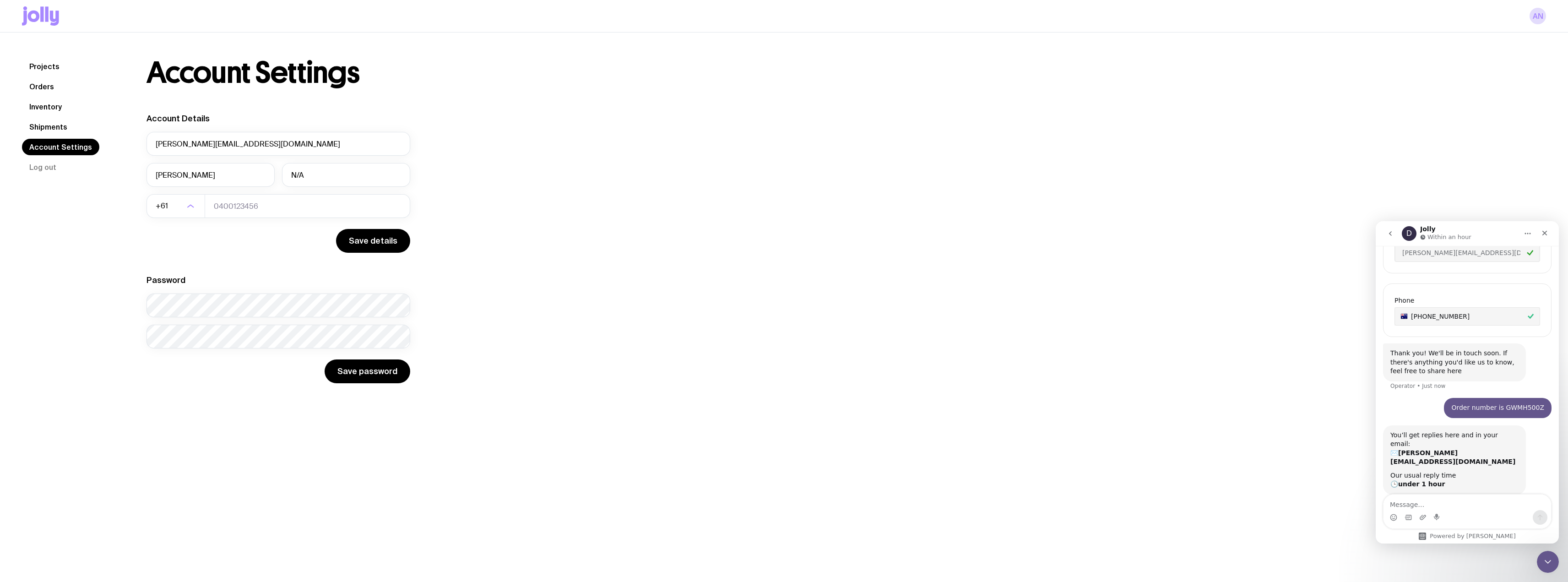
click at [47, 123] on link "Shipments" at bounding box center [48, 127] width 53 height 16
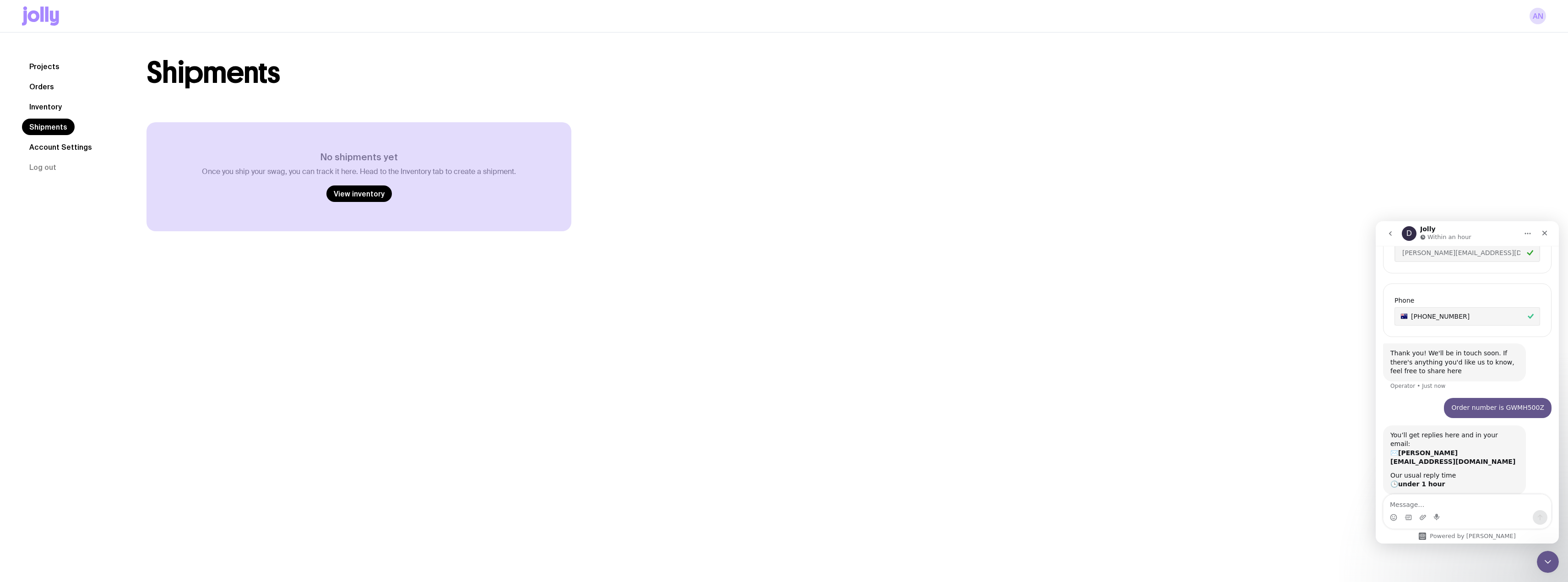
click at [41, 100] on link "Inventory" at bounding box center [46, 107] width 47 height 16
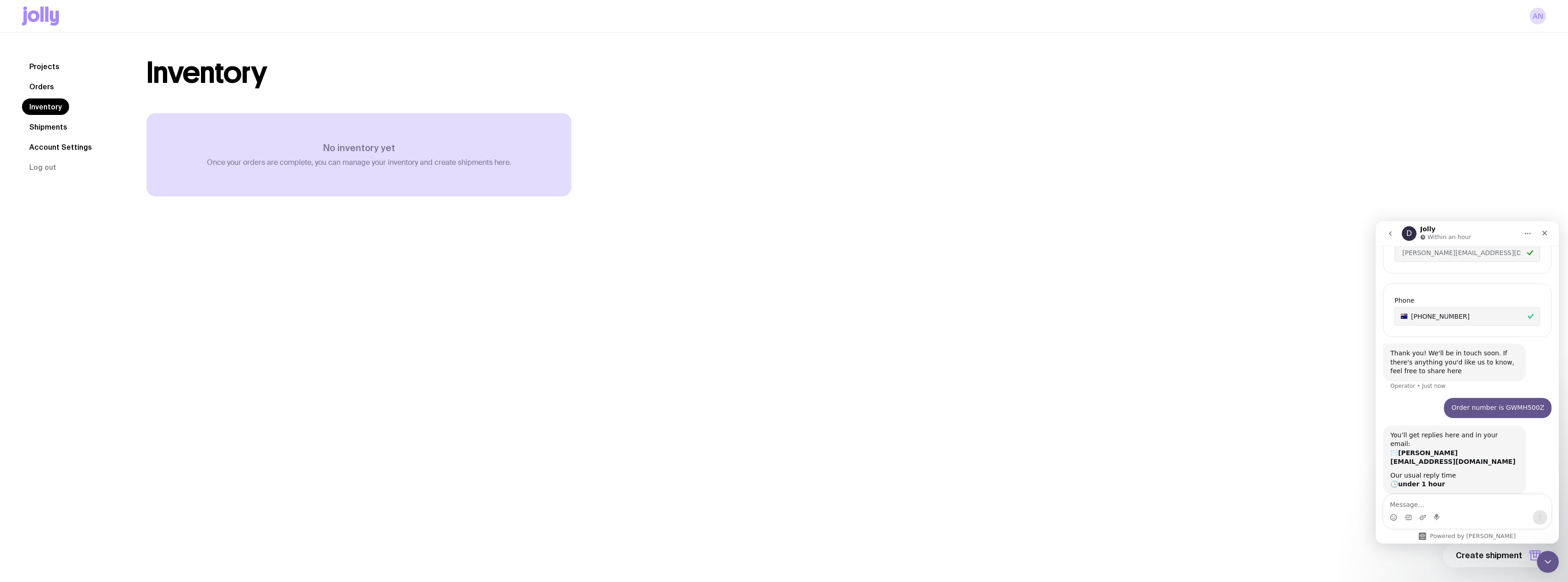
click at [39, 86] on link "Orders" at bounding box center [42, 87] width 39 height 16
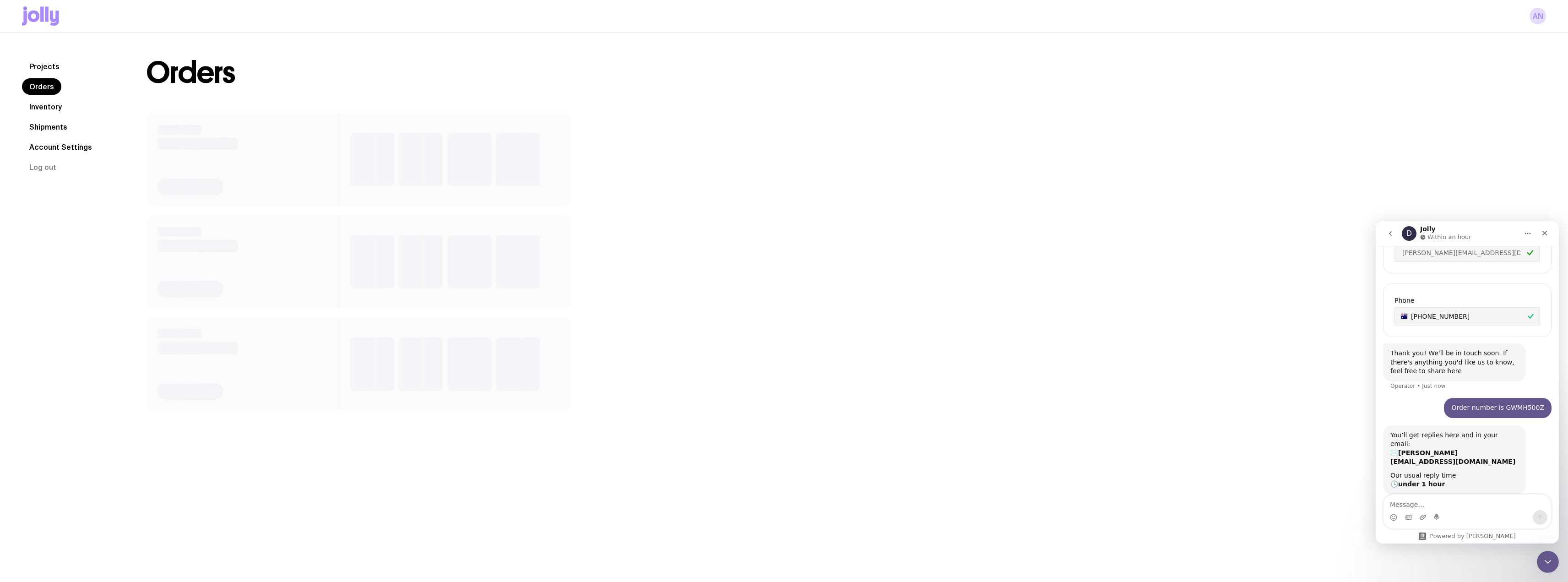
click at [42, 63] on link "Projects" at bounding box center [44, 66] width 45 height 16
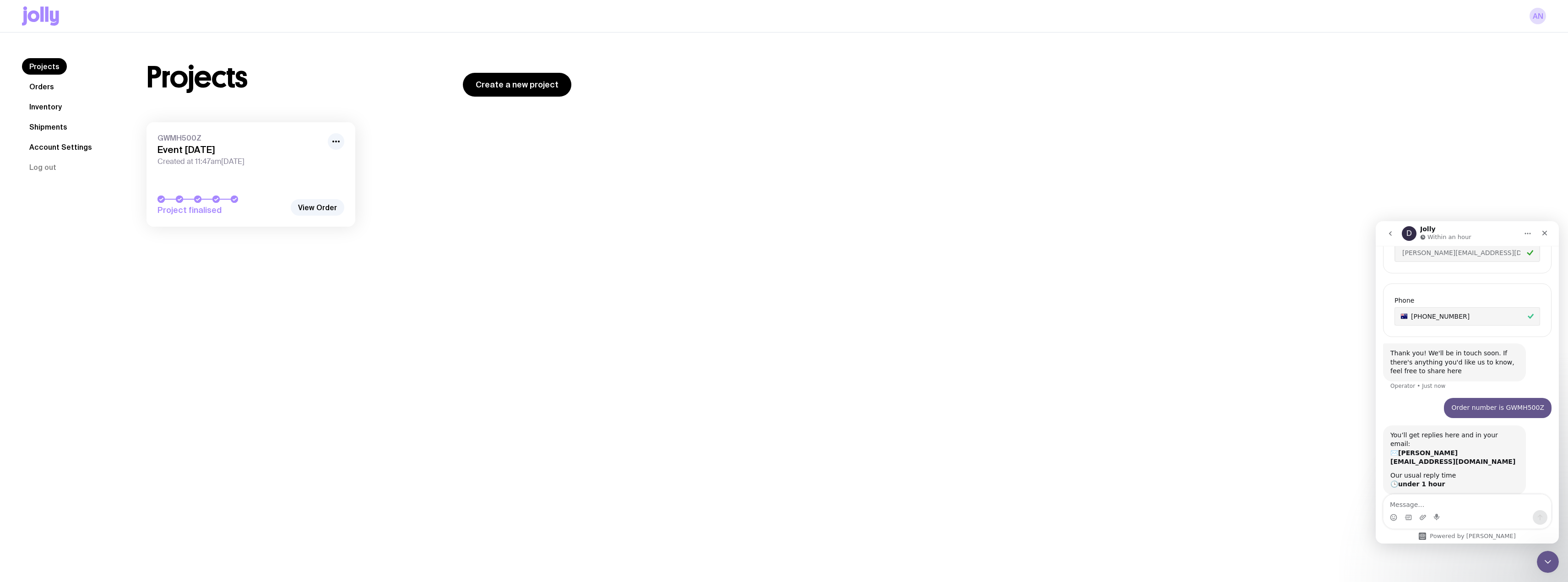
click at [330, 322] on div "Projects Orders Inventory Shipments Account Settings Log out Projects Orders In…" at bounding box center [784, 323] width 1568 height 582
click at [322, 211] on link "View Order" at bounding box center [317, 207] width 54 height 16
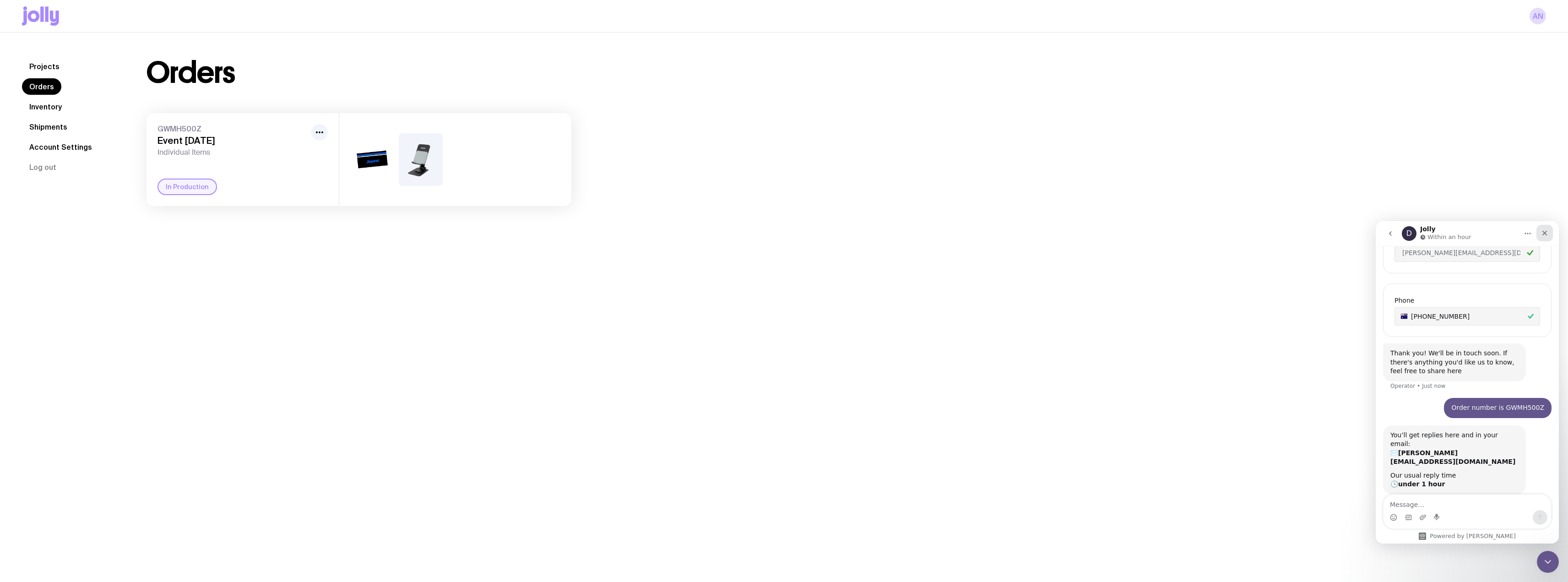
click at [1545, 234] on icon "Close" at bounding box center [1545, 233] width 8 height 8
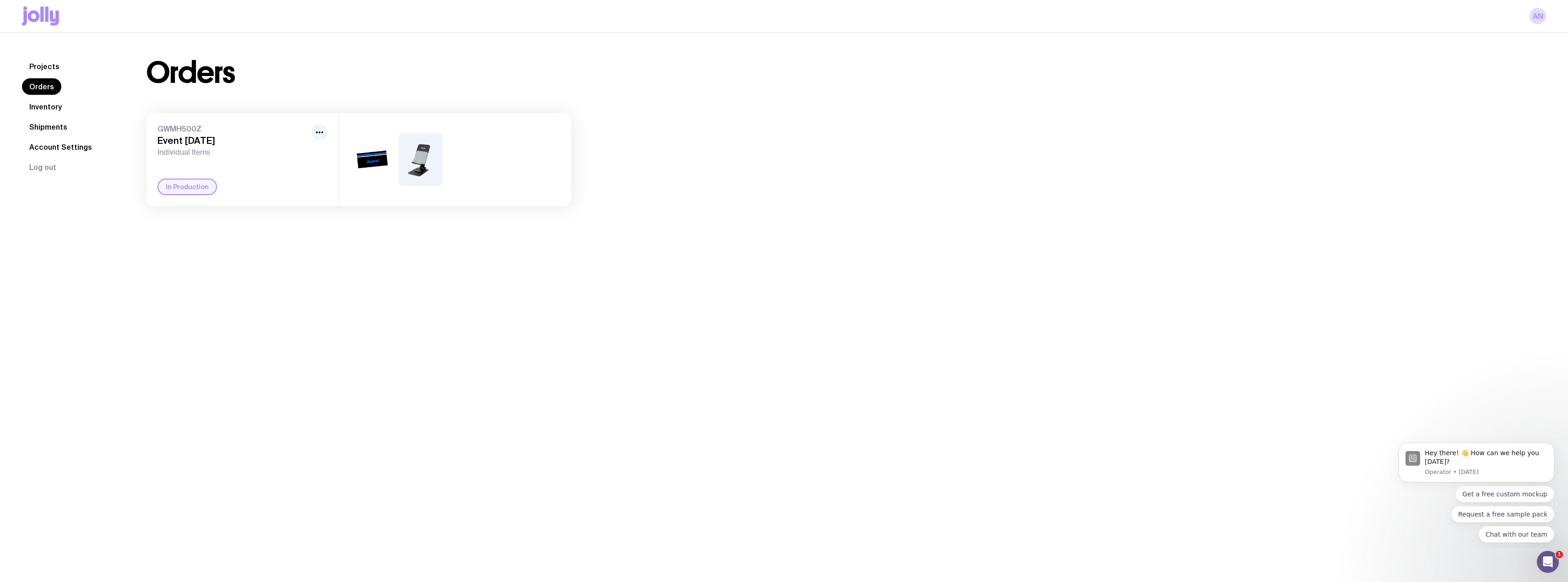
click at [512, 169] on div at bounding box center [455, 159] width 232 height 93
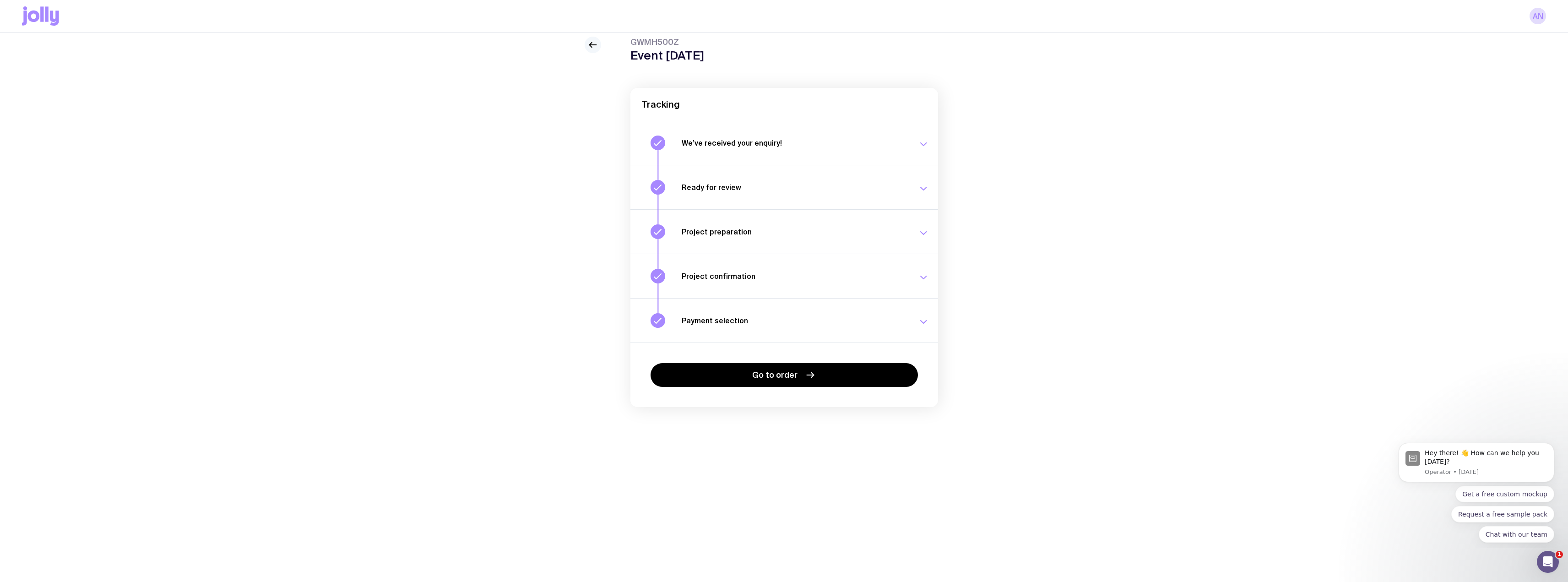
click at [594, 39] on link at bounding box center [593, 45] width 16 height 16
